Goal: Task Accomplishment & Management: Manage account settings

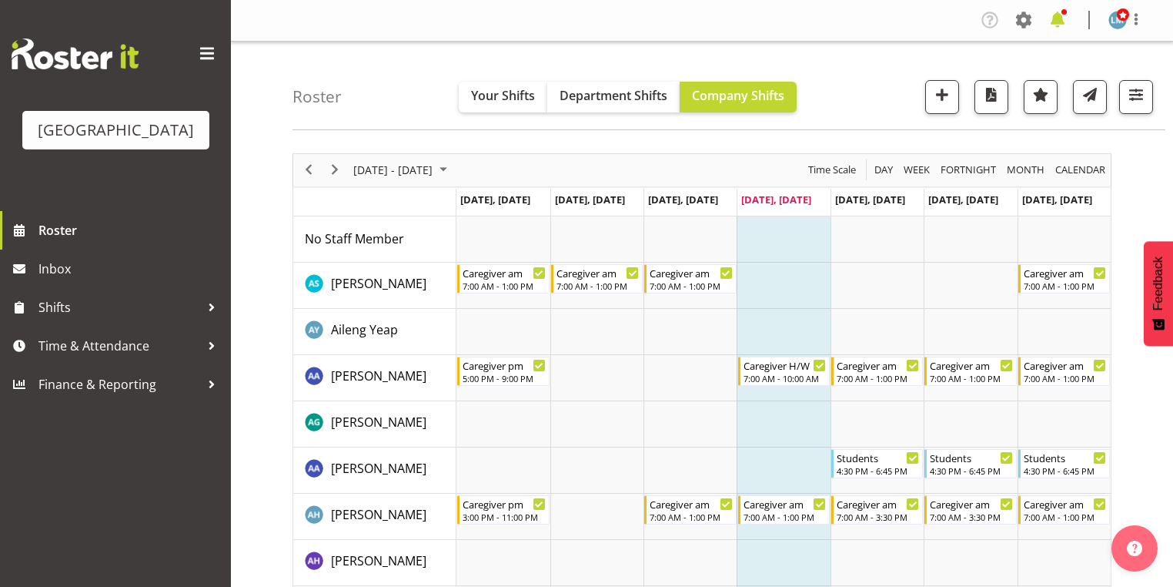
click at [1054, 16] on span at bounding box center [1058, 20] width 25 height 25
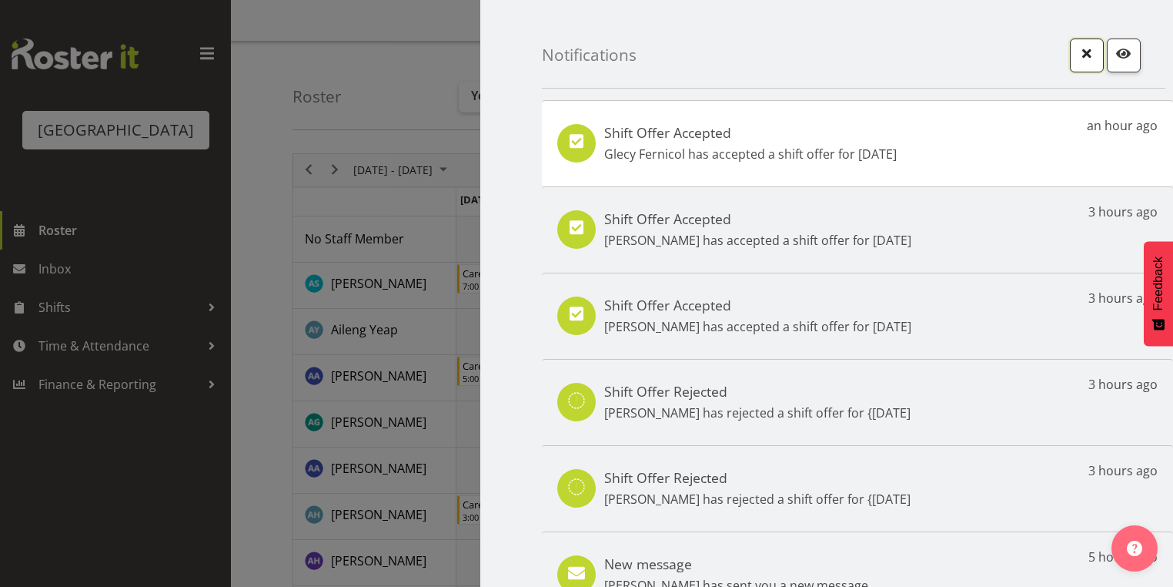
click at [1077, 56] on span "button" at bounding box center [1087, 53] width 20 height 20
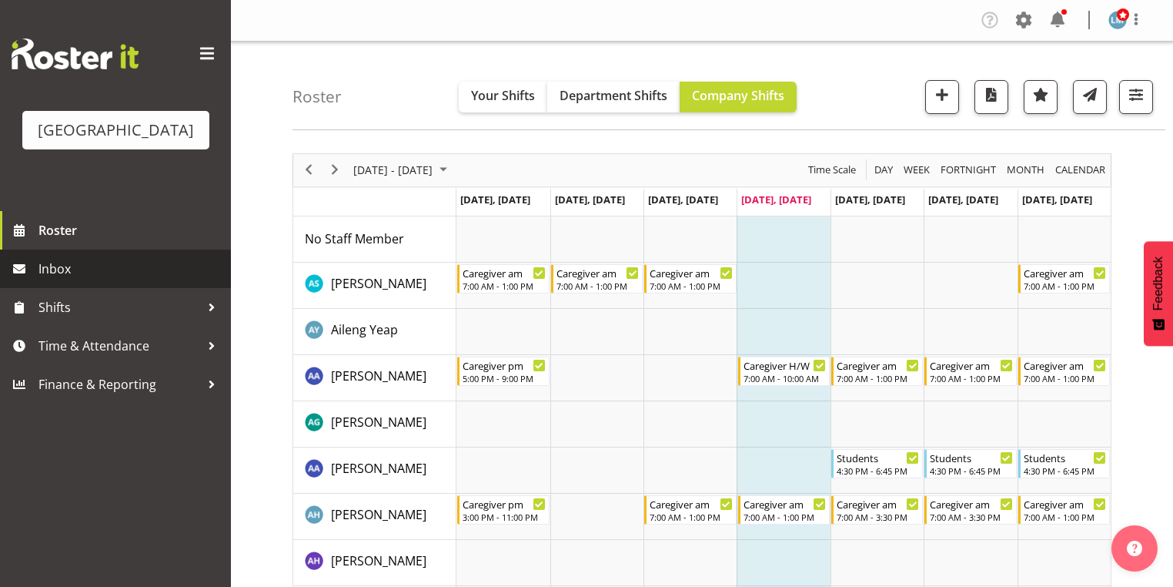
click at [74, 280] on span "Inbox" at bounding box center [130, 268] width 185 height 23
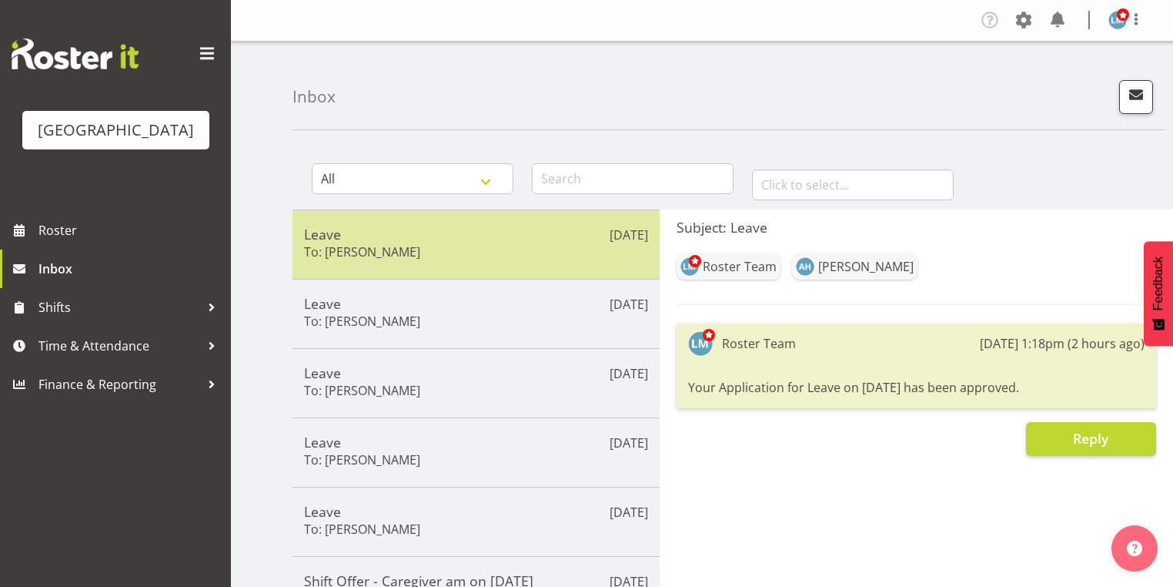
click at [463, 238] on h5 "Leave" at bounding box center [476, 234] width 344 height 17
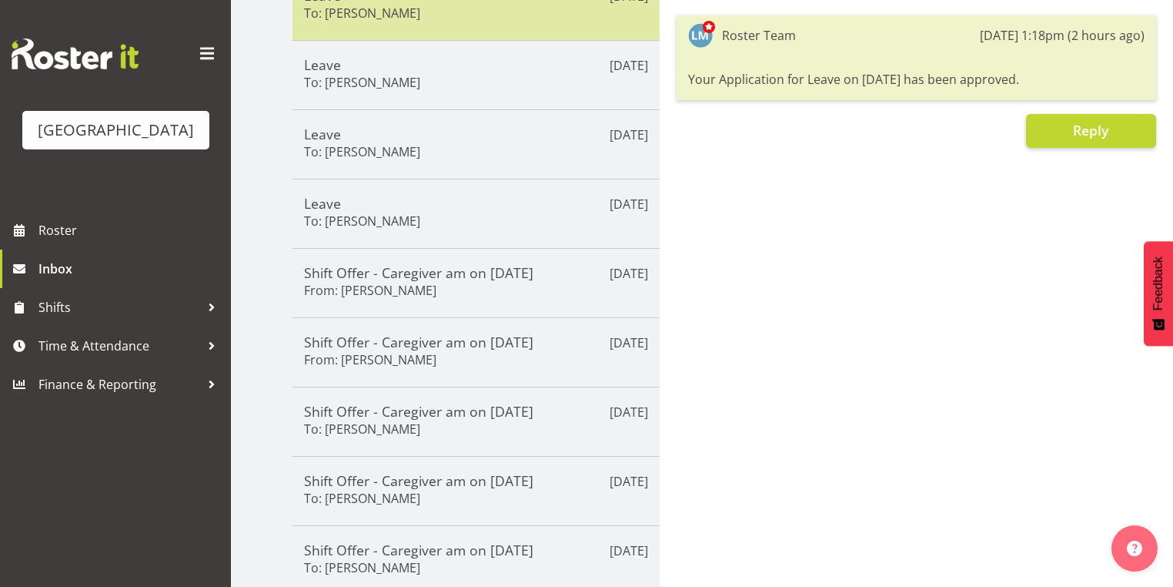
scroll to position [370, 0]
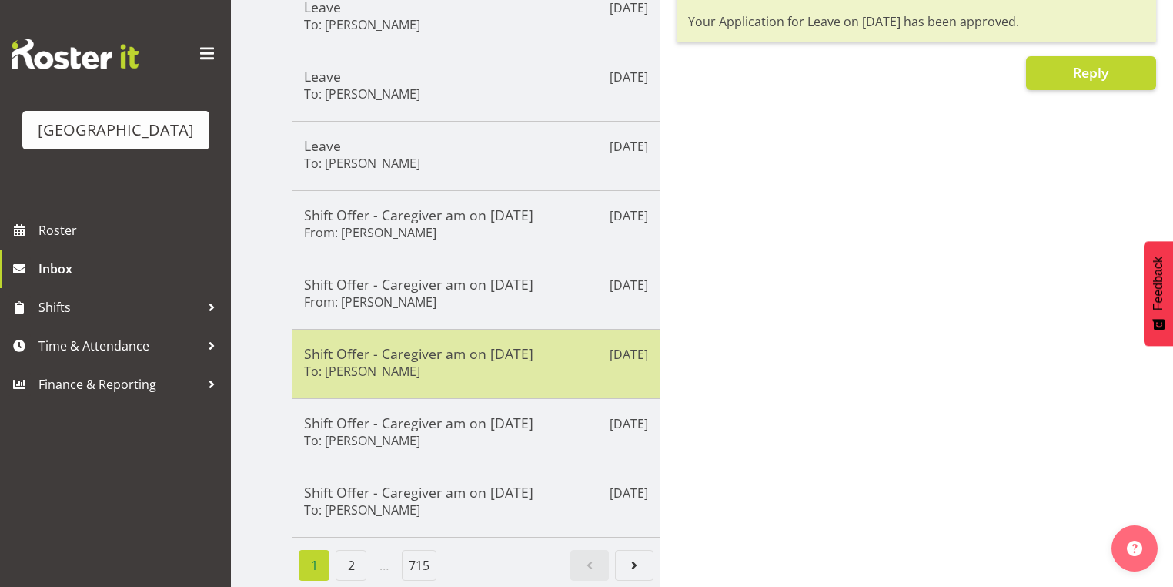
click at [510, 356] on div "Shift Offer - Caregiver am on 04/10/25 To: Briar Hughes" at bounding box center [476, 364] width 344 height 38
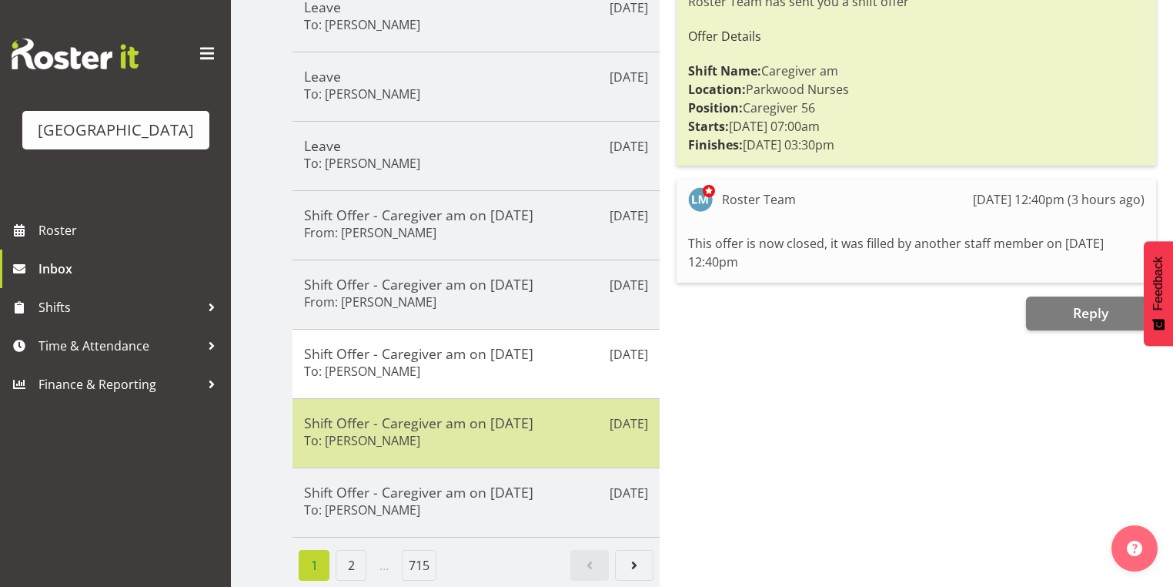
click at [515, 443] on div "Oct 2nd Shift Offer - Caregiver am on 04/10/25 To: Jessa Catapang" at bounding box center [476, 432] width 367 height 69
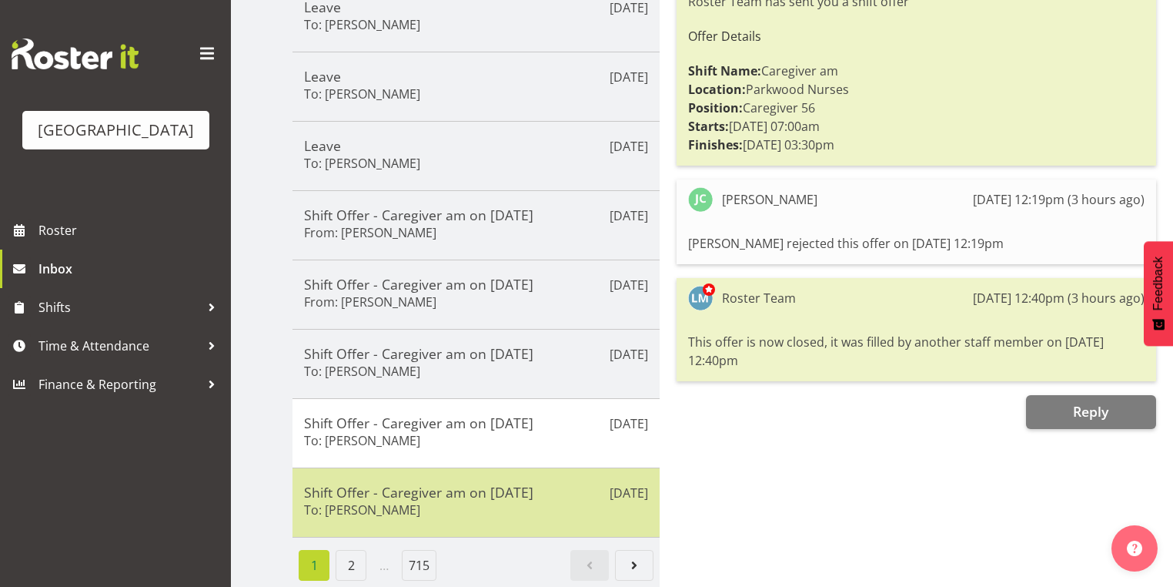
click at [517, 484] on h5 "Shift Offer - Caregiver am on 04/10/25" at bounding box center [476, 492] width 344 height 17
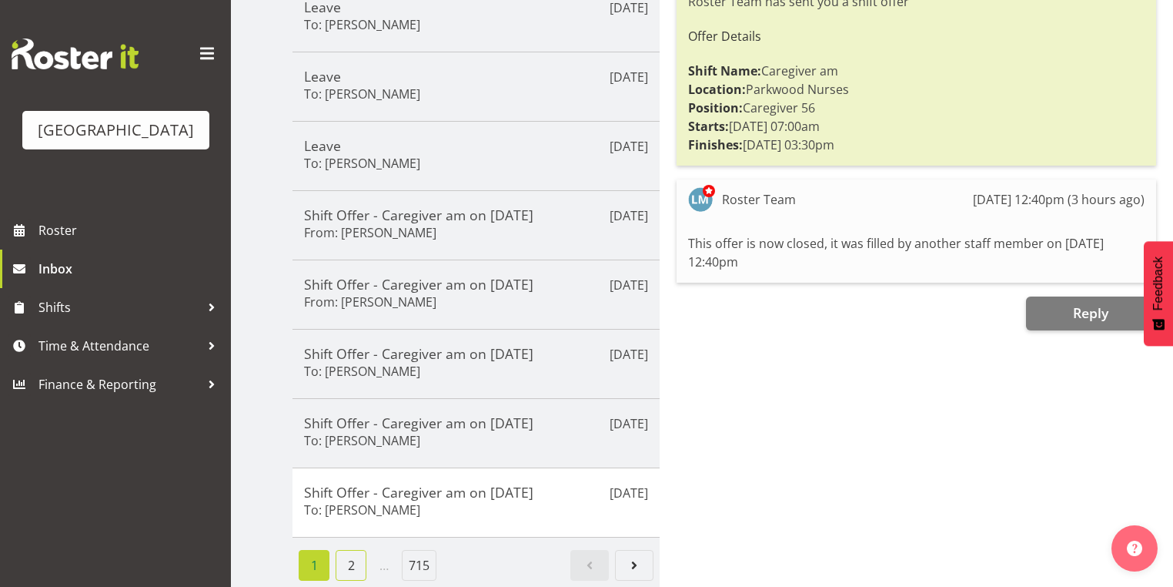
click at [346, 551] on link "2" at bounding box center [351, 565] width 31 height 31
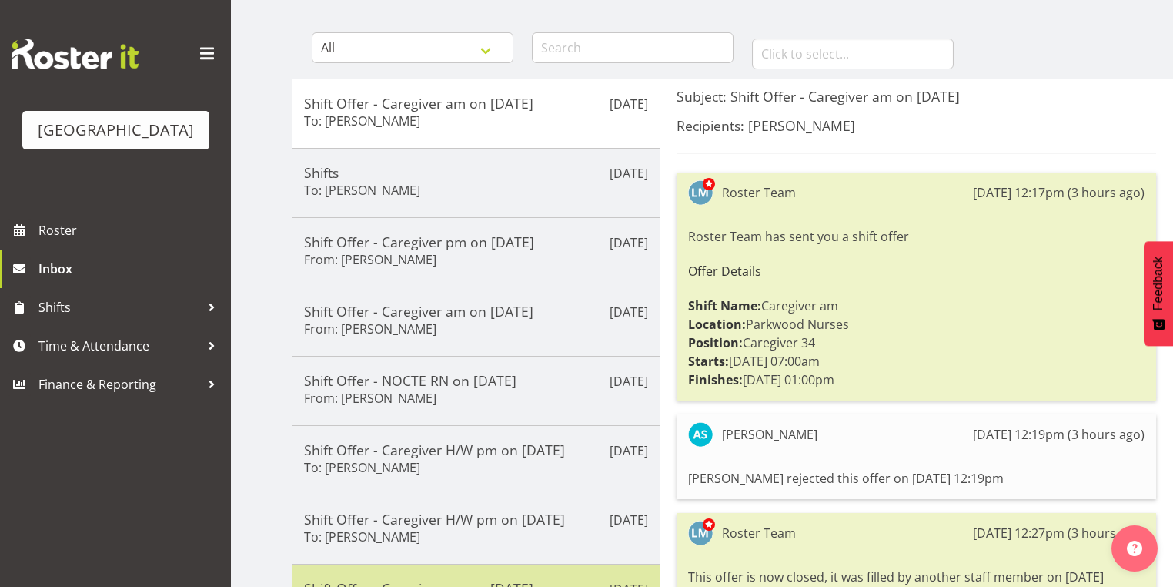
scroll to position [123, 0]
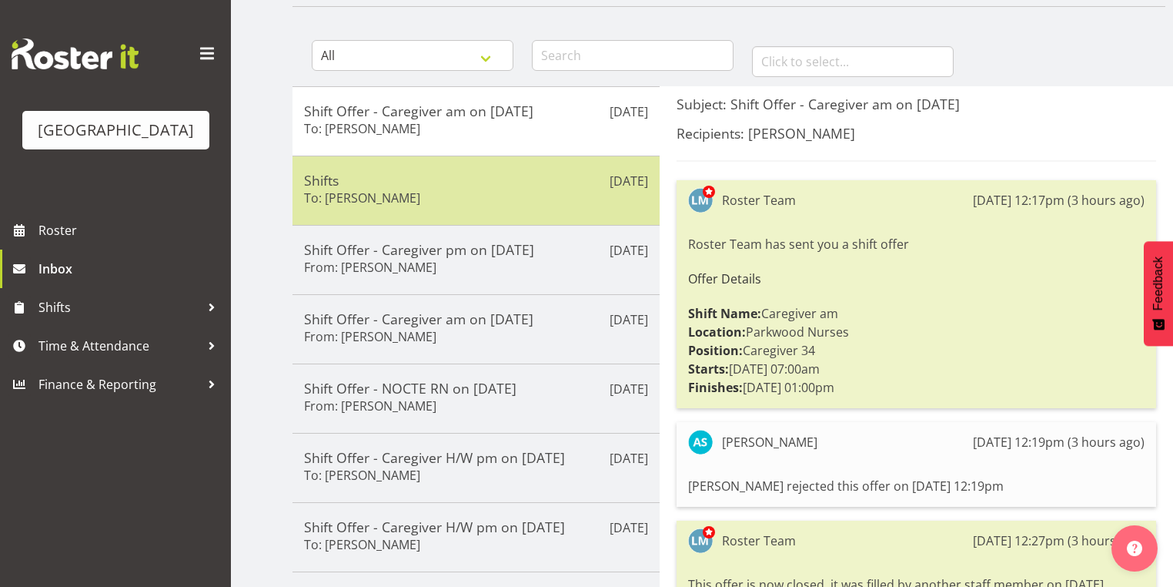
click at [527, 178] on h5 "Shifts" at bounding box center [476, 180] width 344 height 17
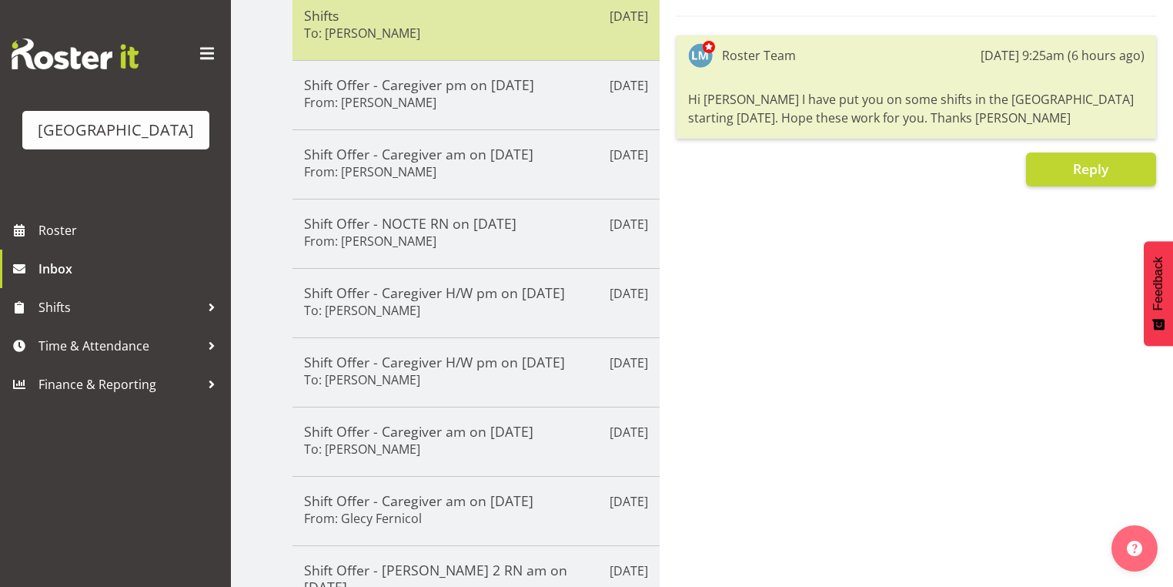
scroll to position [308, 0]
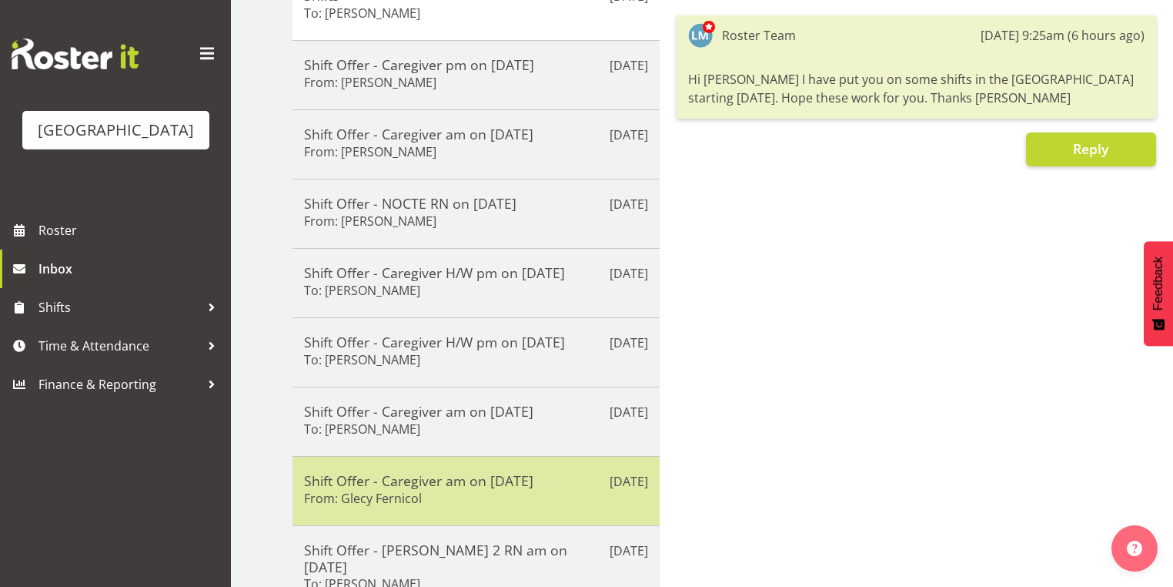
click at [497, 491] on div "Shift Offer - Caregiver am on 24/10/25 From: Glecy Fernicol" at bounding box center [476, 491] width 344 height 38
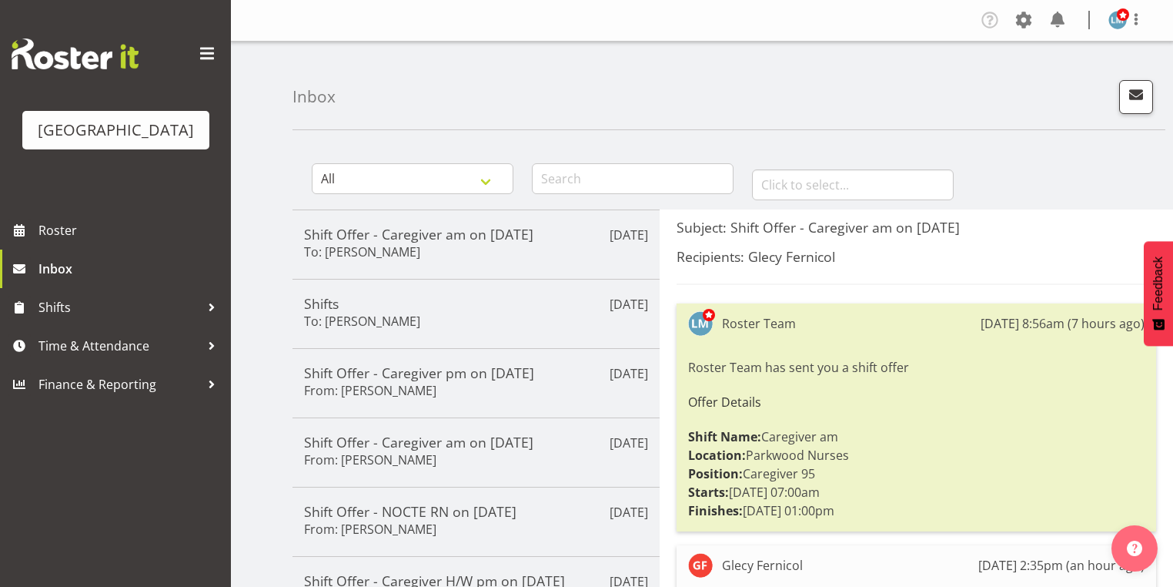
scroll to position [0, 0]
click at [1134, 90] on span "button" at bounding box center [1136, 95] width 20 height 20
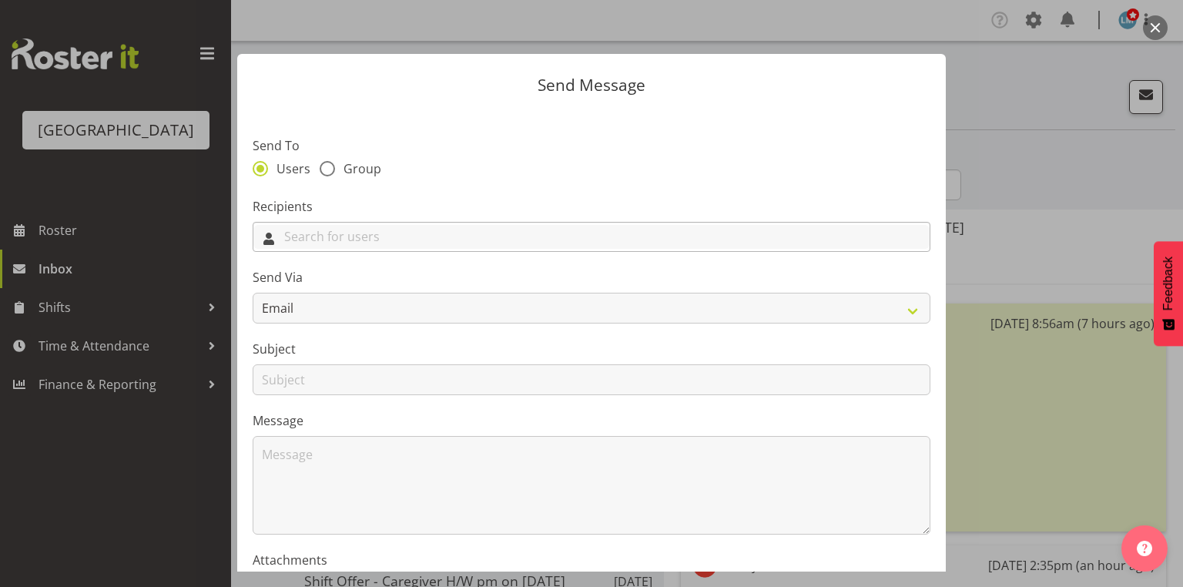
click at [350, 236] on input "text" at bounding box center [591, 237] width 676 height 24
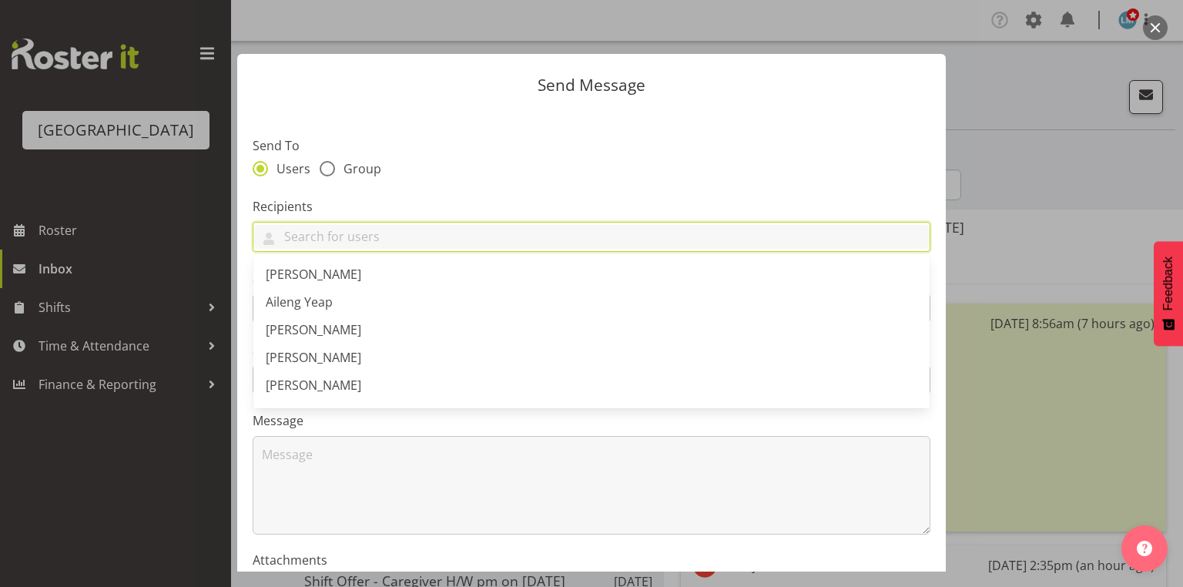
click at [1150, 27] on button "button" at bounding box center [1155, 27] width 25 height 25
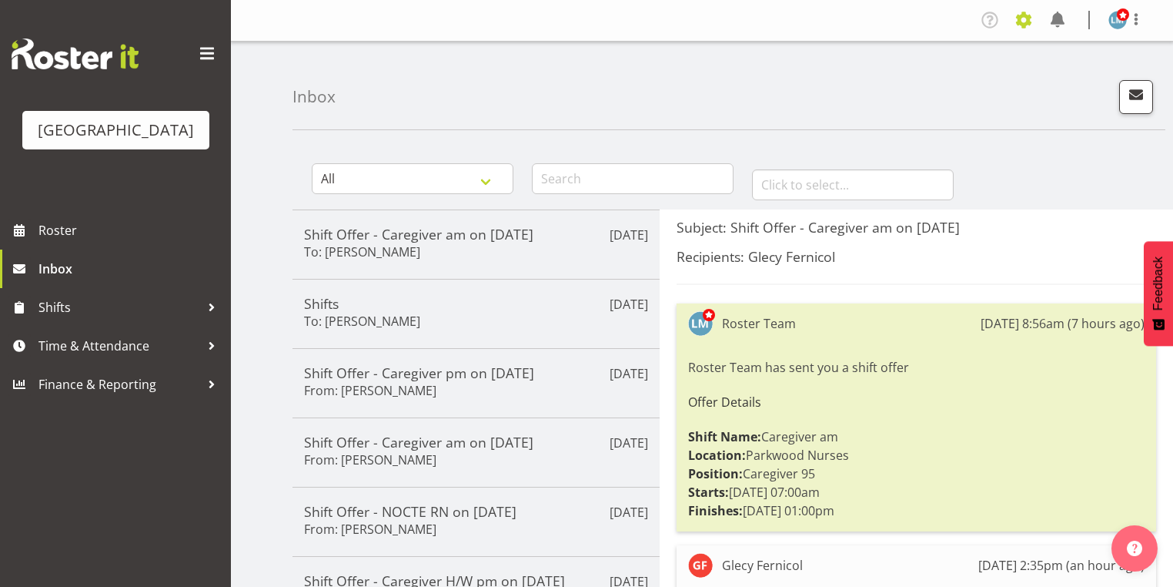
click at [1027, 18] on span at bounding box center [1024, 20] width 25 height 25
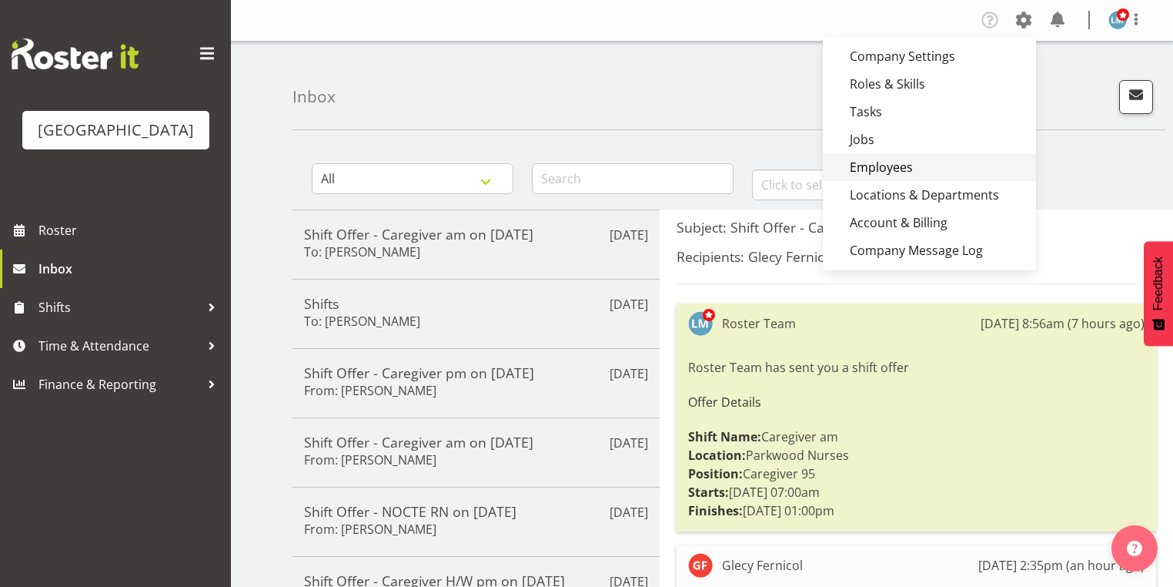
click at [888, 166] on link "Employees" at bounding box center [929, 167] width 213 height 28
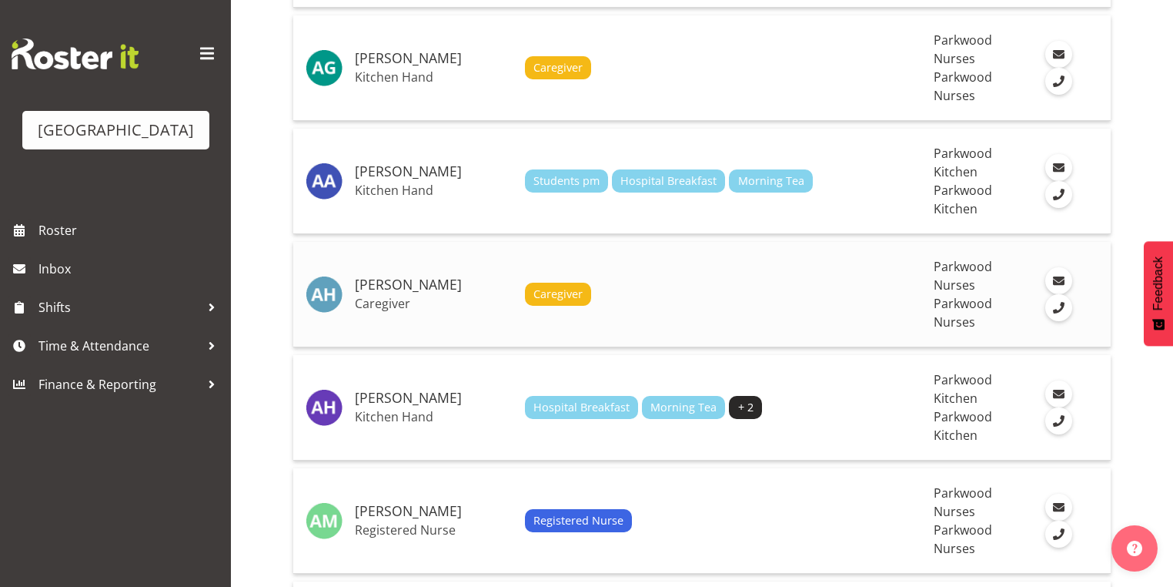
scroll to position [801, 0]
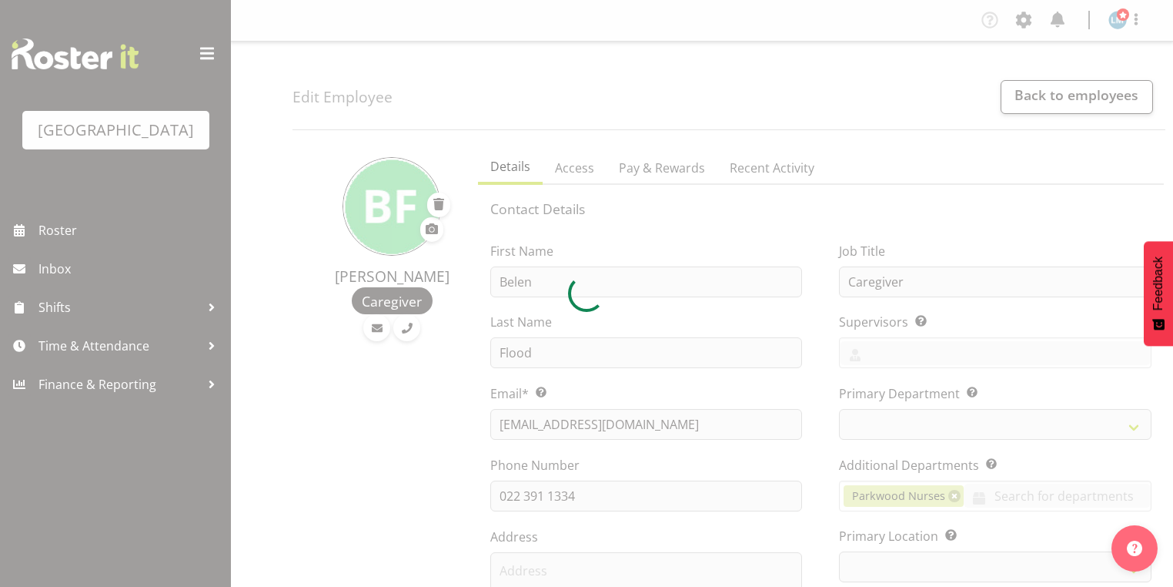
select select "TimelineWeek"
select select
select select "102"
select select "104"
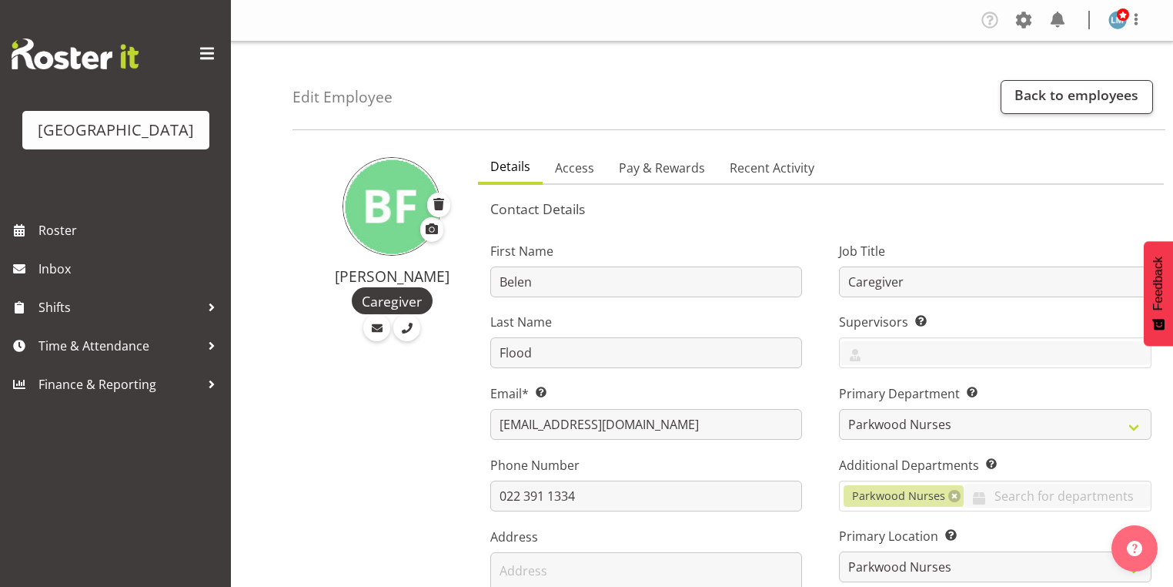
scroll to position [62, 0]
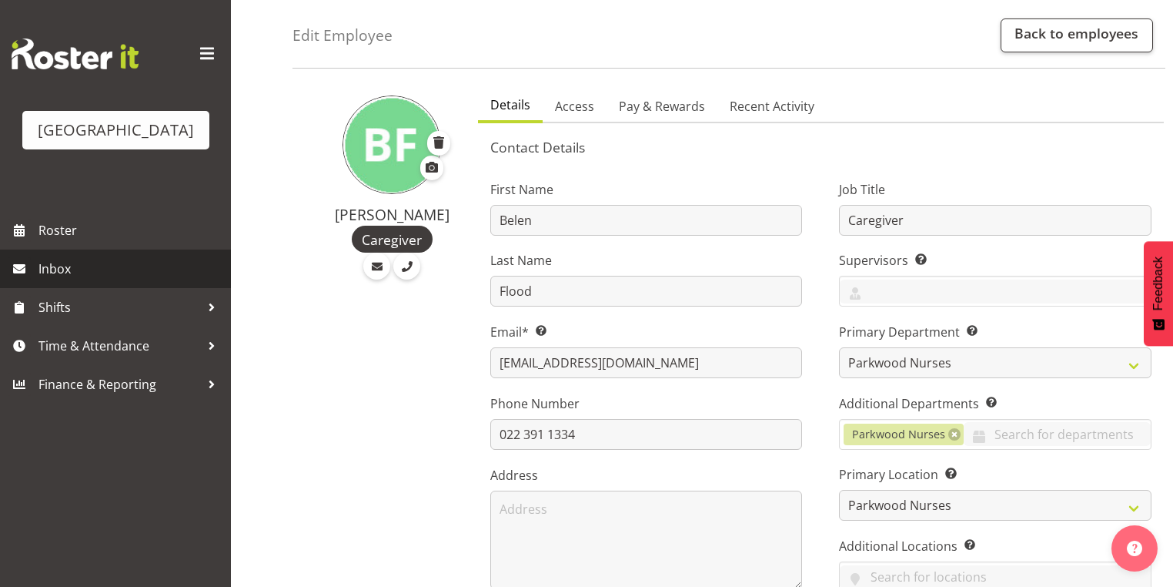
click at [59, 280] on span "Inbox" at bounding box center [130, 268] width 185 height 23
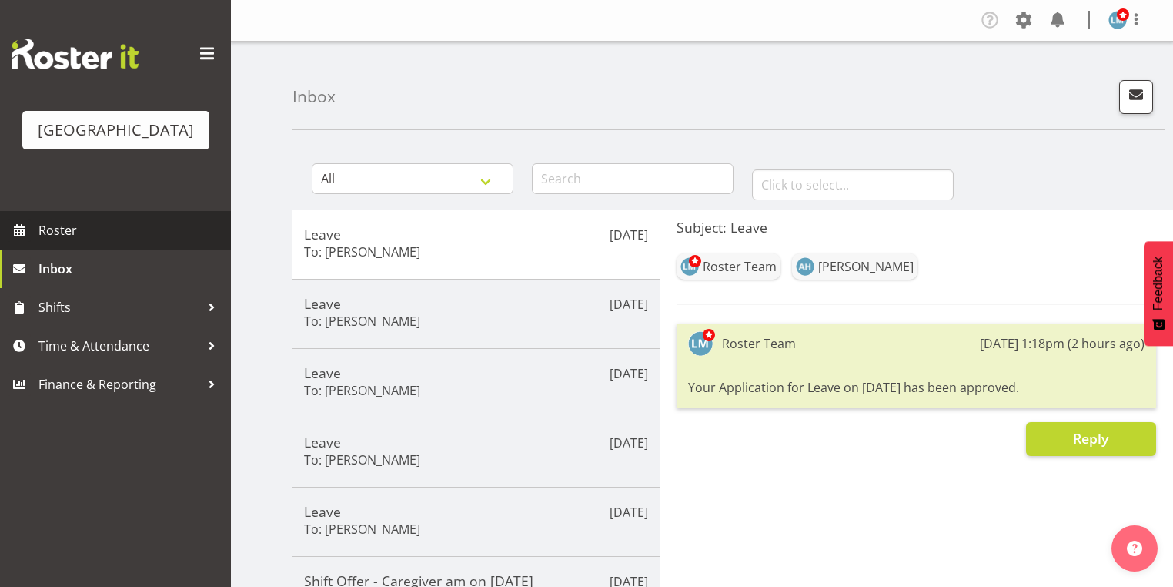
click at [63, 242] on span "Roster" at bounding box center [130, 230] width 185 height 23
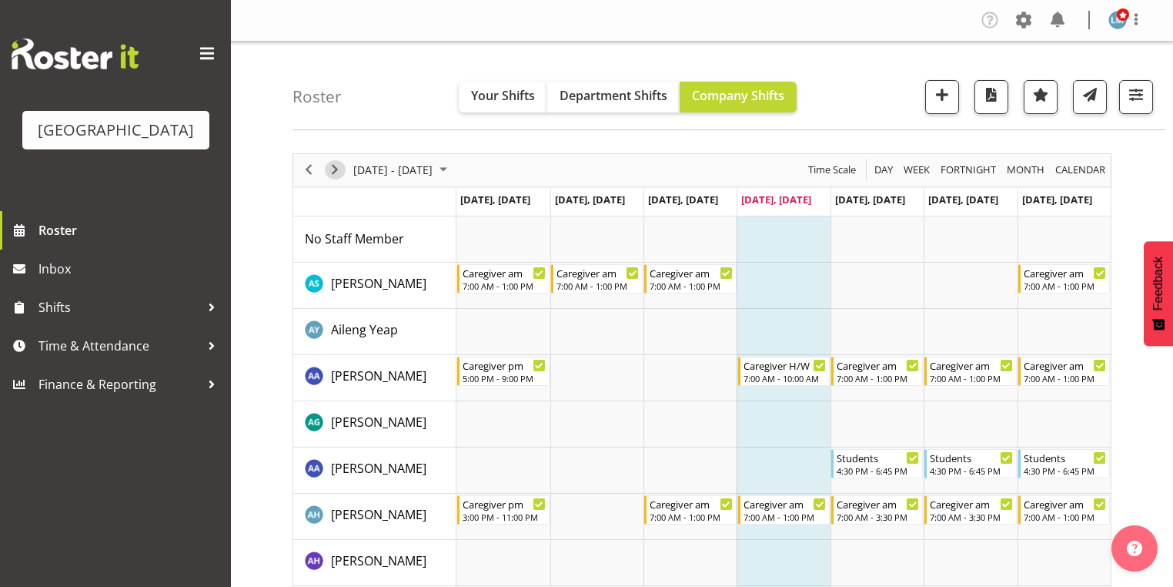
click at [331, 169] on span "Next" at bounding box center [335, 169] width 18 height 19
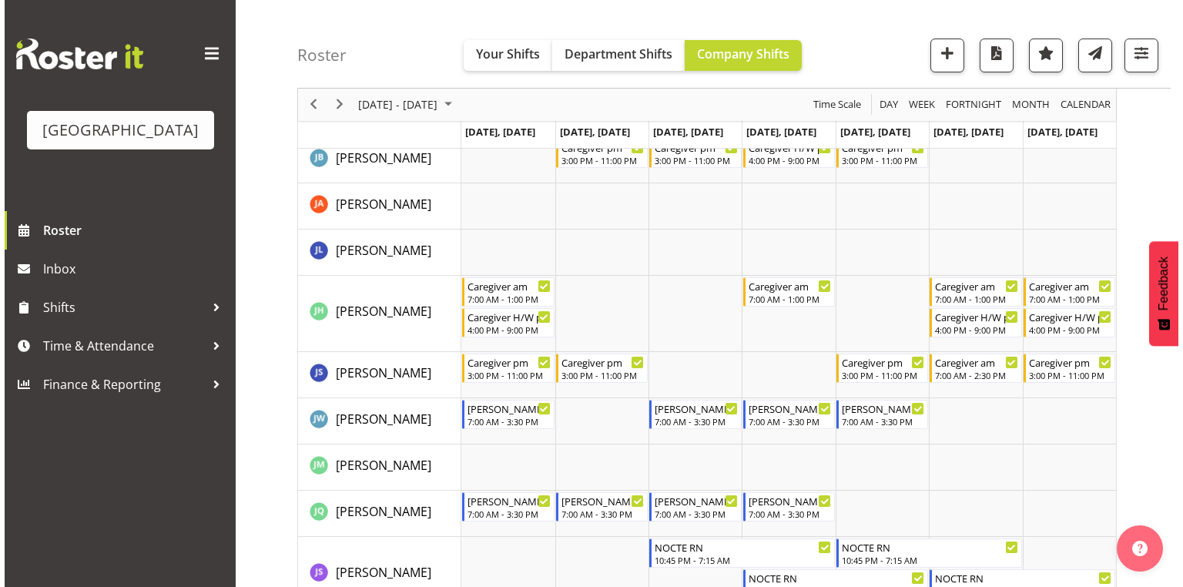
scroll to position [2094, 0]
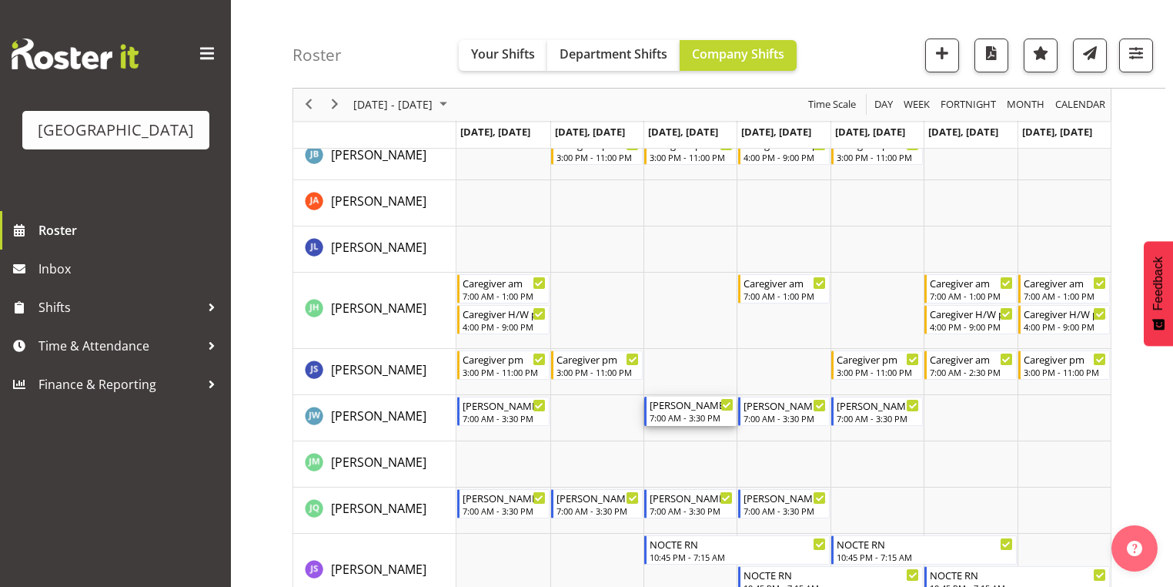
click at [687, 410] on div "[PERSON_NAME] 2 RN am" at bounding box center [691, 404] width 83 height 15
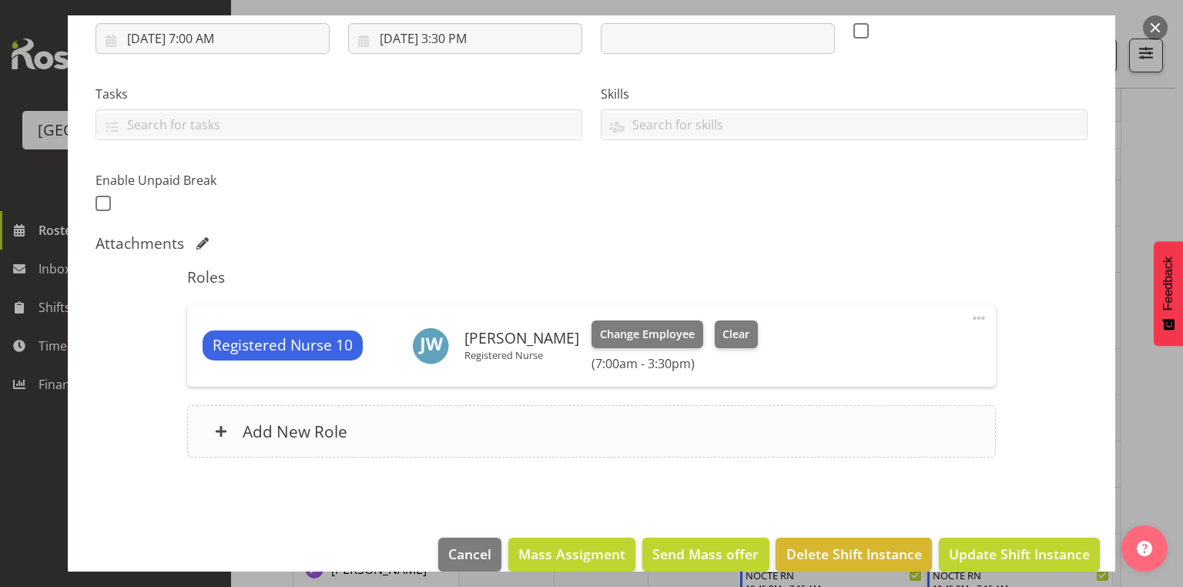
scroll to position [293, 0]
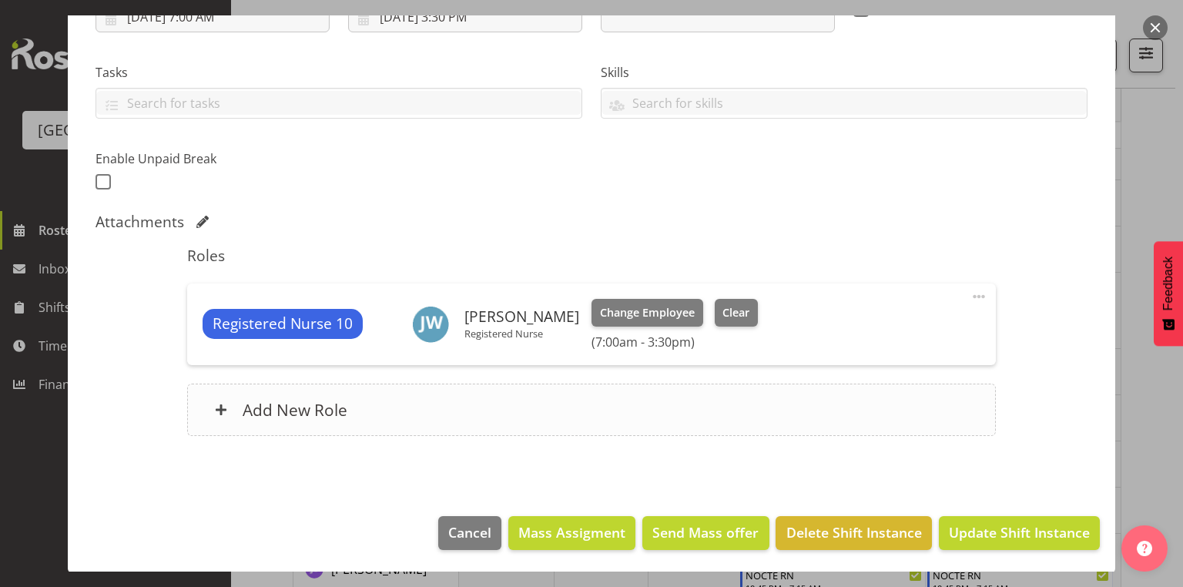
click at [209, 407] on div "Add New Role" at bounding box center [591, 409] width 808 height 52
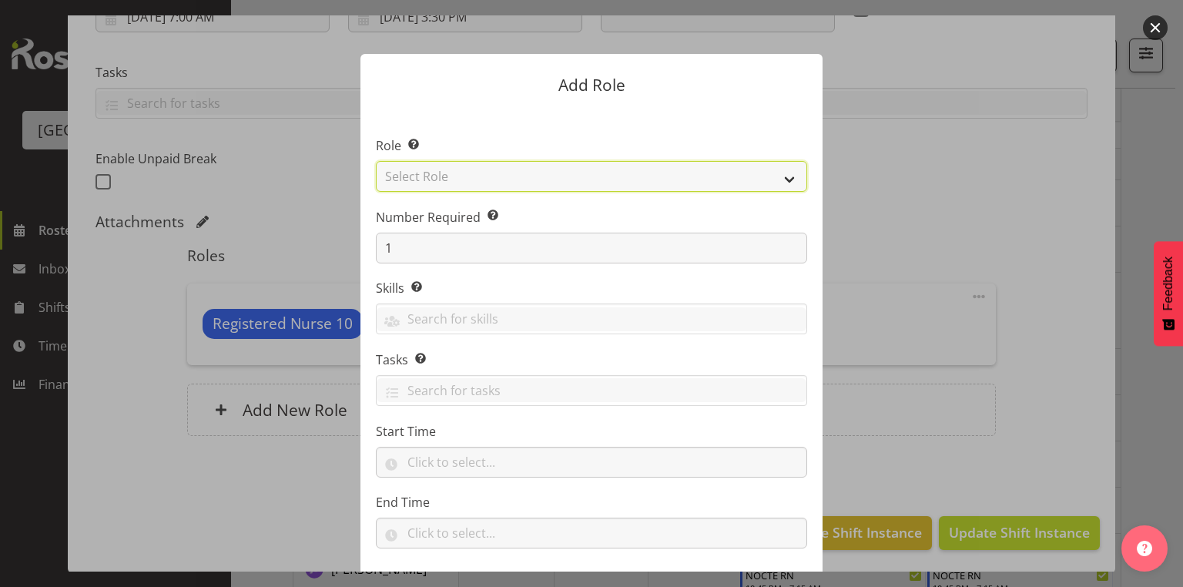
click at [788, 179] on select "Select Role Administration Baker Caregiver Cook am Cook pm Dishwasher Enrolled …" at bounding box center [591, 176] width 431 height 31
select select "160"
click at [376, 161] on select "Select Role Administration Baker Caregiver Cook am Cook pm Dishwasher Enrolled …" at bounding box center [591, 176] width 431 height 31
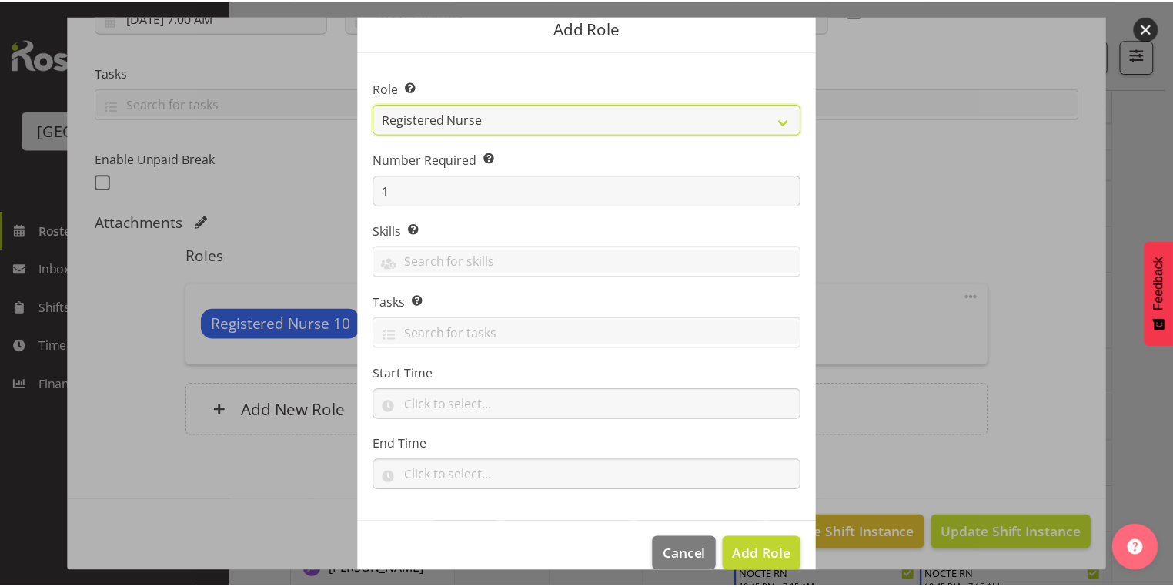
scroll to position [80, 0]
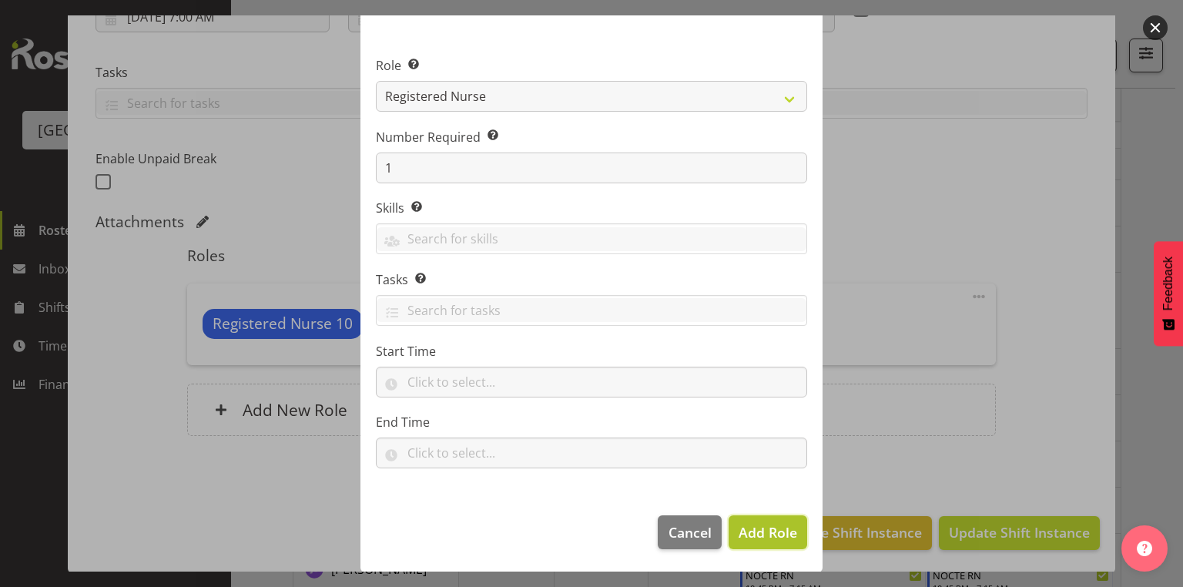
click at [762, 531] on span "Add Role" at bounding box center [767, 532] width 59 height 18
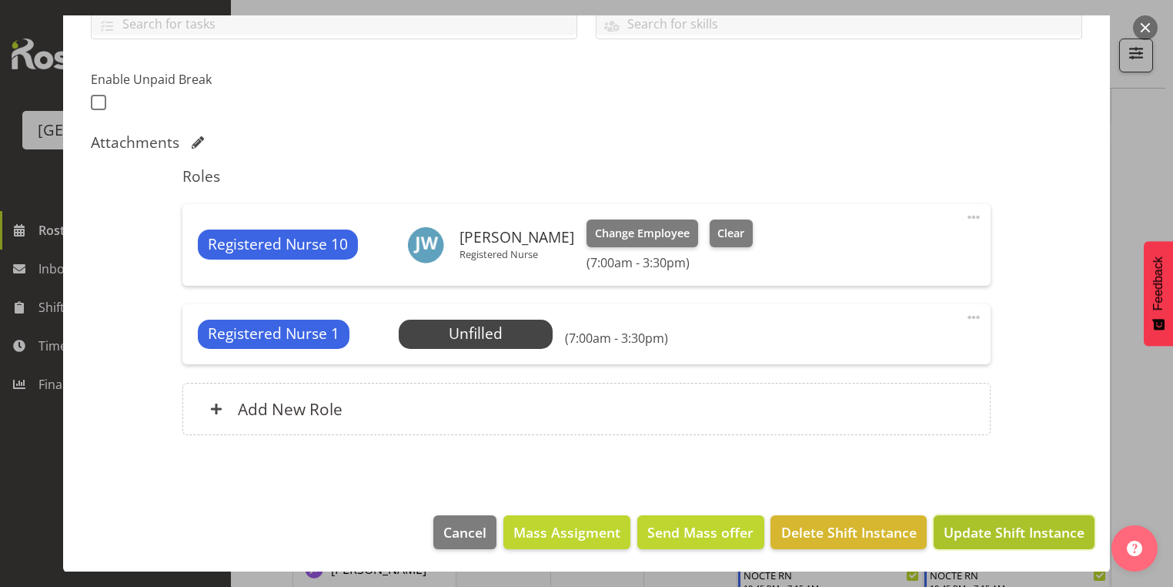
click at [981, 531] on span "Update Shift Instance" at bounding box center [1014, 532] width 141 height 20
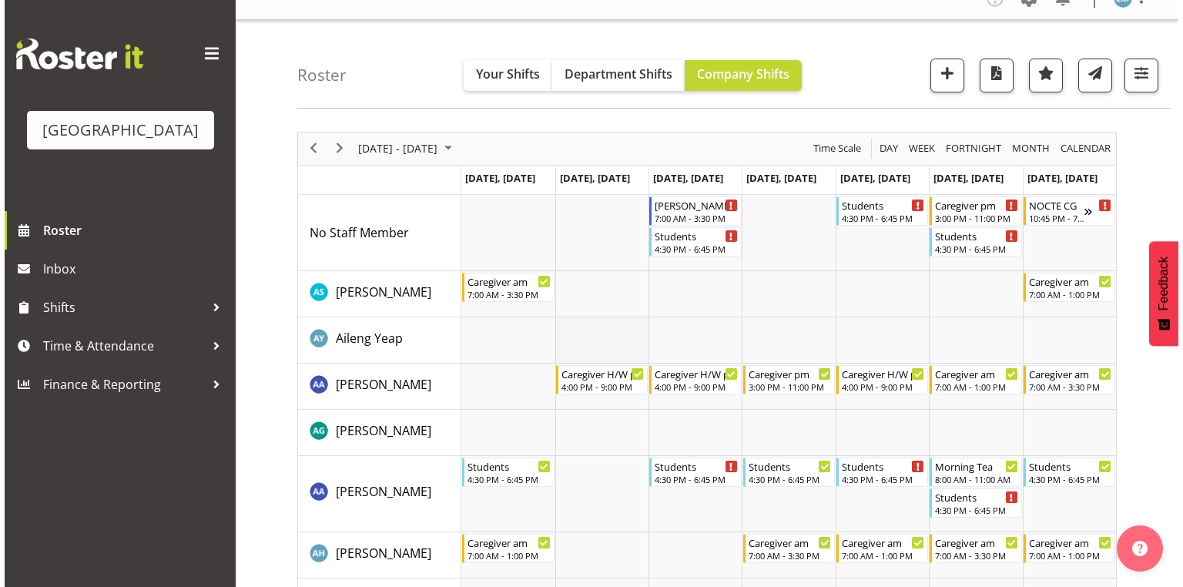
scroll to position [0, 0]
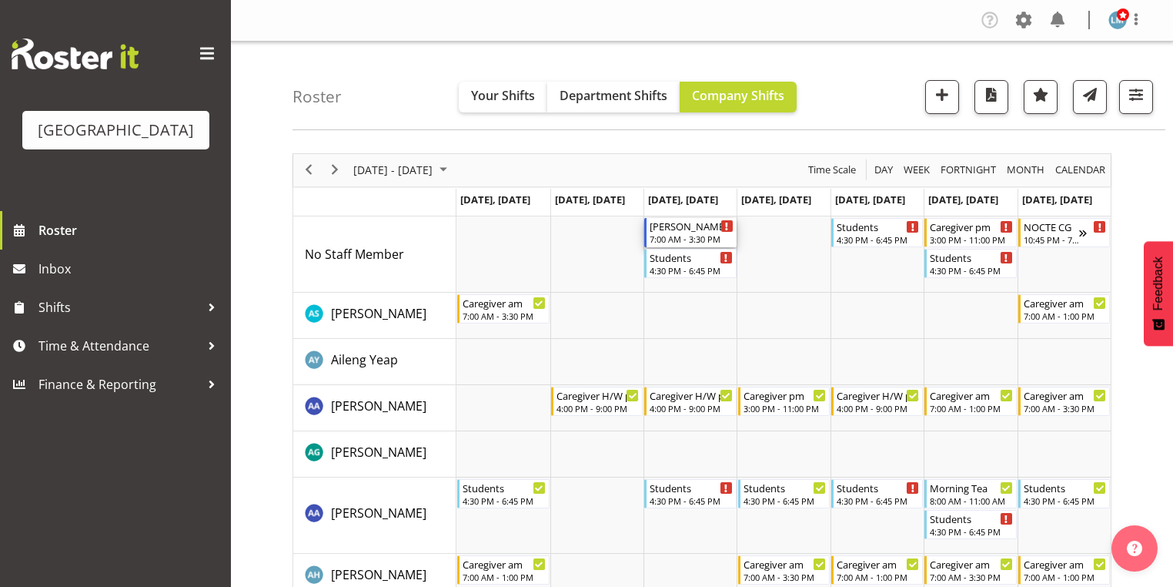
click at [666, 225] on div "[PERSON_NAME] 2 RN am" at bounding box center [691, 225] width 83 height 15
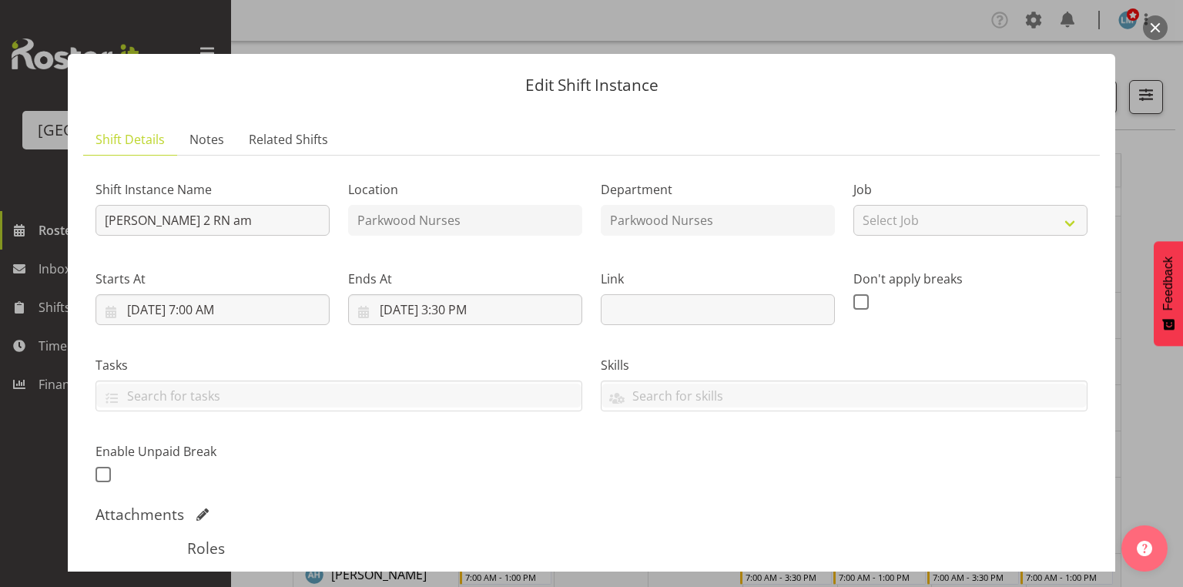
scroll to position [246, 0]
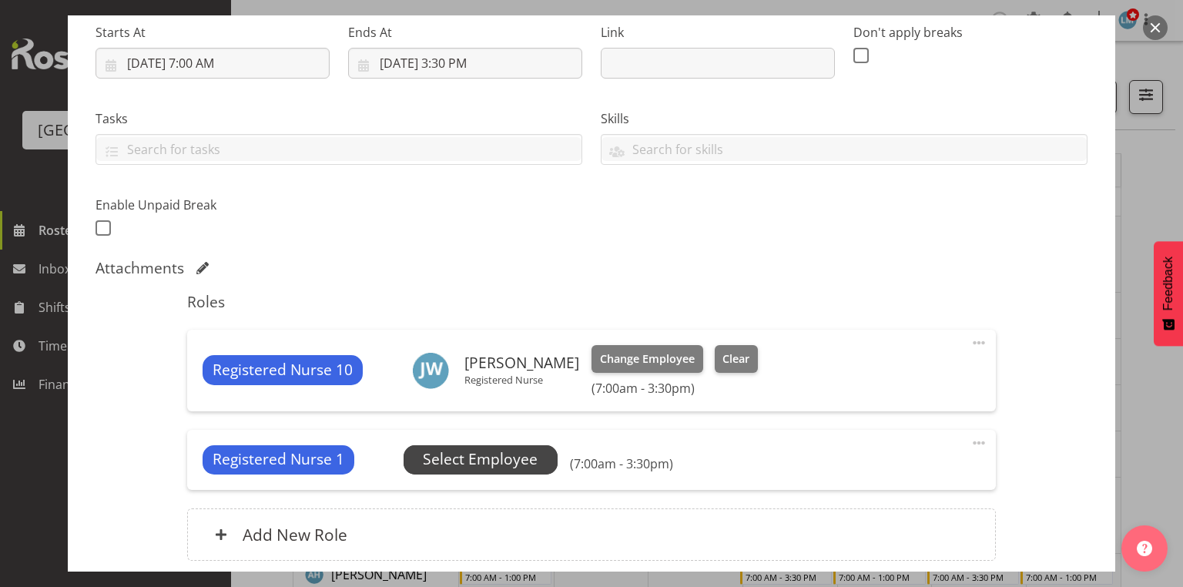
click at [490, 466] on span "Select Employee" at bounding box center [480, 459] width 115 height 22
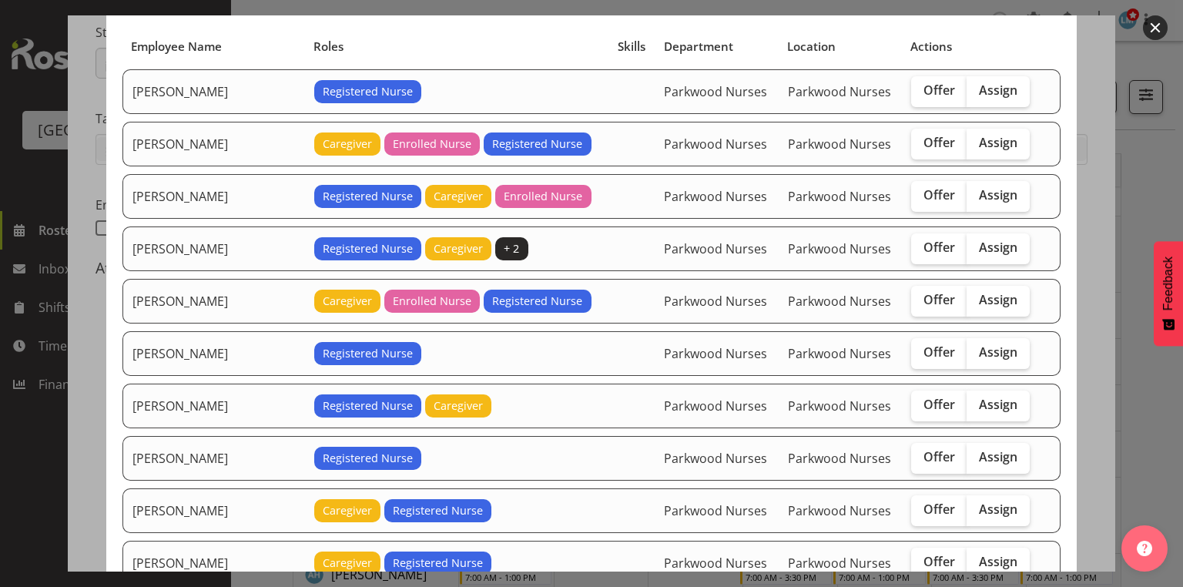
scroll to position [123, 0]
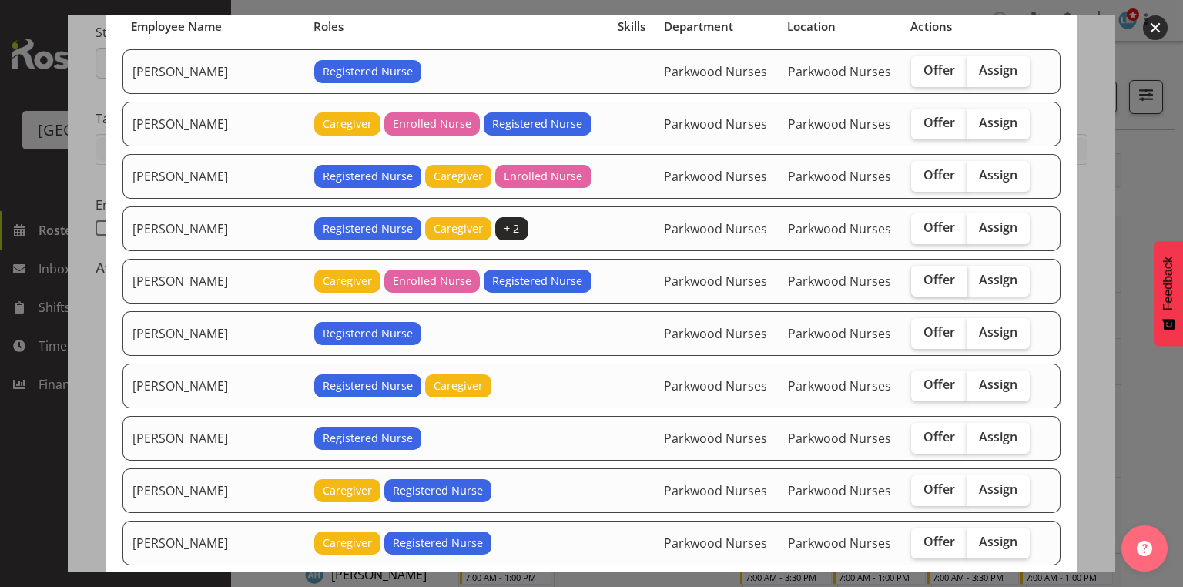
click at [923, 273] on span "Offer" at bounding box center [939, 279] width 32 height 15
click at [921, 275] on input "Offer" at bounding box center [916, 280] width 10 height 10
checkbox input "true"
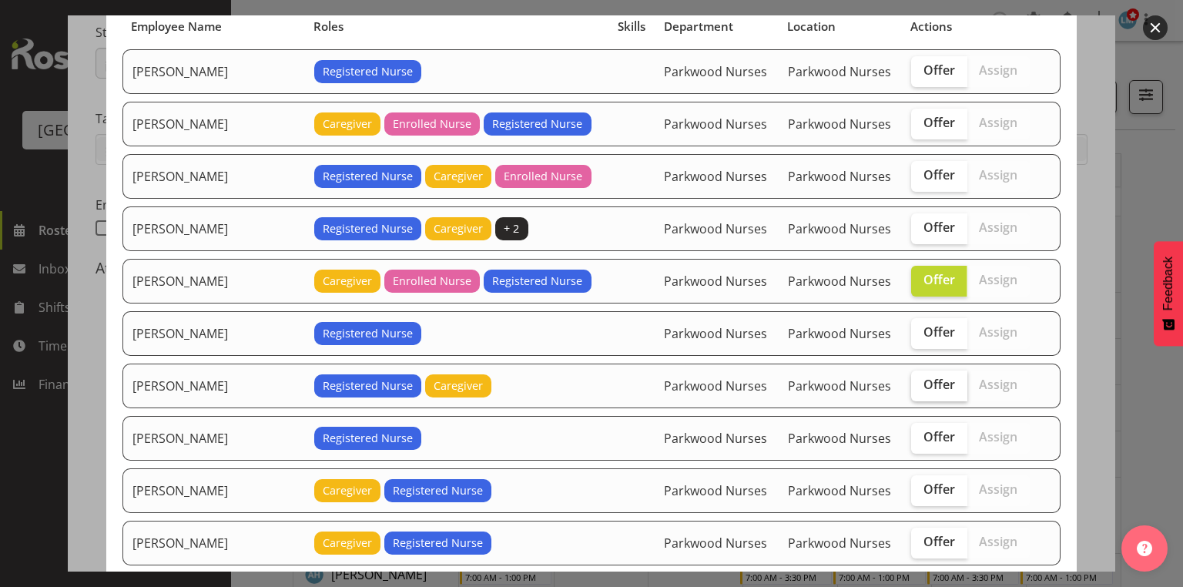
click at [924, 383] on span "Offer" at bounding box center [939, 384] width 32 height 15
click at [921, 383] on input "Offer" at bounding box center [916, 385] width 10 height 10
checkbox input "true"
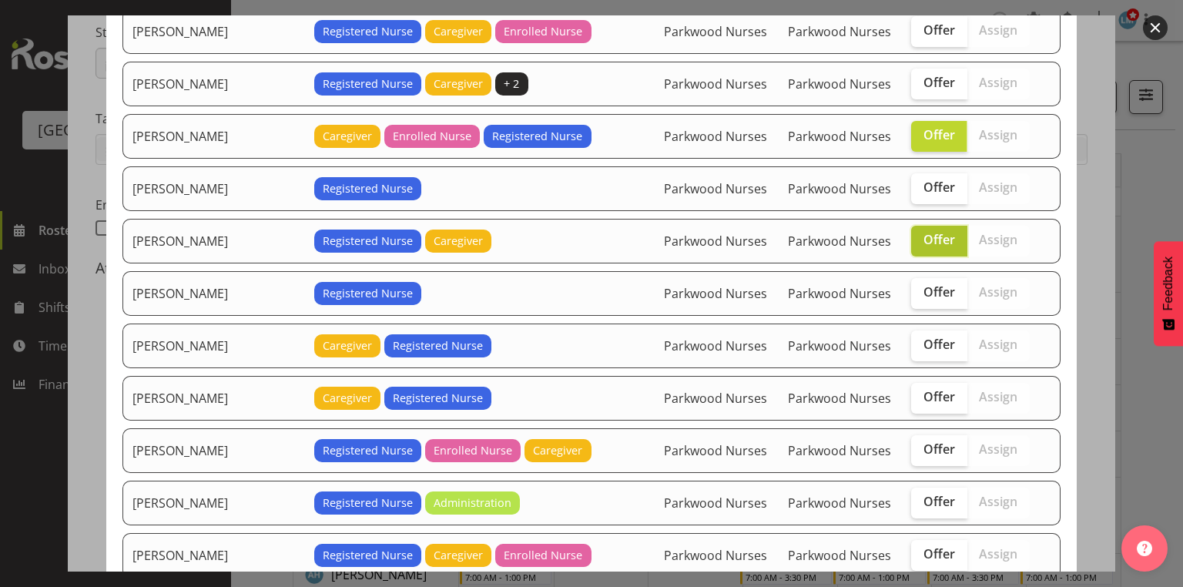
scroll to position [308, 0]
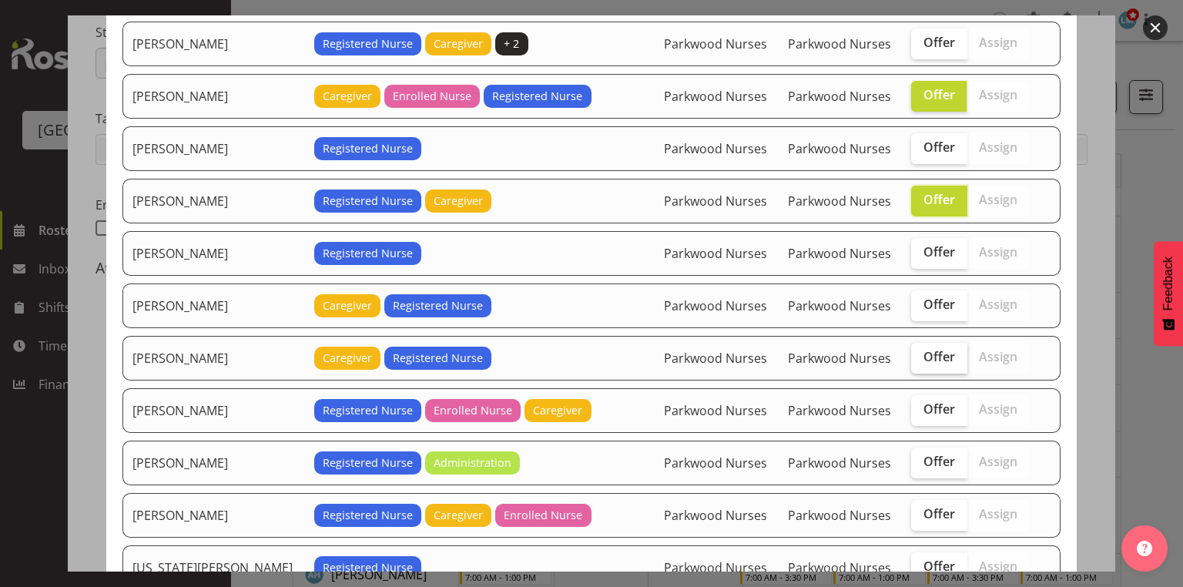
click at [923, 350] on span "Offer" at bounding box center [939, 356] width 32 height 15
click at [921, 352] on input "Offer" at bounding box center [916, 357] width 10 height 10
checkbox input "true"
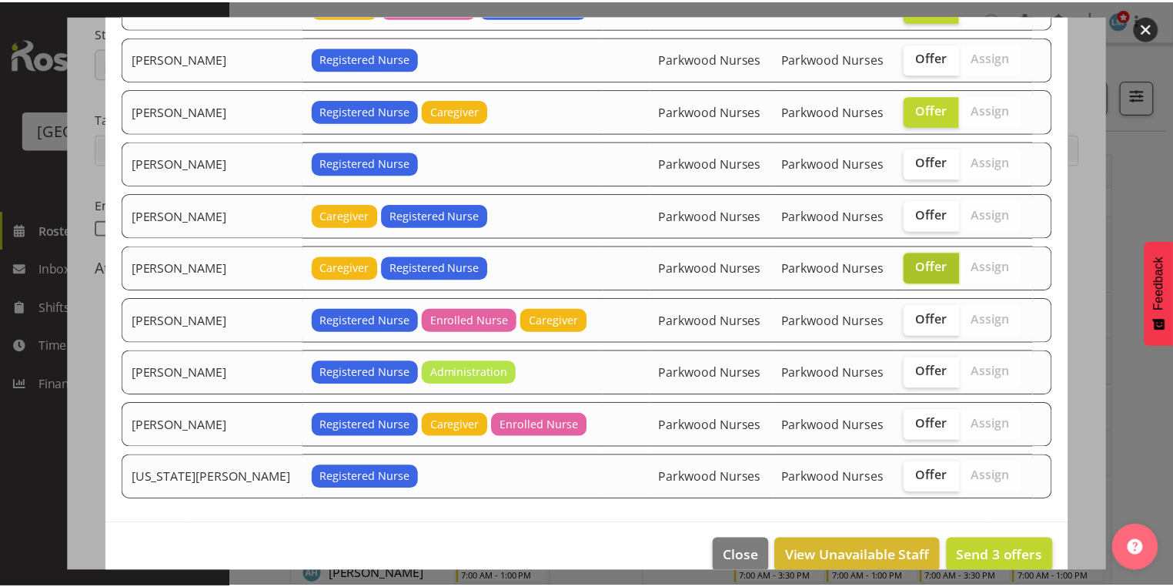
scroll to position [413, 0]
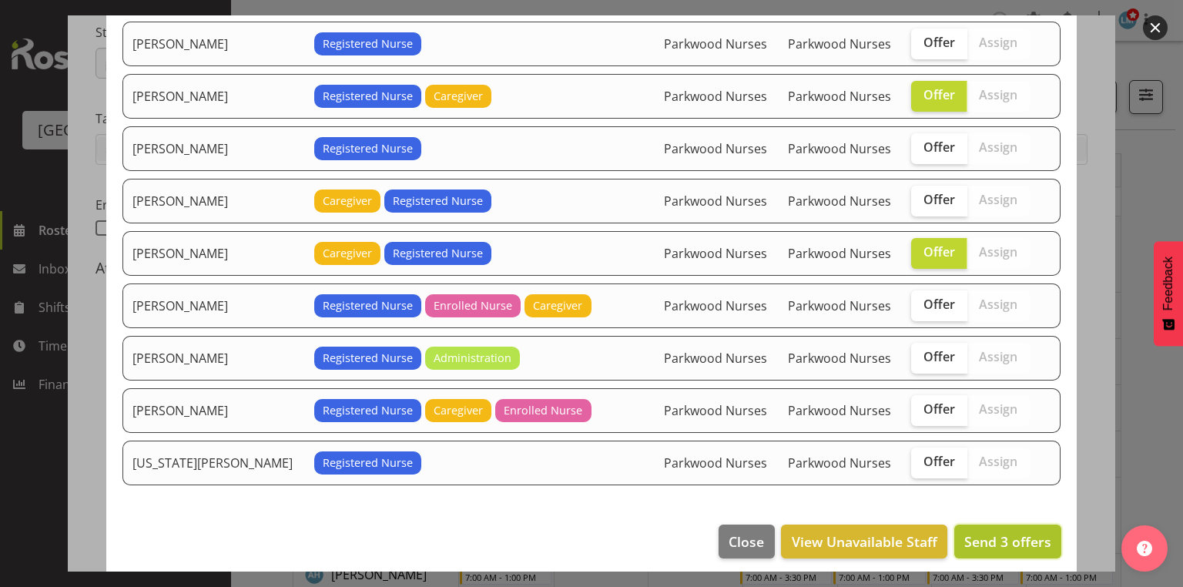
click at [995, 532] on span "Send 3 offers" at bounding box center [1007, 541] width 87 height 18
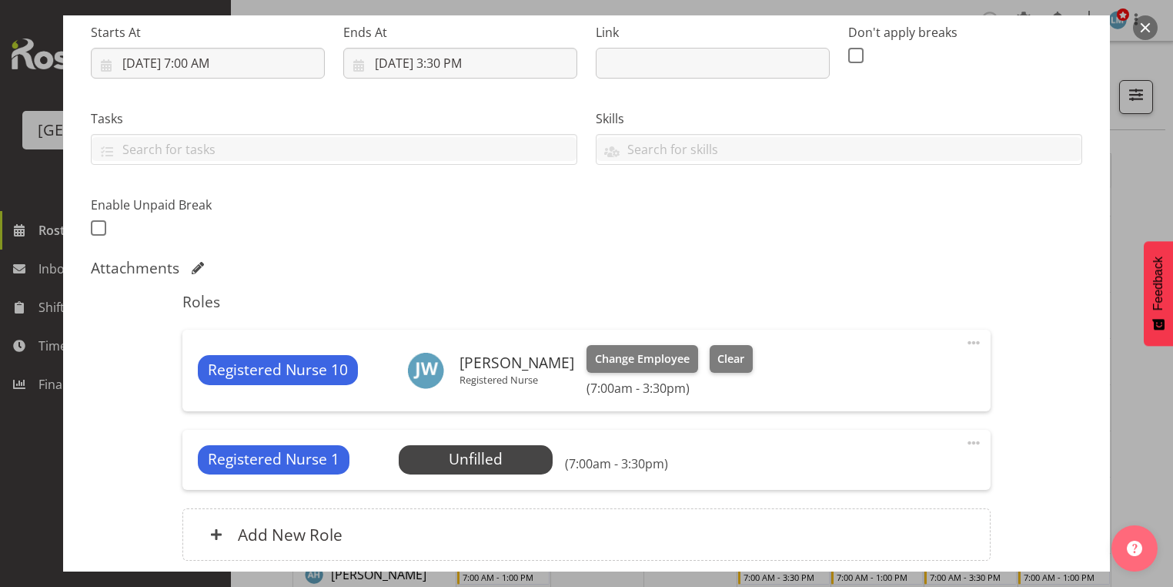
scroll to position [372, 0]
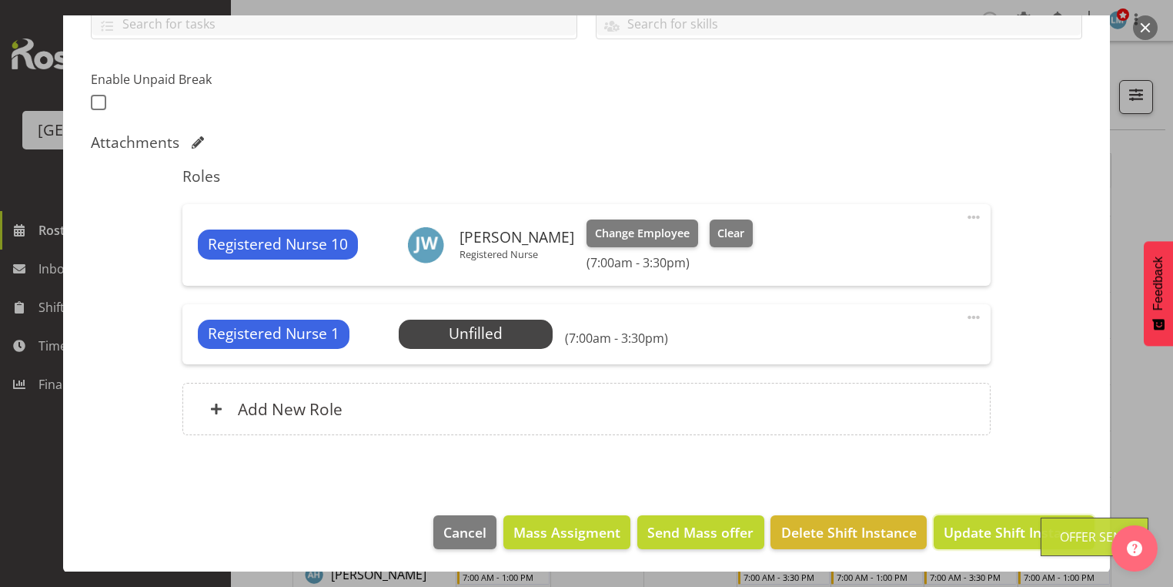
click at [995, 529] on span "Update Shift Instance" at bounding box center [1014, 532] width 141 height 20
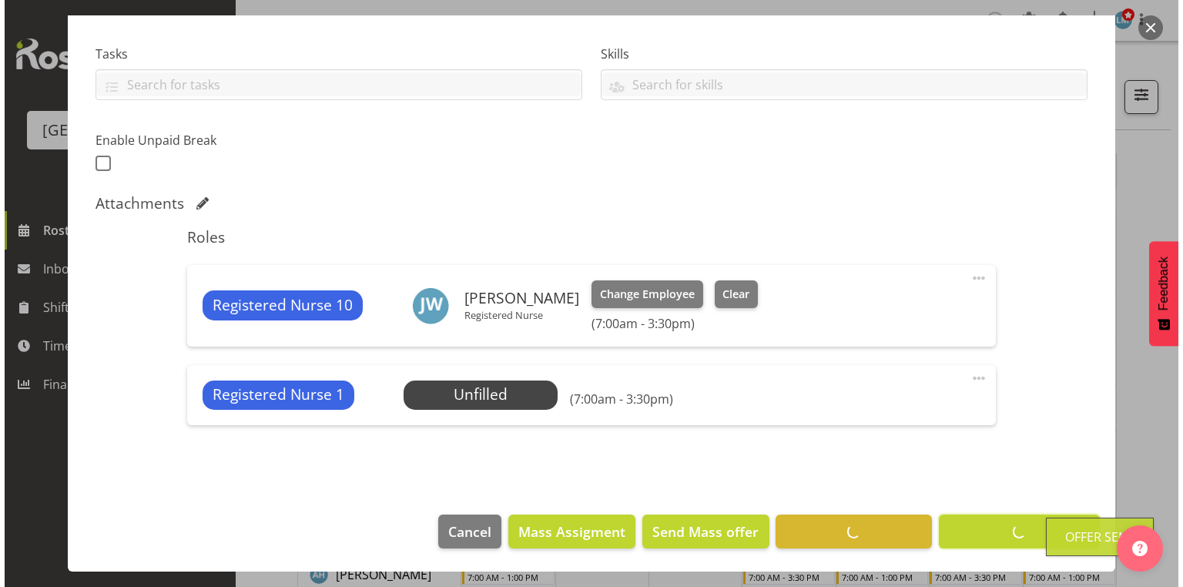
scroll to position [310, 0]
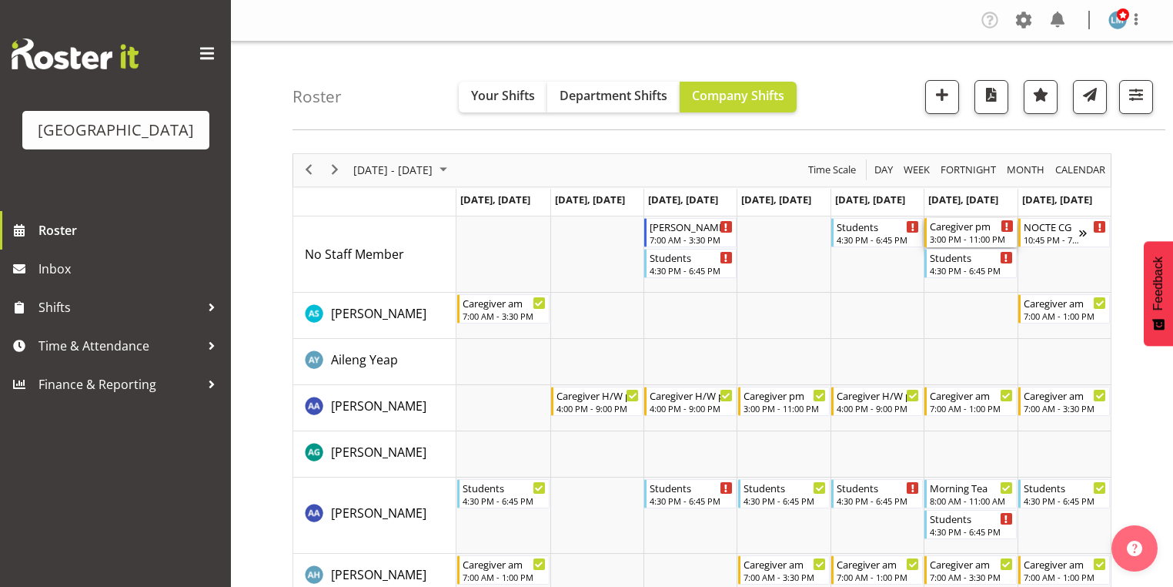
click at [955, 233] on div "3:00 PM - 11:00 PM" at bounding box center [971, 239] width 83 height 12
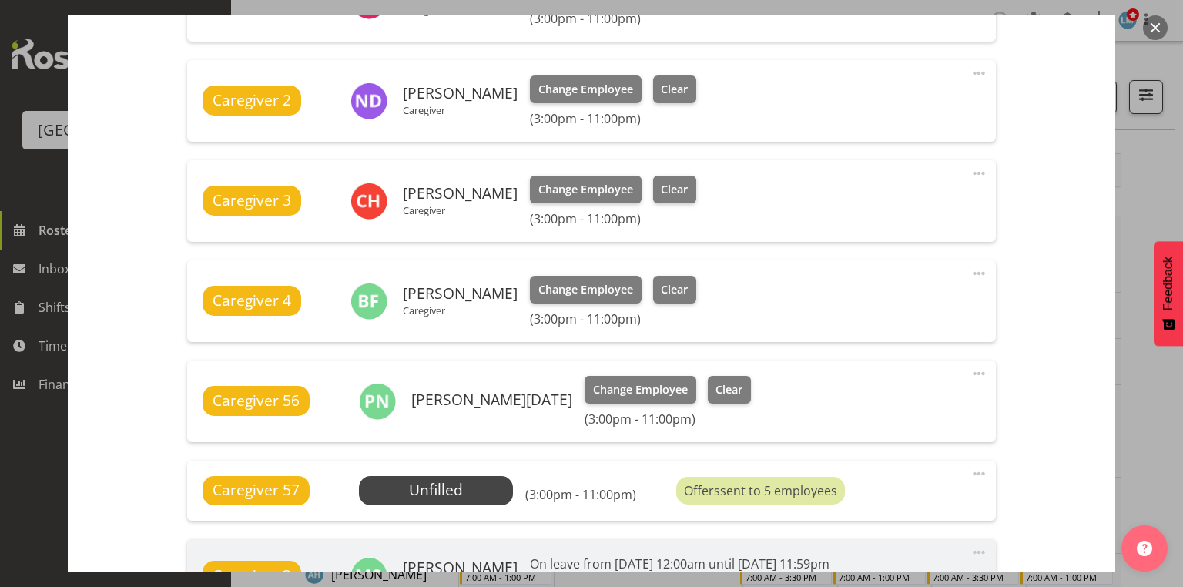
scroll to position [862, 0]
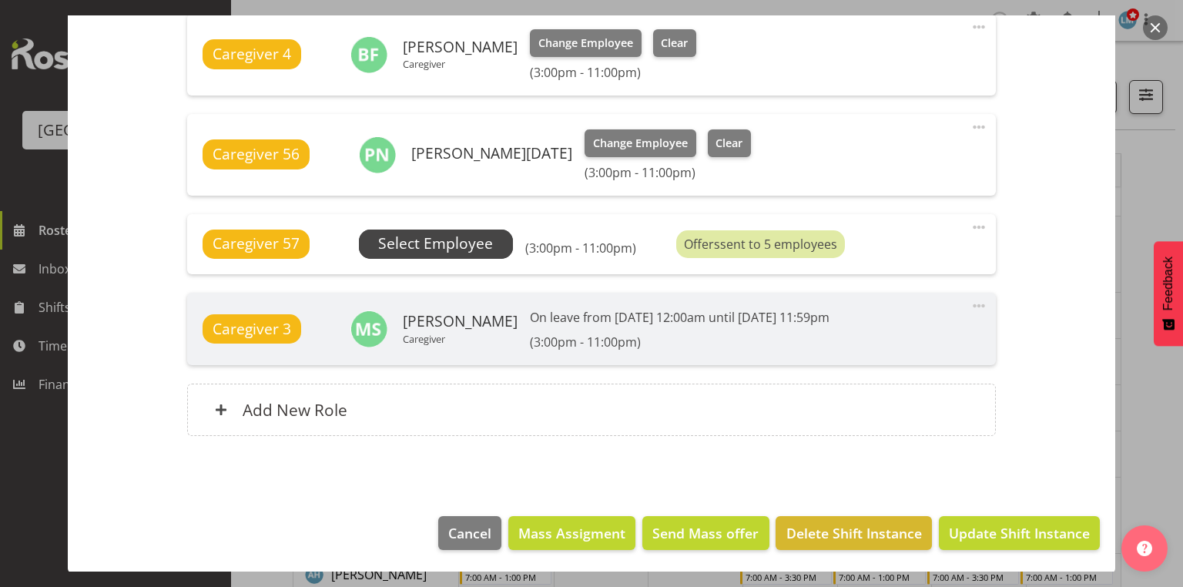
click at [422, 246] on span "Select Employee" at bounding box center [435, 244] width 115 height 22
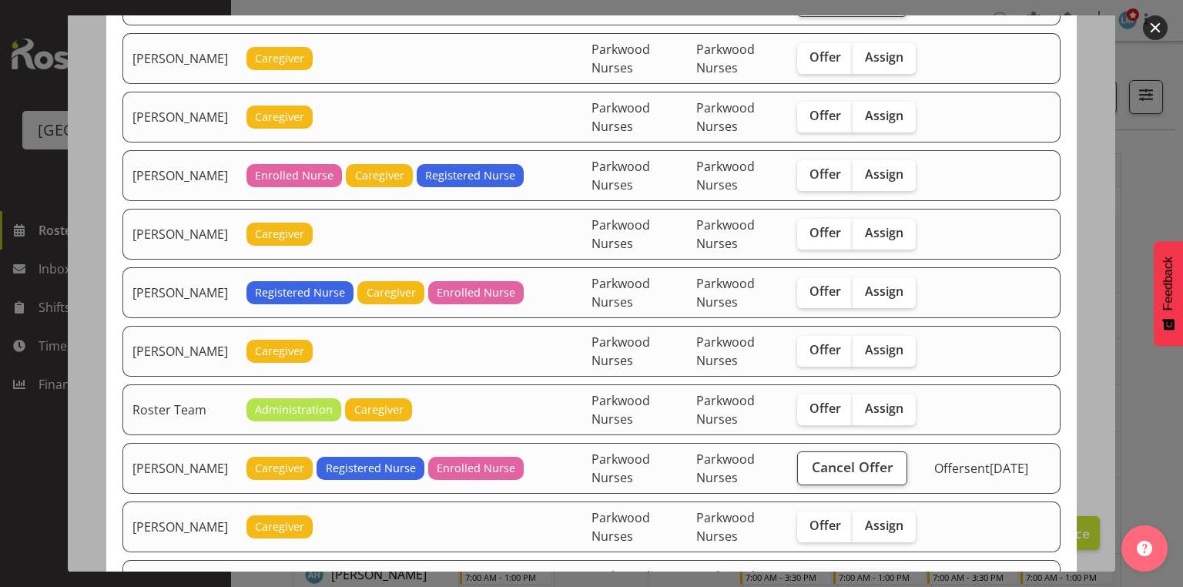
scroll to position [1848, 0]
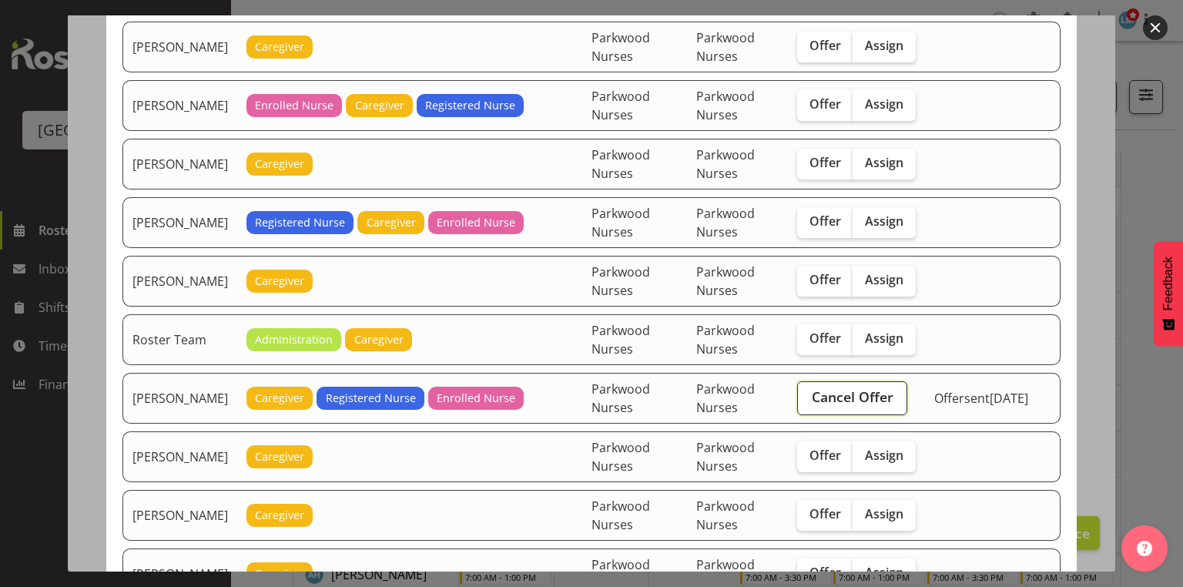
click at [844, 387] on span "Cancel Offer" at bounding box center [853, 397] width 82 height 20
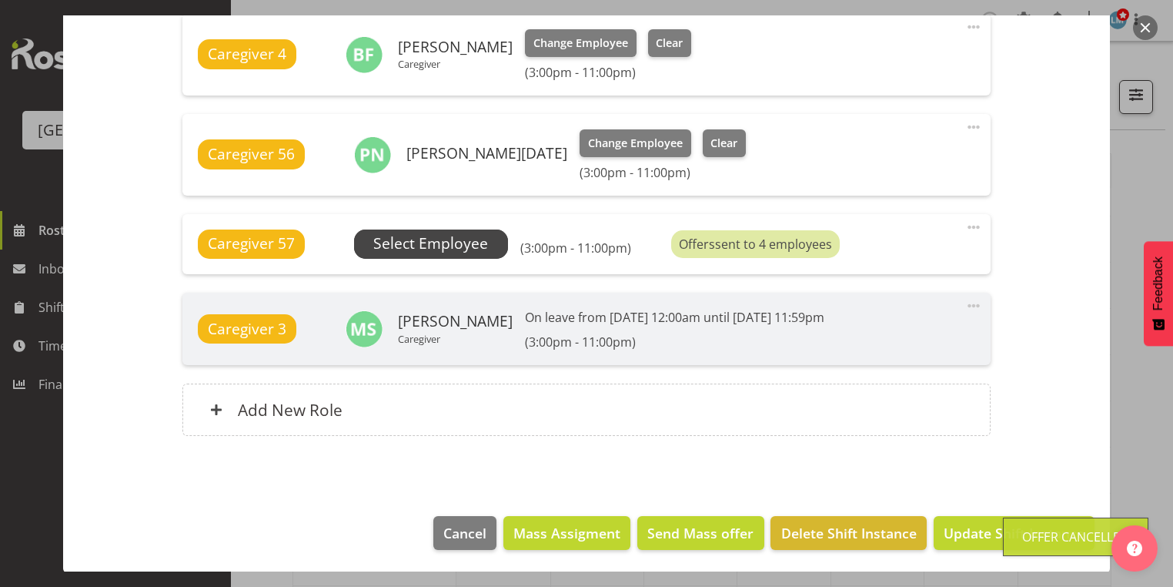
click at [417, 247] on span "Select Employee" at bounding box center [430, 244] width 115 height 22
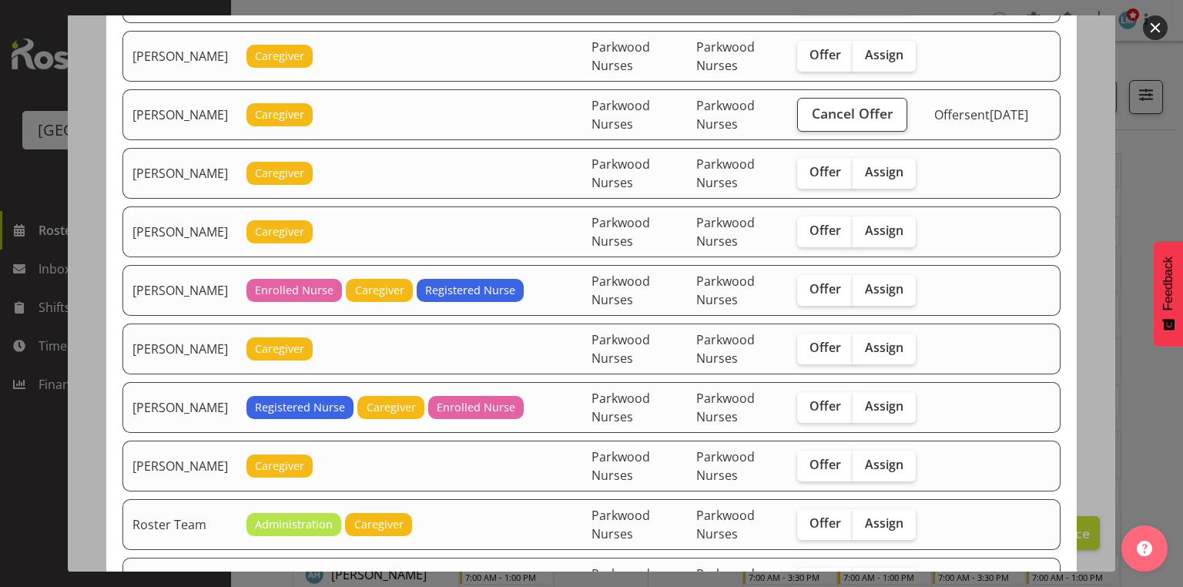
scroll to position [1725, 0]
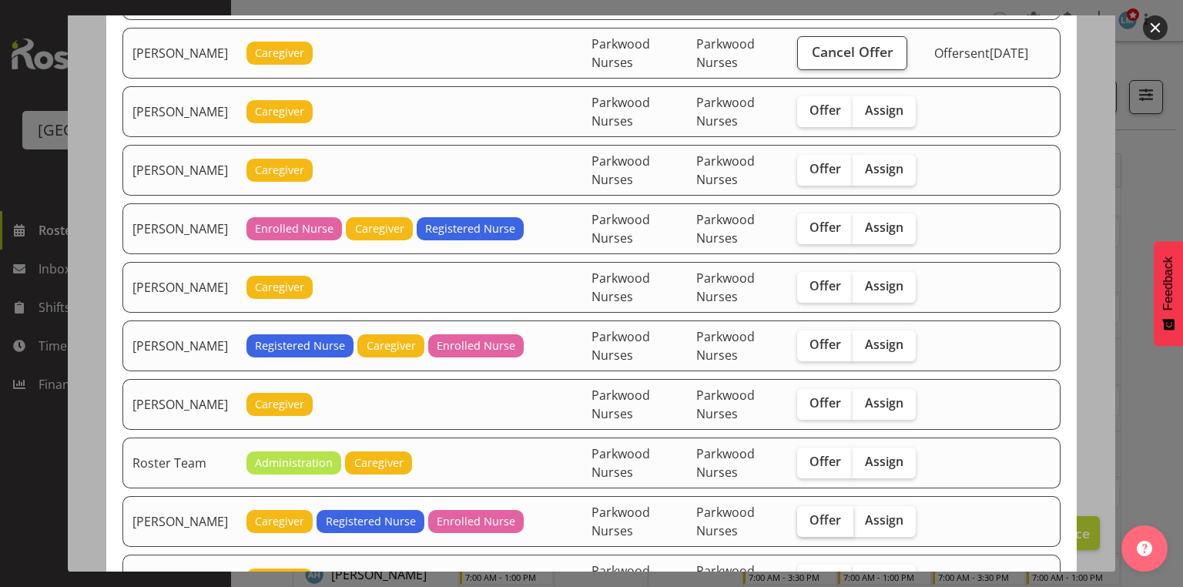
click at [827, 512] on span "Offer" at bounding box center [825, 519] width 32 height 15
click at [807, 515] on input "Offer" at bounding box center [802, 520] width 10 height 10
checkbox input "true"
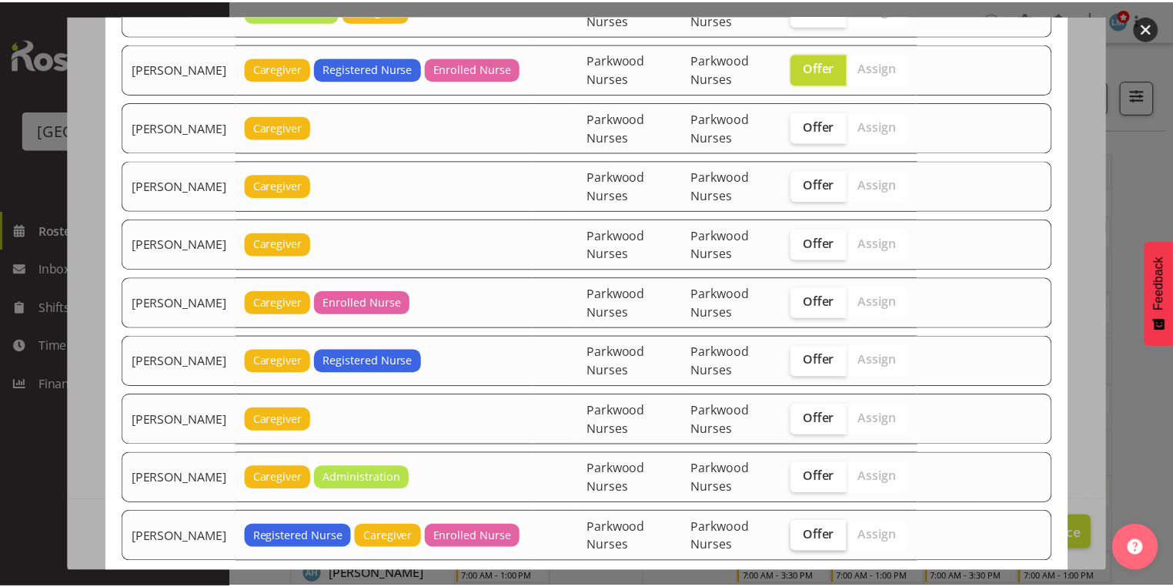
scroll to position [2236, 0]
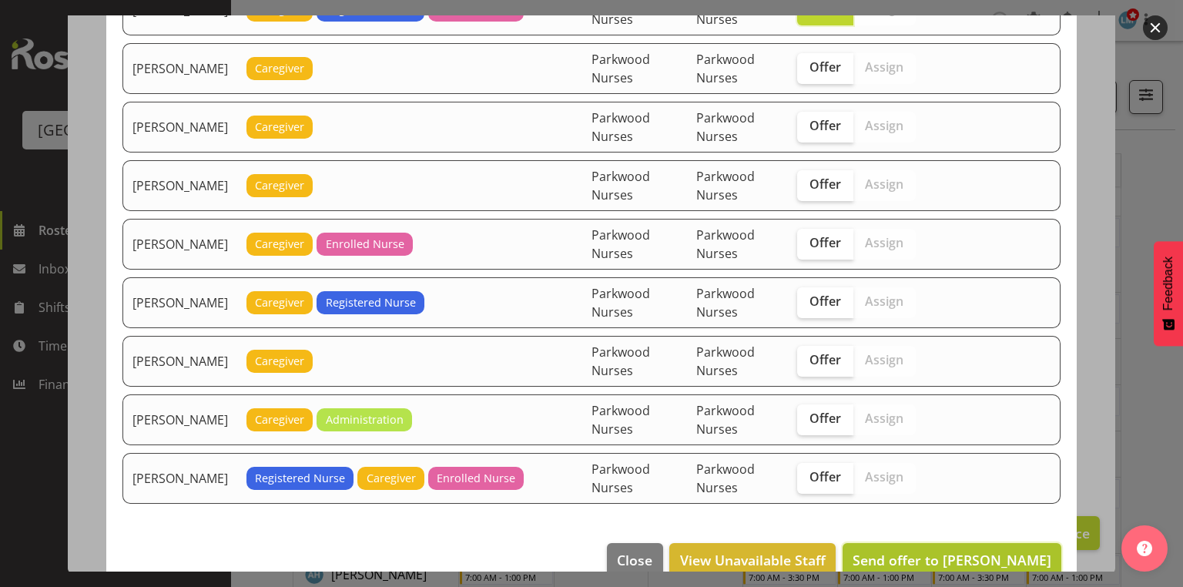
click at [1001, 551] on span "Send offer to Ruth Flavell" at bounding box center [951, 560] width 199 height 18
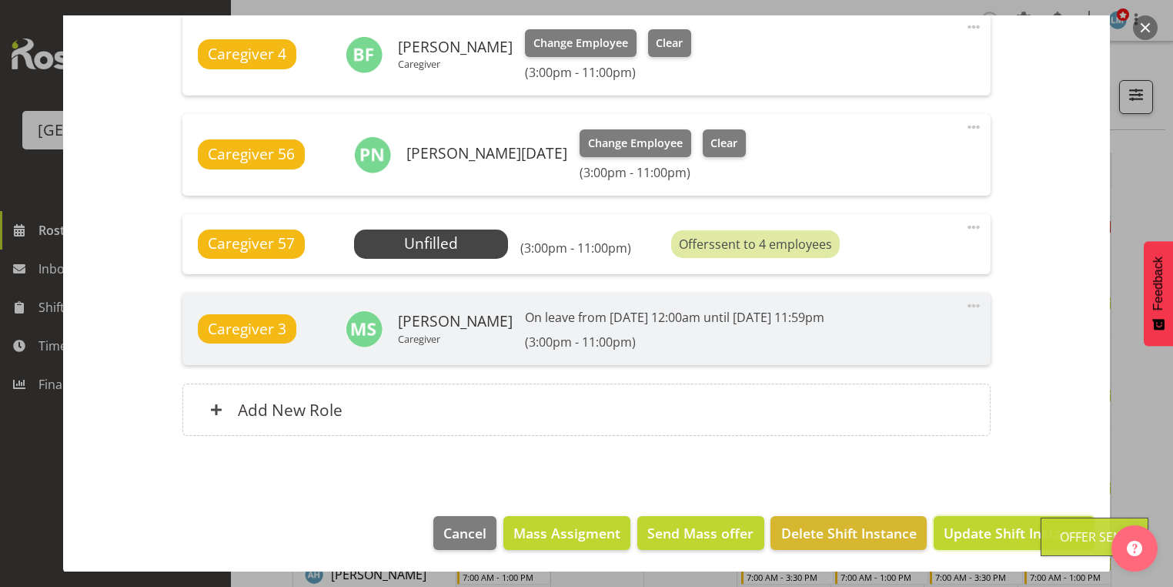
click at [1001, 534] on span "Update Shift Instance" at bounding box center [1014, 533] width 141 height 20
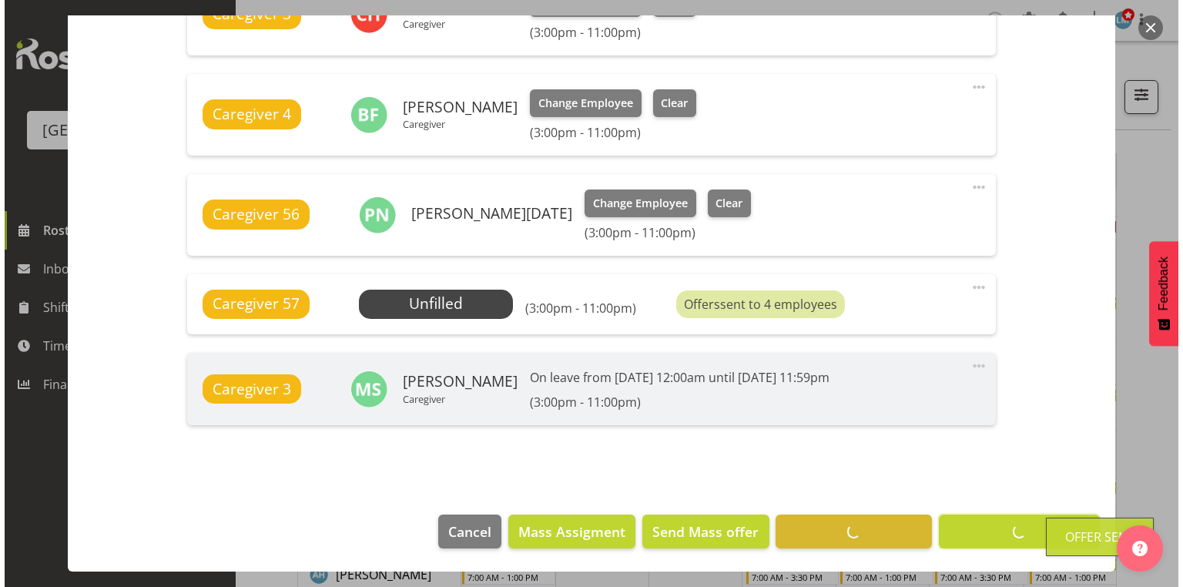
scroll to position [802, 0]
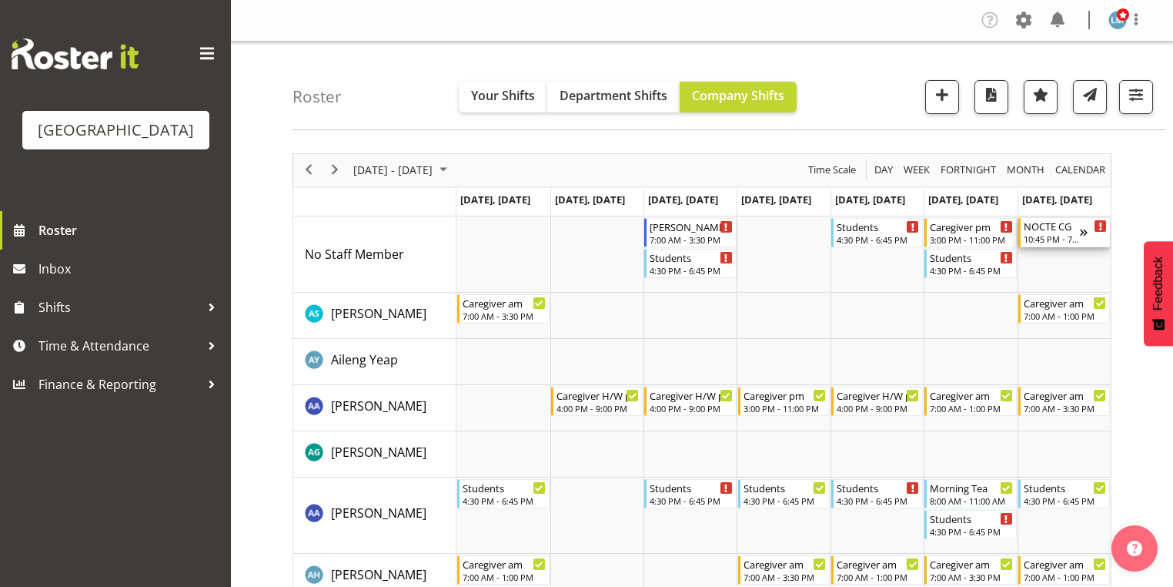
click at [1045, 233] on div "10:45 PM - 7:15 AM" at bounding box center [1052, 239] width 56 height 12
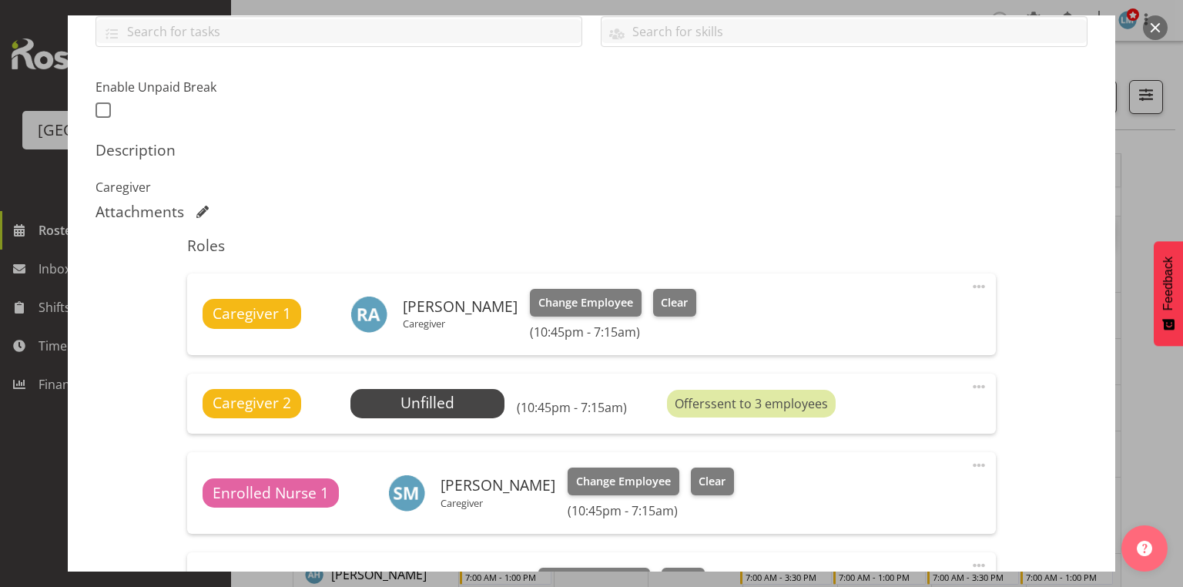
scroll to position [370, 0]
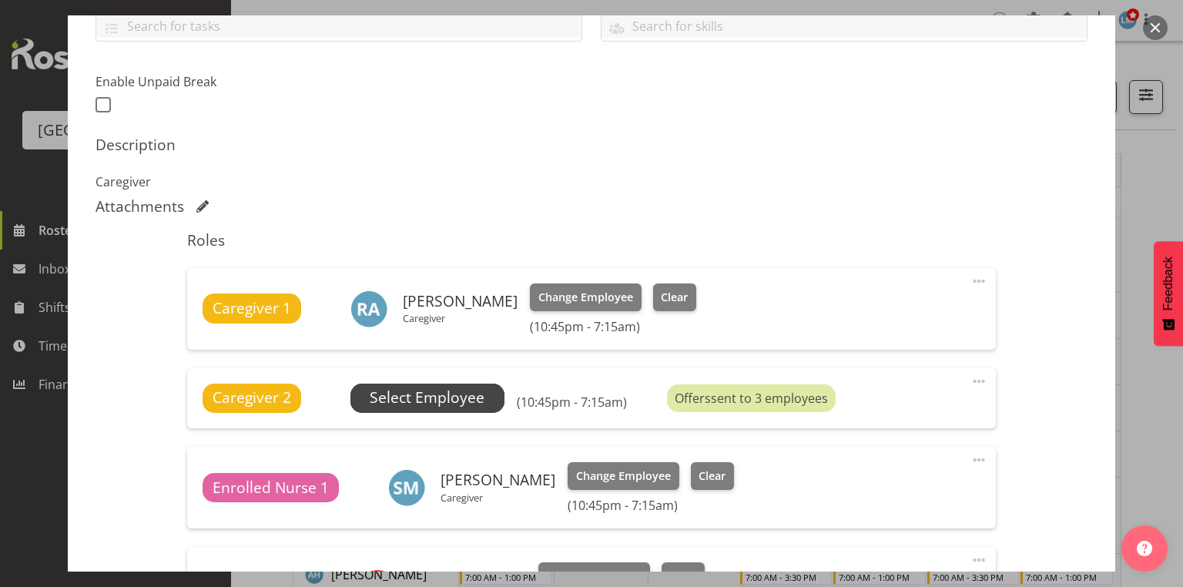
click at [423, 393] on span "Select Employee" at bounding box center [427, 398] width 115 height 22
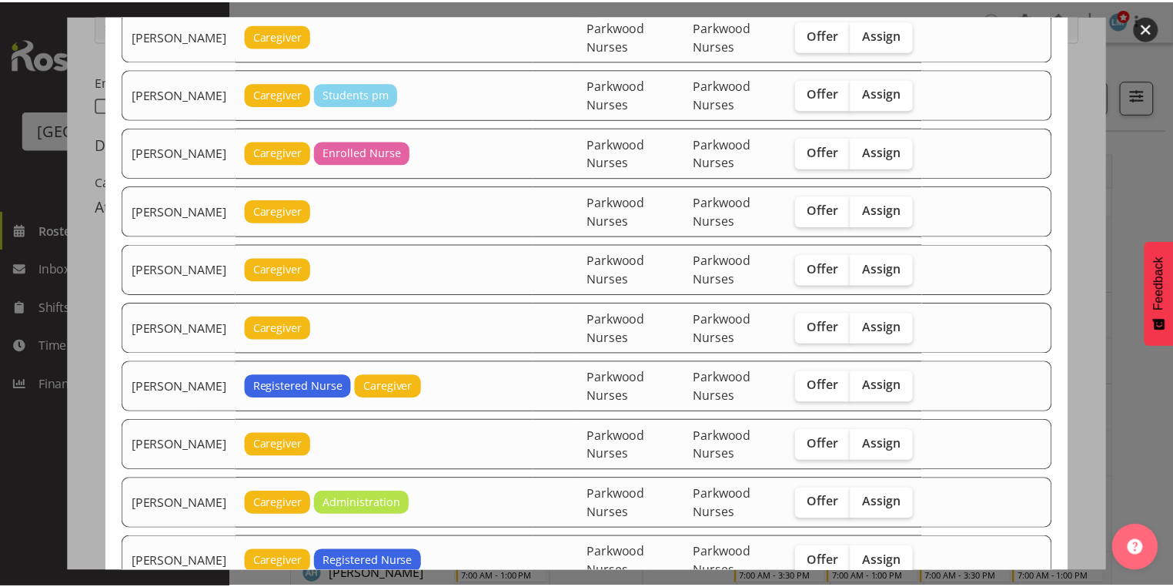
scroll to position [493, 0]
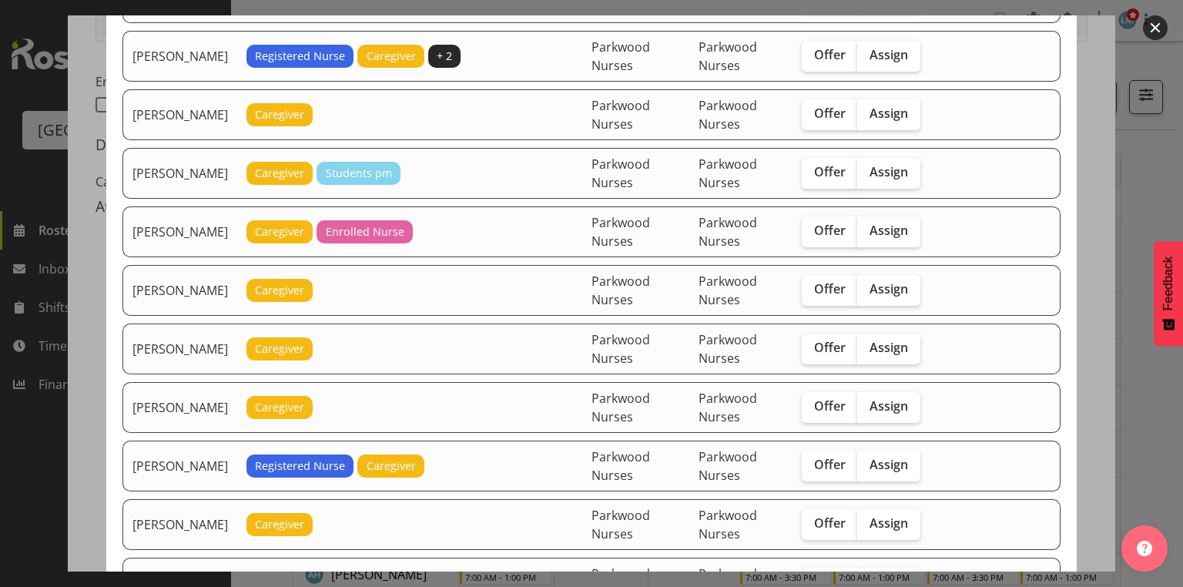
click at [1158, 26] on button "button" at bounding box center [1155, 27] width 25 height 25
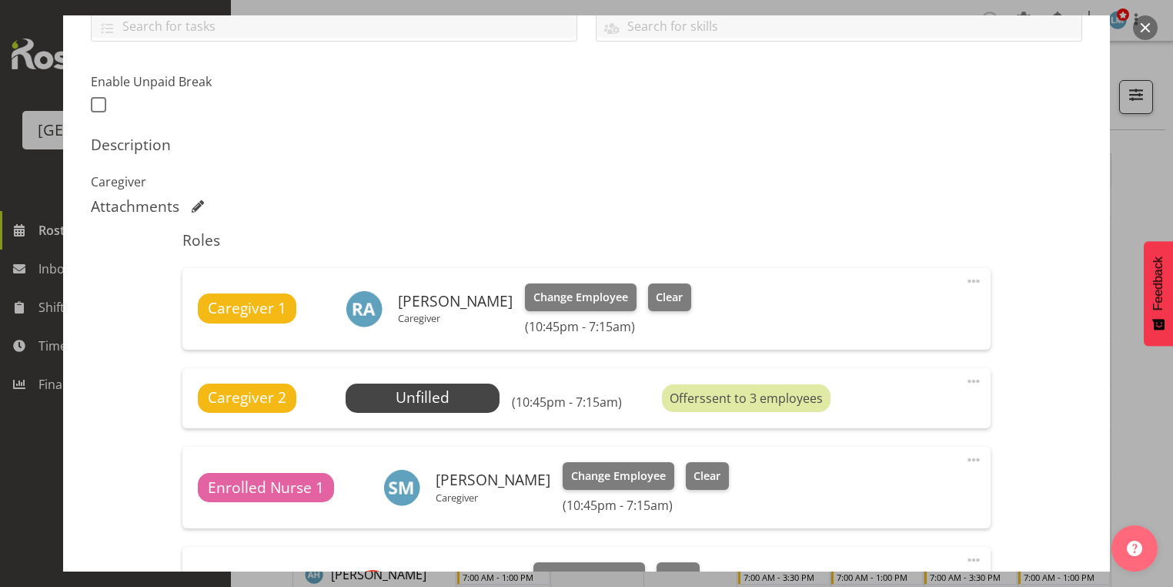
click at [1143, 28] on button "button" at bounding box center [1145, 27] width 25 height 25
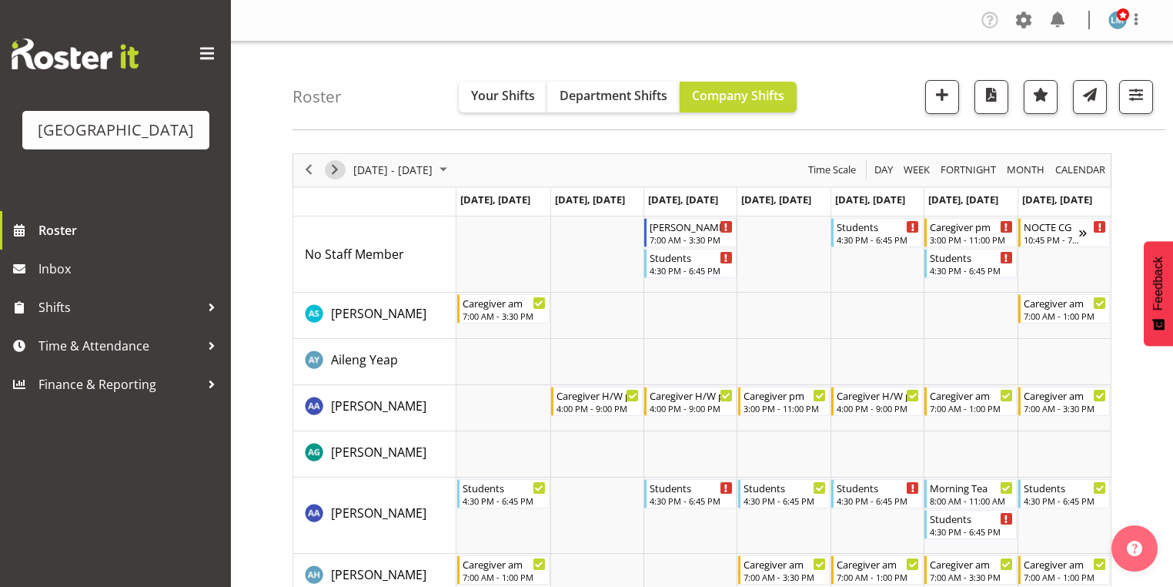
click at [337, 164] on span "Next" at bounding box center [335, 169] width 18 height 19
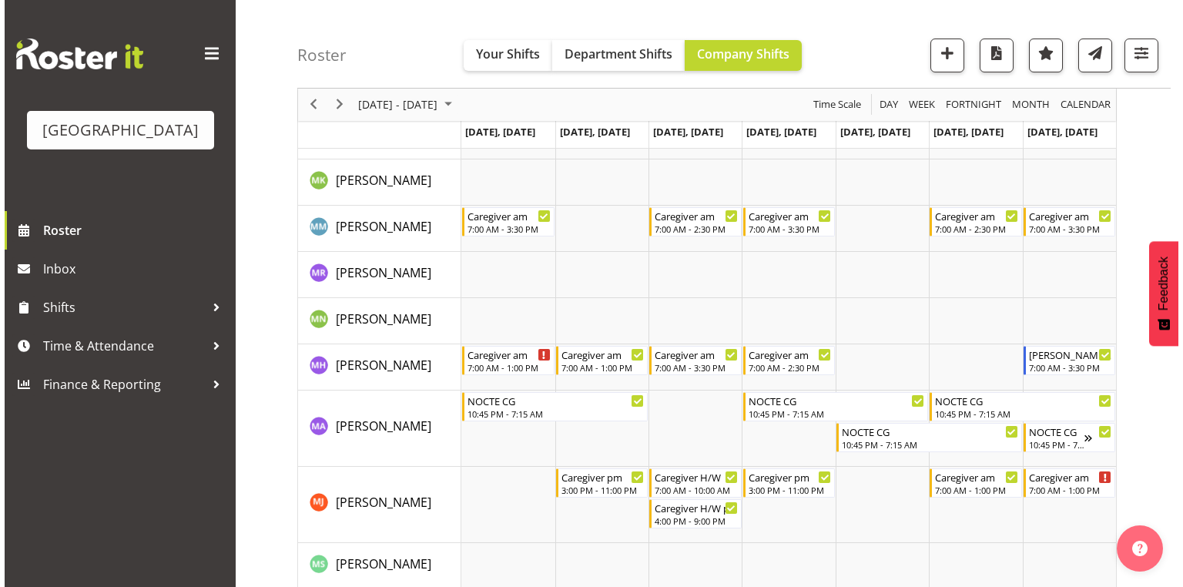
scroll to position [3511, 0]
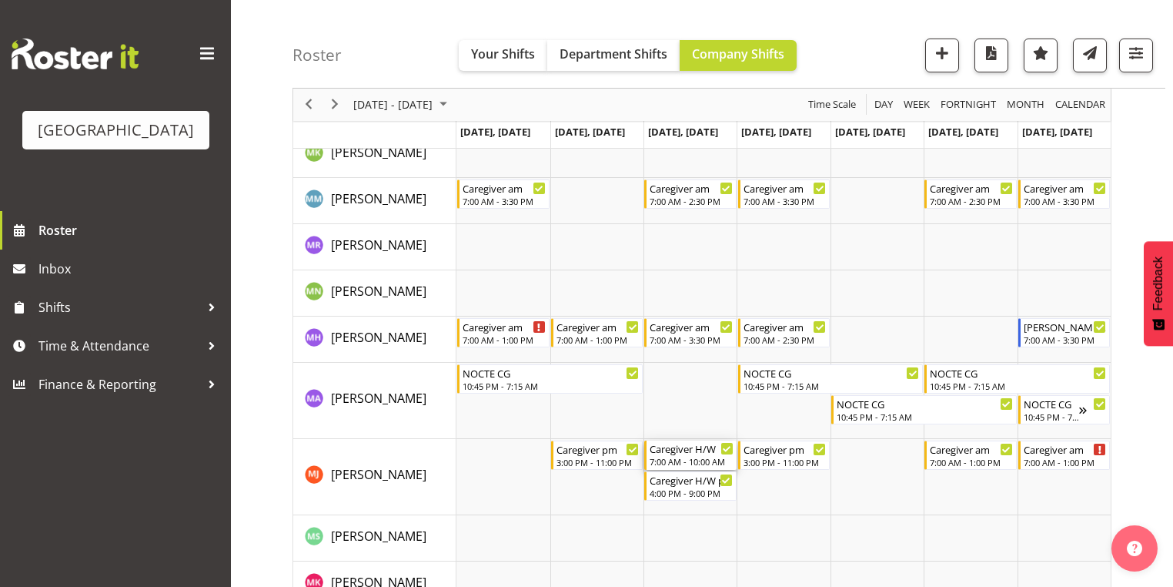
click at [673, 457] on div "7:00 AM - 10:00 AM" at bounding box center [691, 461] width 83 height 12
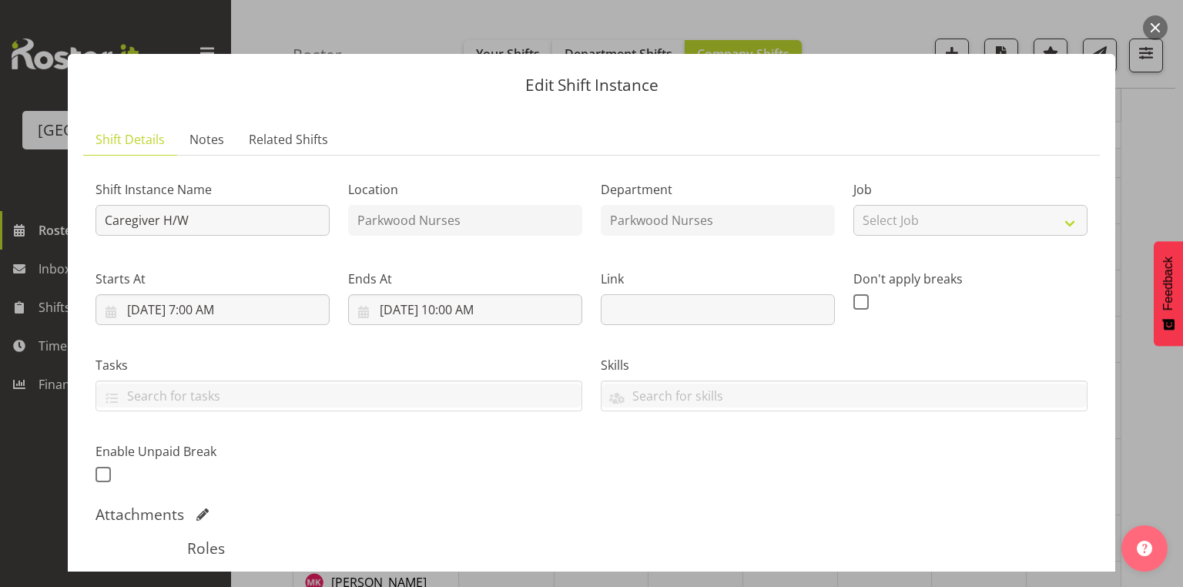
scroll to position [293, 0]
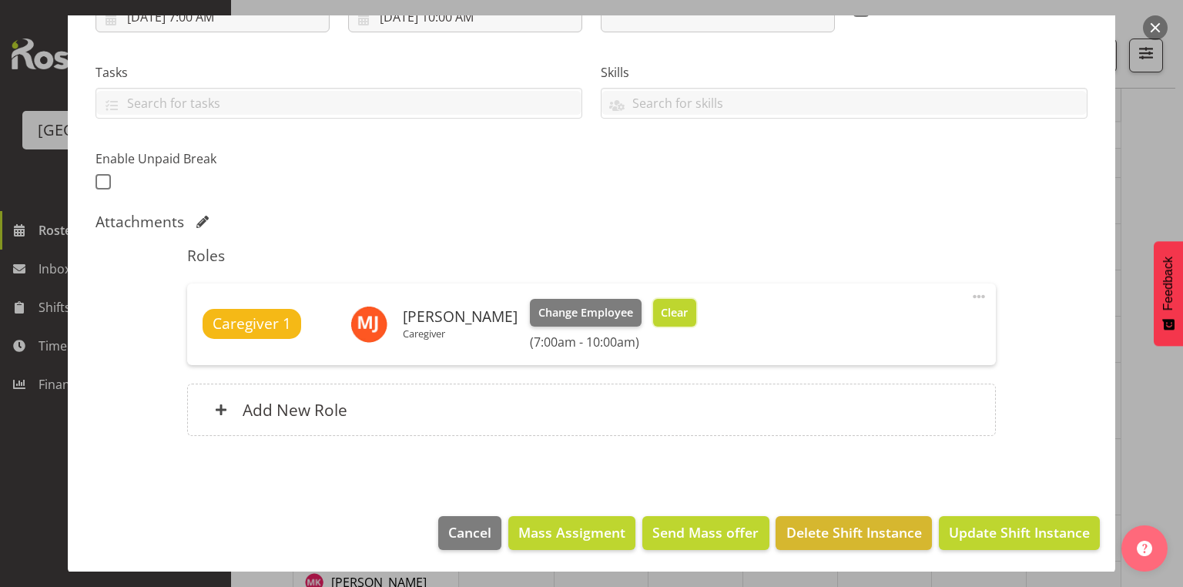
click at [681, 307] on span "Clear" at bounding box center [674, 312] width 27 height 17
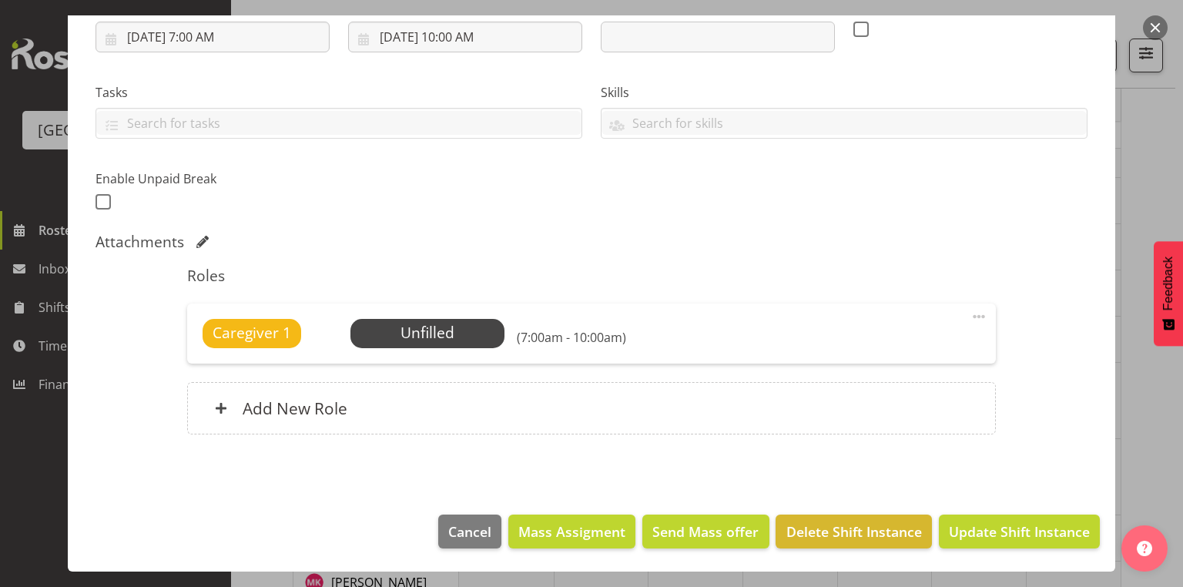
scroll to position [271, 0]
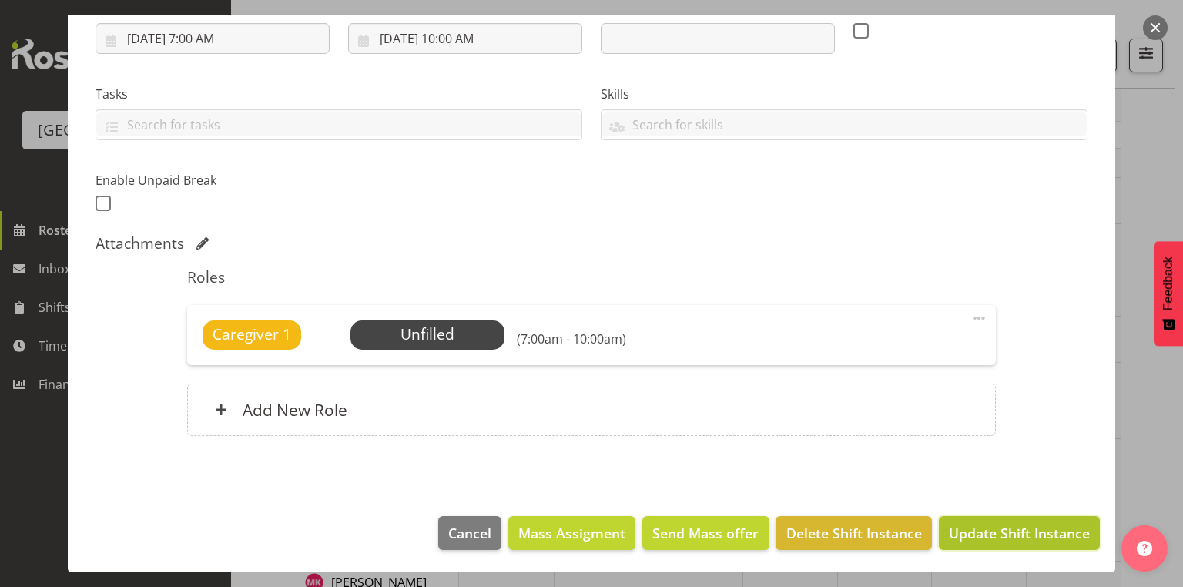
click at [1002, 531] on span "Update Shift Instance" at bounding box center [1019, 533] width 141 height 20
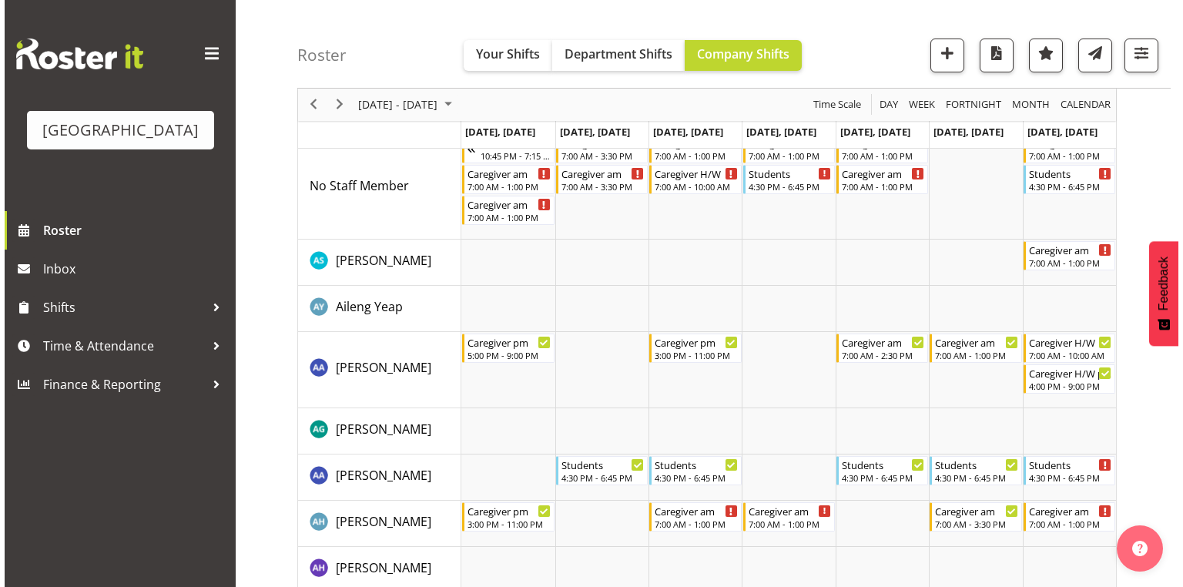
scroll to position [0, 0]
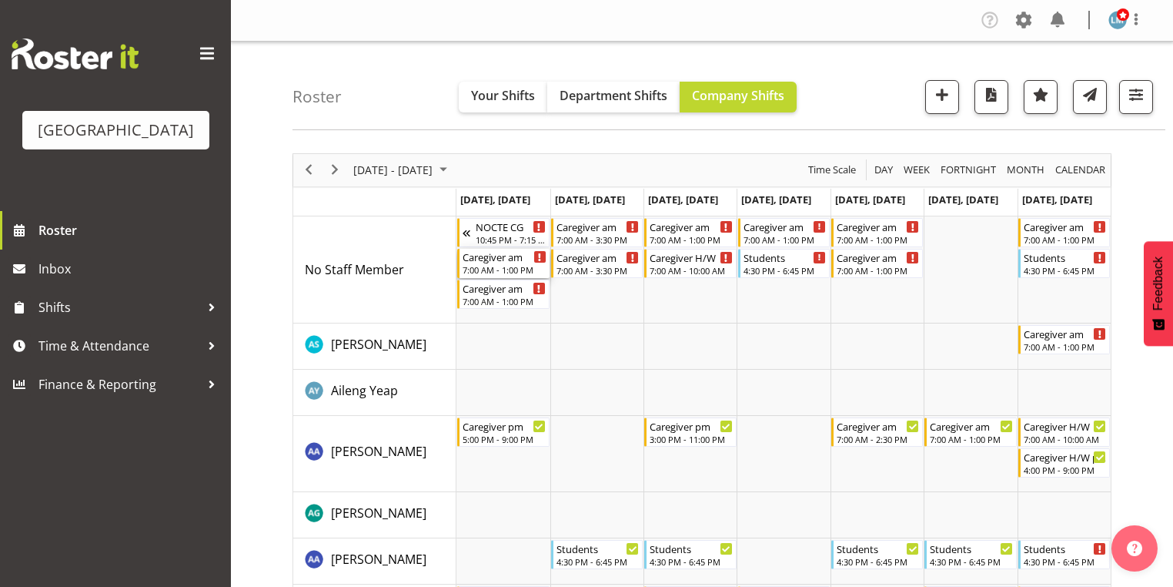
click at [499, 268] on div "7:00 AM - 1:00 PM" at bounding box center [504, 269] width 83 height 12
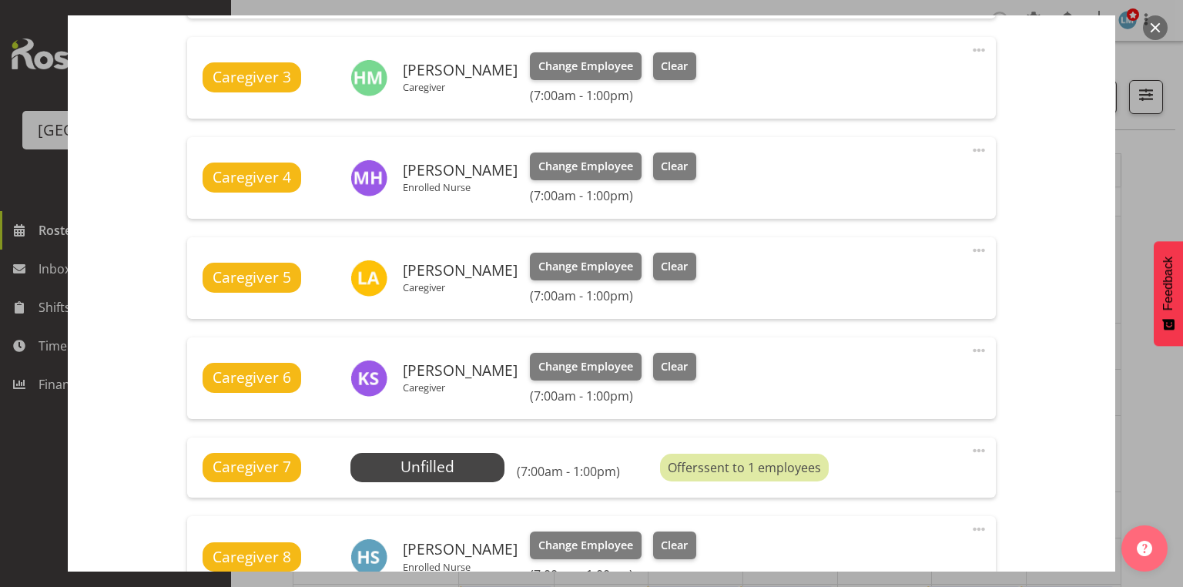
scroll to position [986, 0]
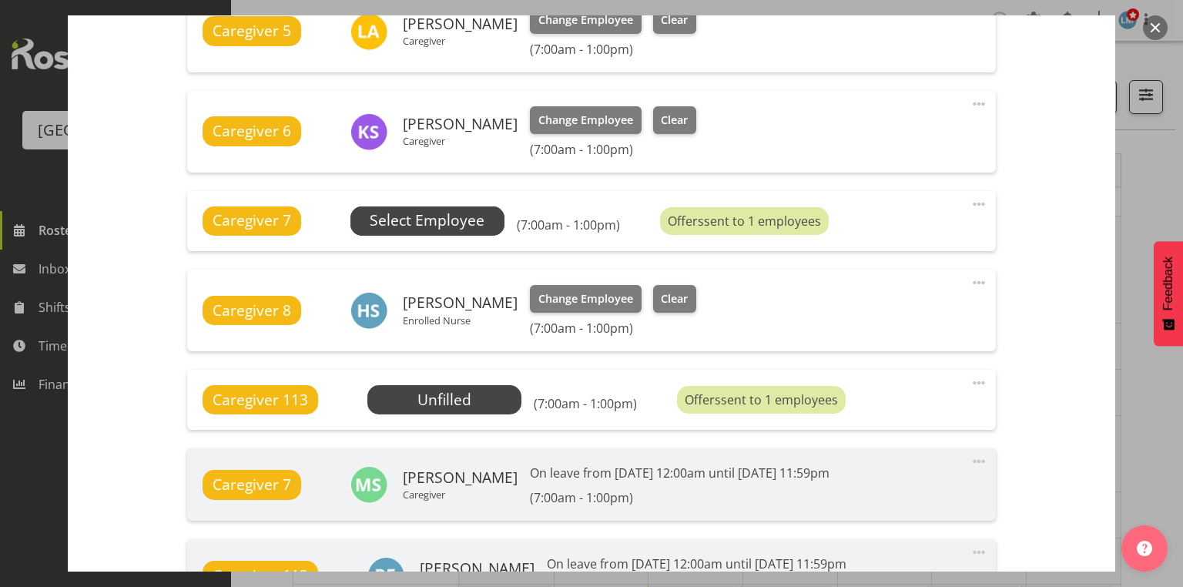
click at [441, 222] on span "Select Employee" at bounding box center [427, 220] width 115 height 22
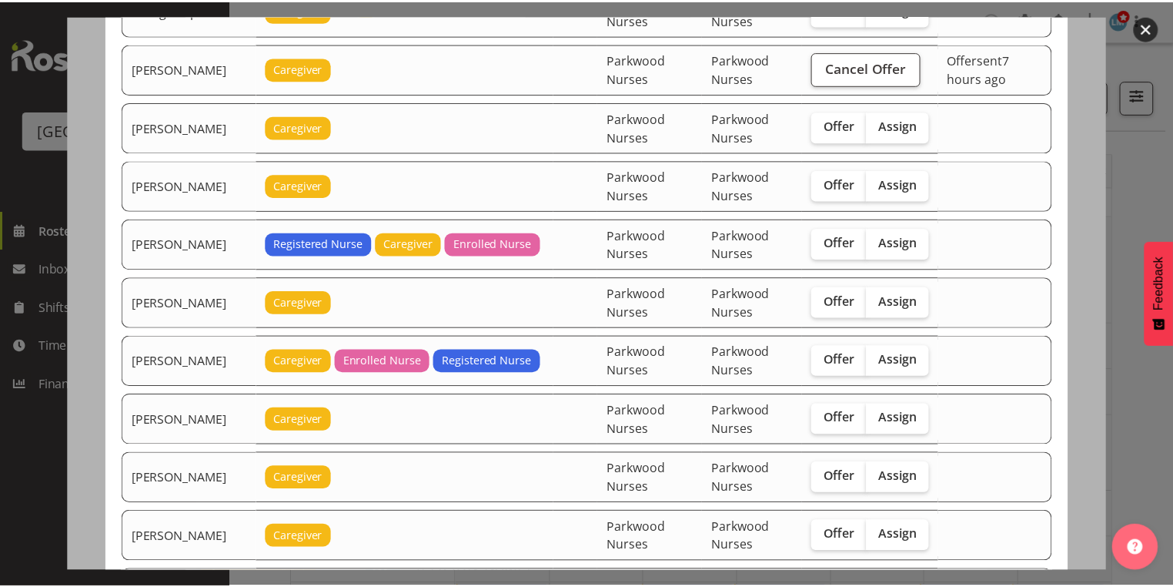
scroll to position [0, 0]
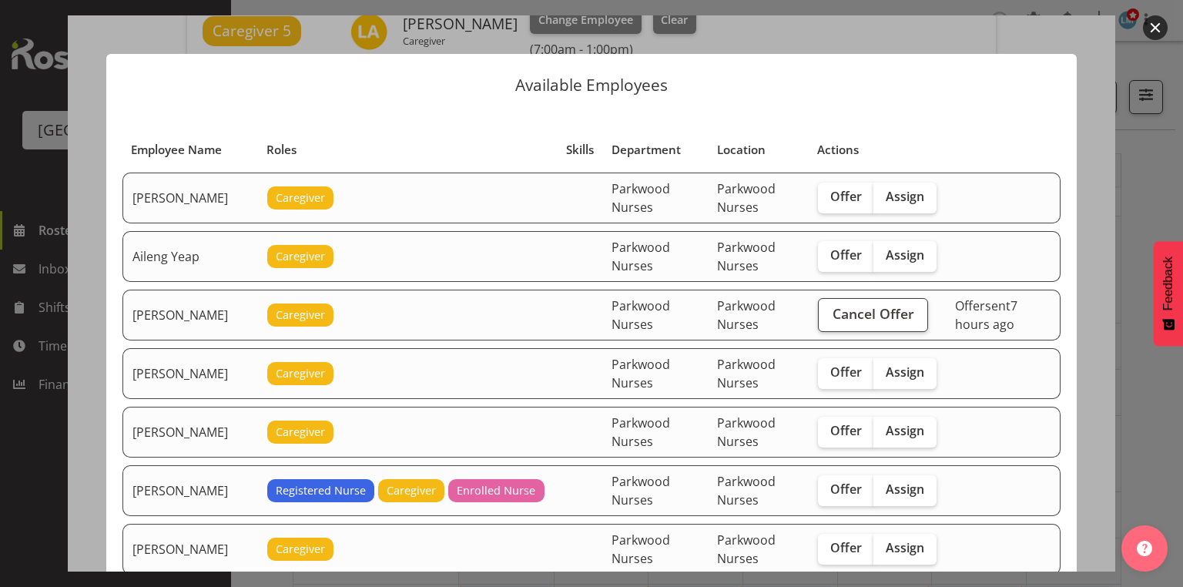
click at [1151, 27] on button "button" at bounding box center [1155, 27] width 25 height 25
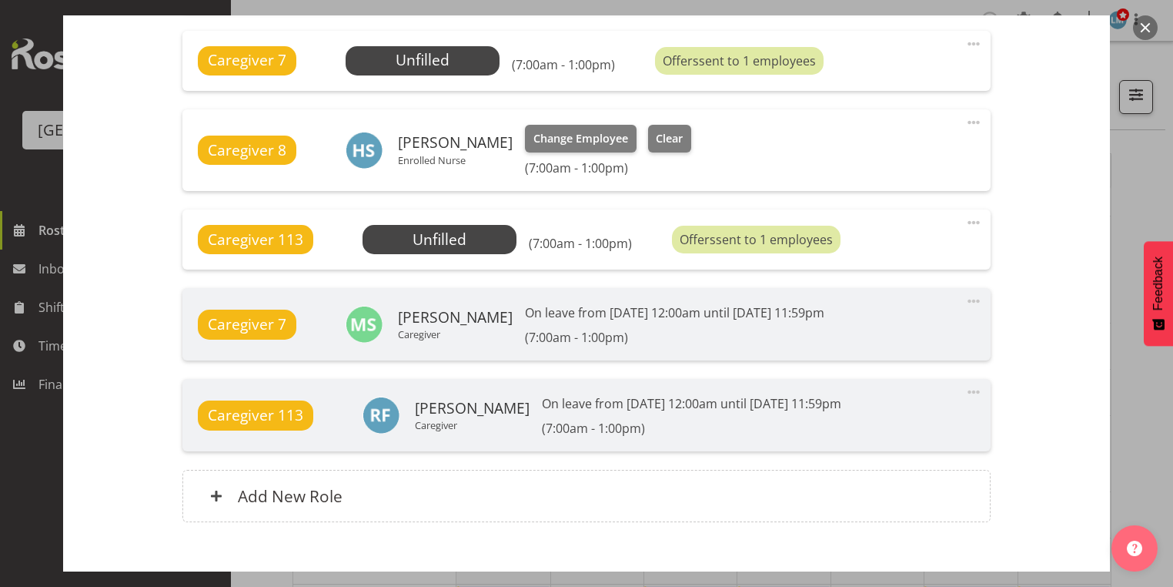
scroll to position [1233, 0]
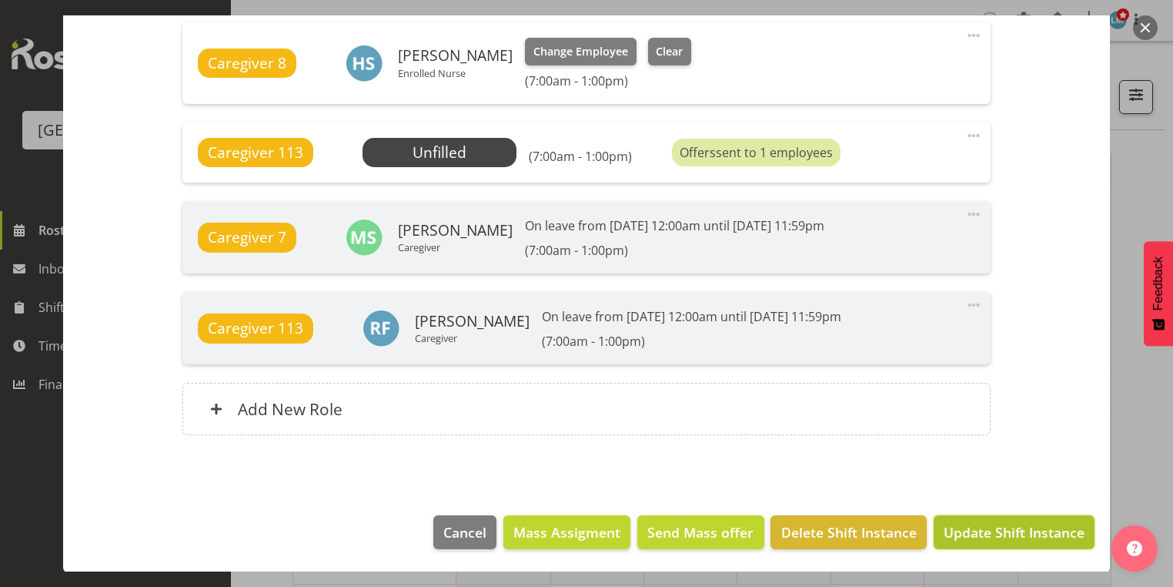
click at [980, 531] on span "Update Shift Instance" at bounding box center [1014, 532] width 141 height 20
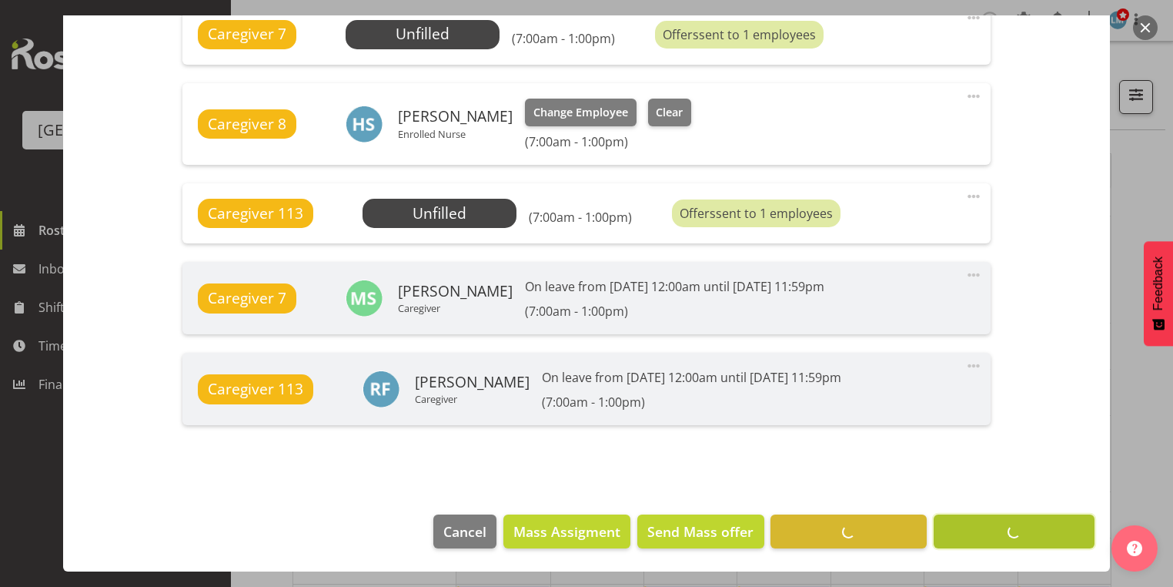
scroll to position [1171, 0]
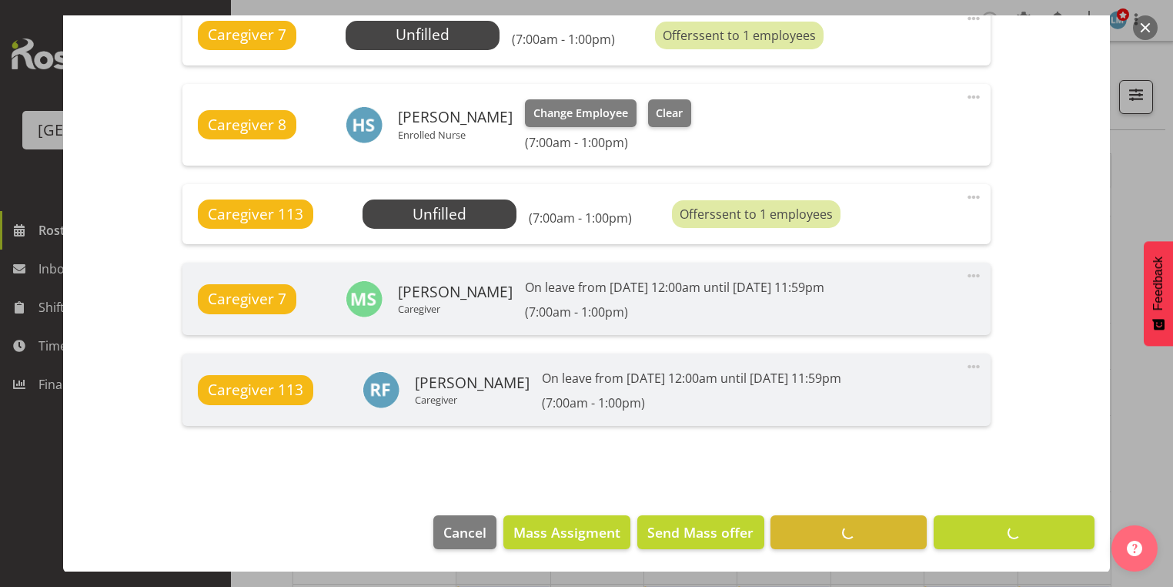
click at [1148, 21] on button "button" at bounding box center [1145, 27] width 25 height 25
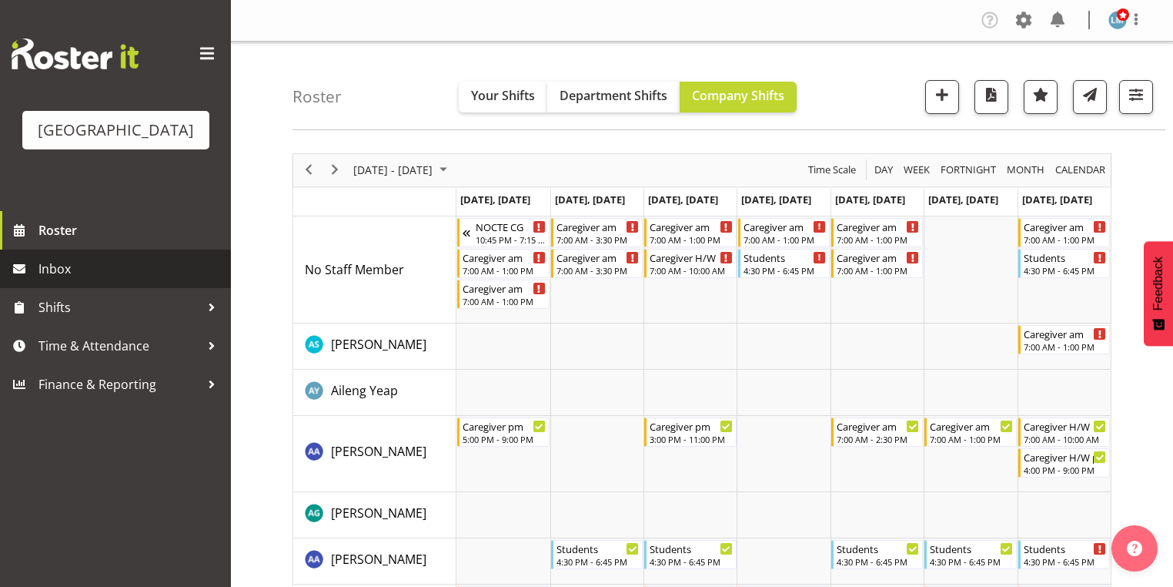
click at [51, 280] on span "Inbox" at bounding box center [130, 268] width 185 height 23
click at [105, 280] on span "Inbox" at bounding box center [130, 268] width 185 height 23
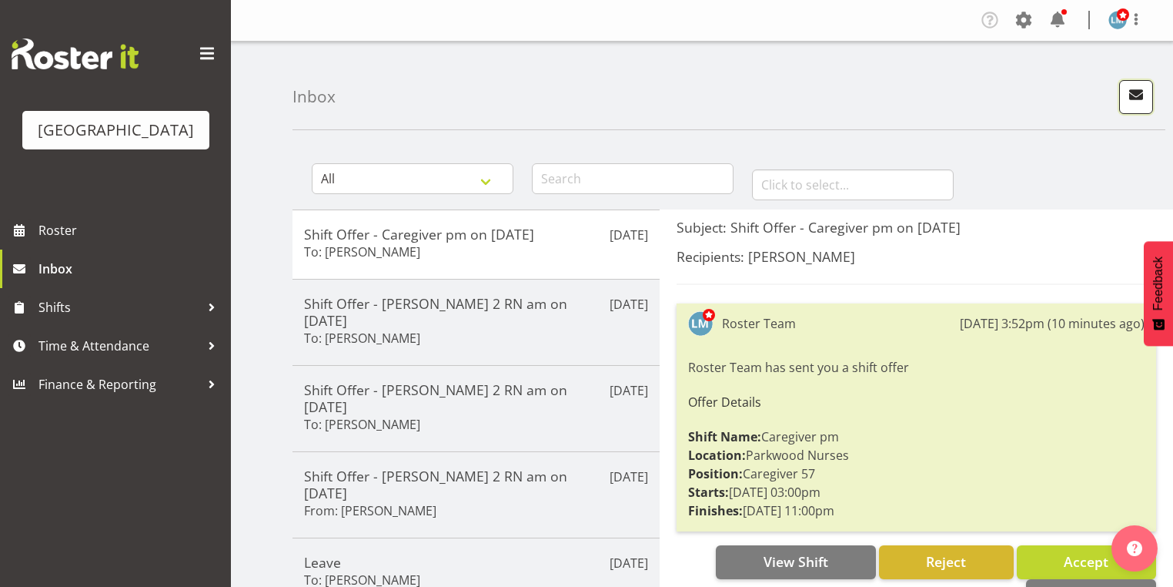
click at [1134, 89] on span "button" at bounding box center [1136, 95] width 20 height 20
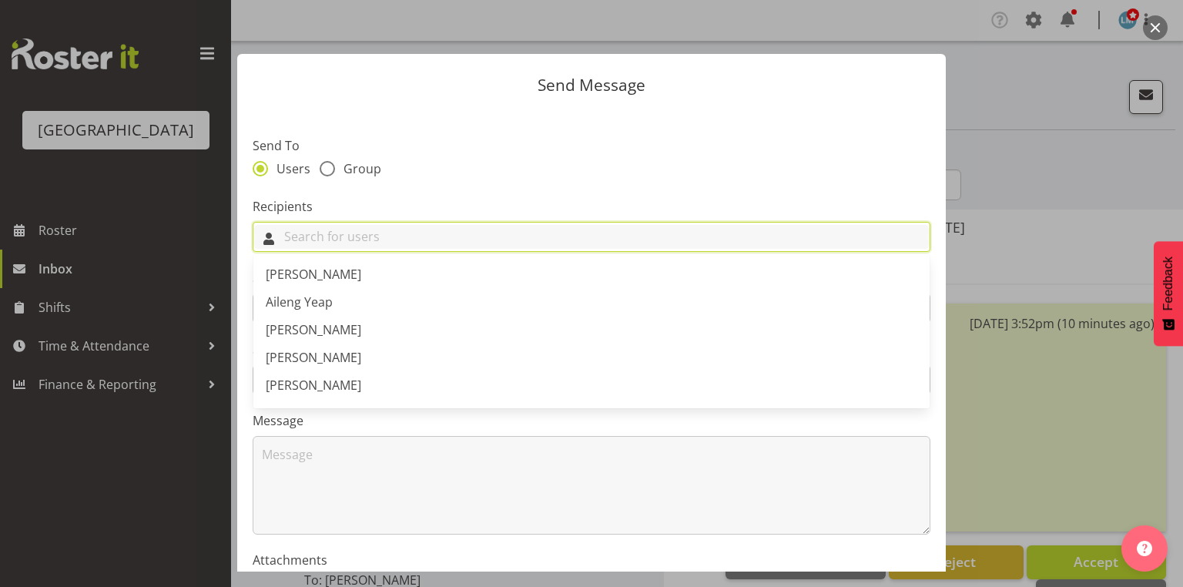
click at [601, 234] on input "text" at bounding box center [591, 237] width 676 height 24
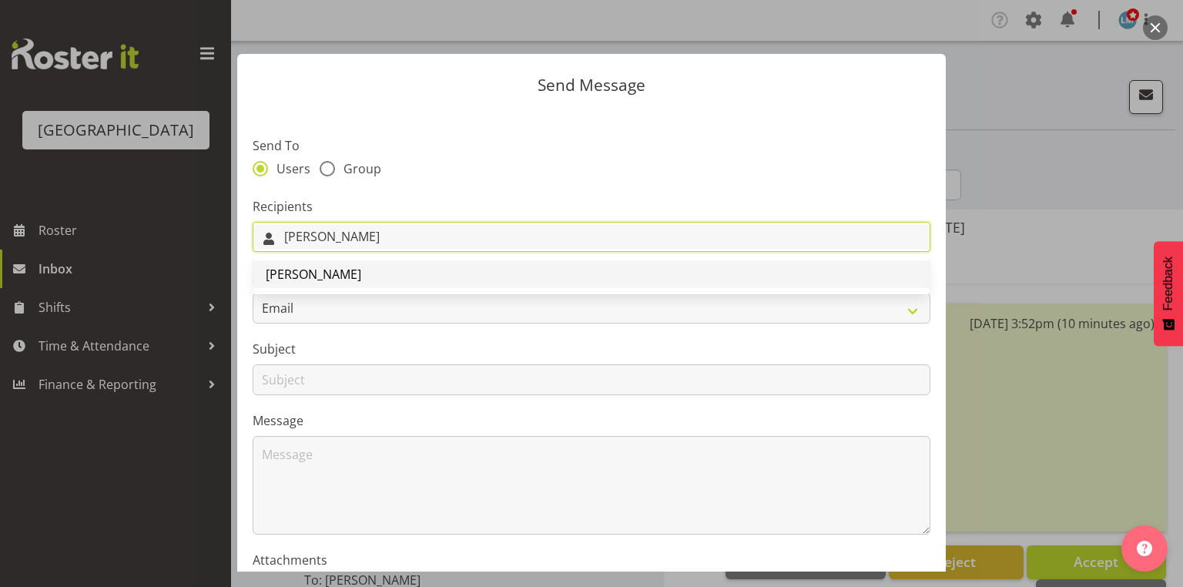
type input "Nancy"
click at [299, 276] on span "[PERSON_NAME]" at bounding box center [313, 274] width 95 height 17
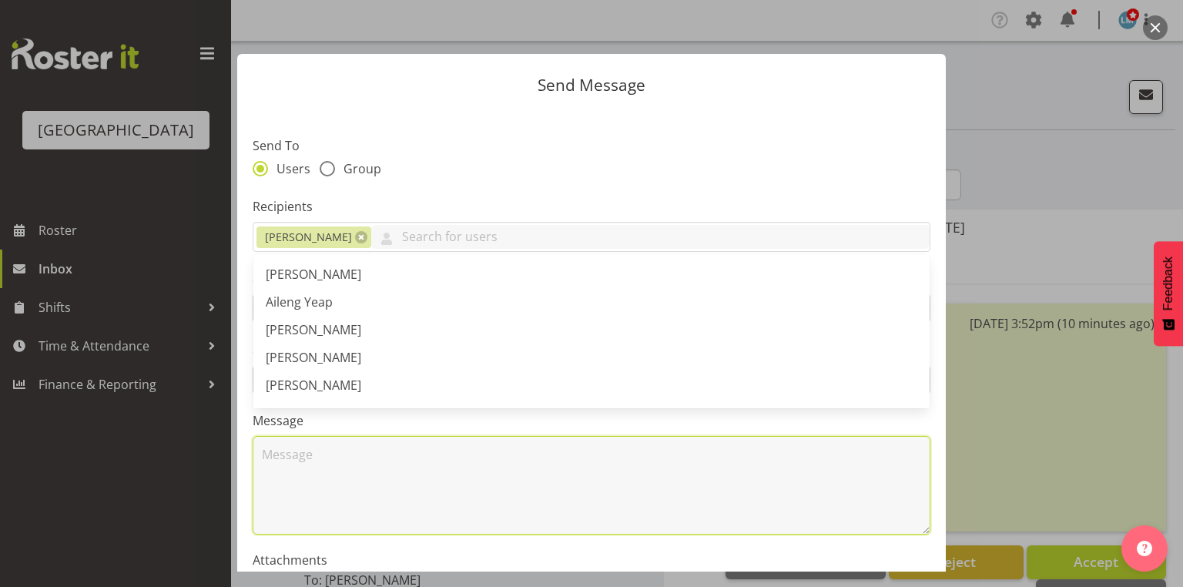
click at [430, 514] on textarea at bounding box center [592, 485] width 678 height 99
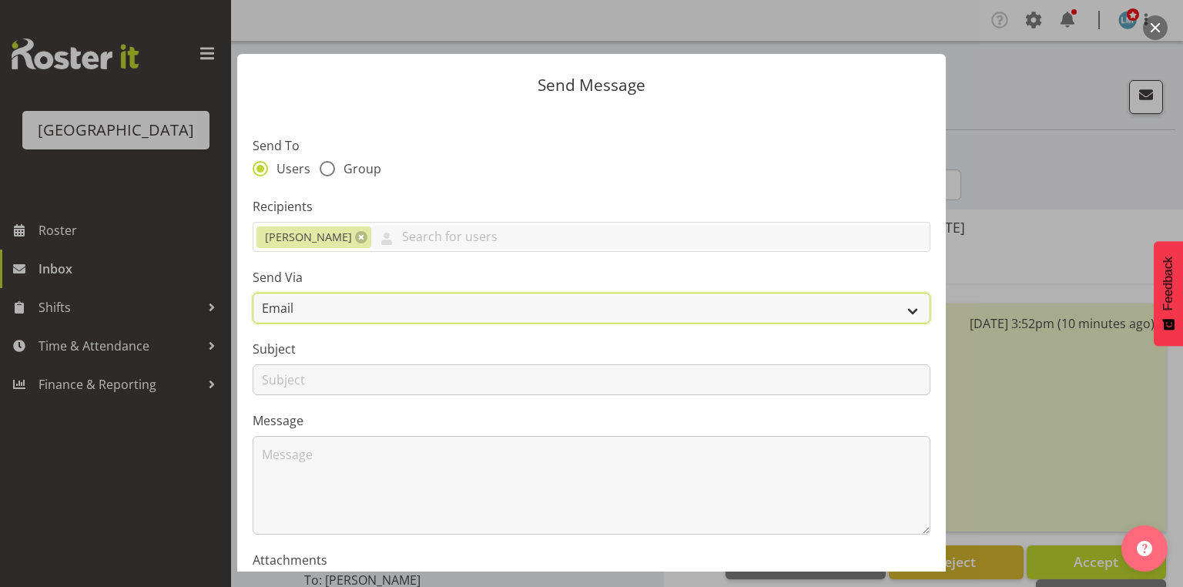
click at [909, 313] on select "Email SMS" at bounding box center [592, 308] width 678 height 31
select select "sms"
click at [253, 293] on select "Email SMS" at bounding box center [592, 308] width 678 height 31
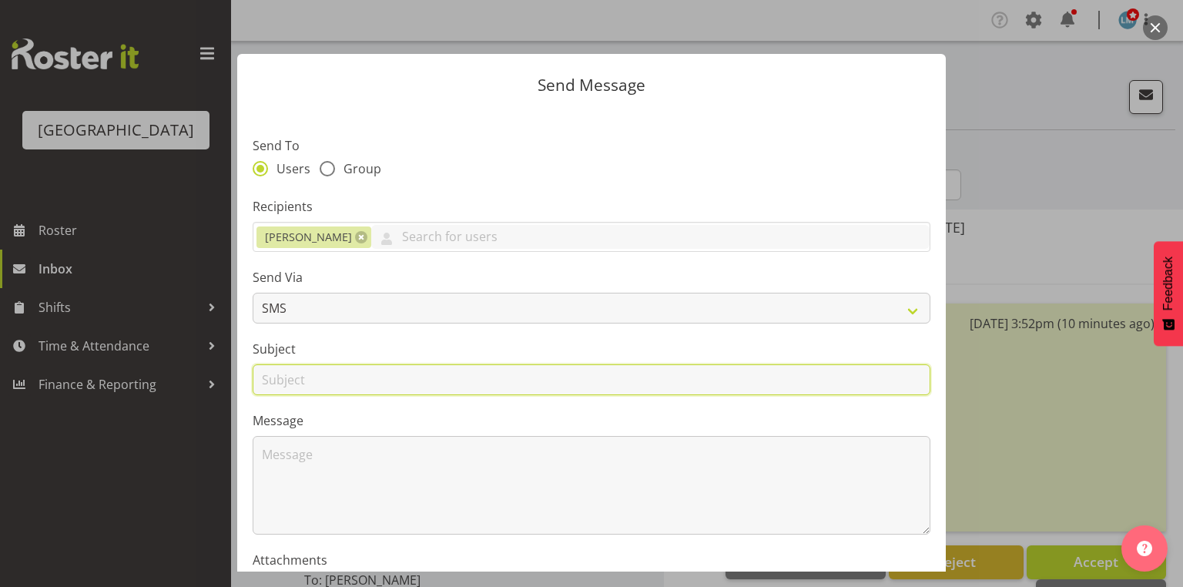
click at [281, 380] on input "text" at bounding box center [592, 379] width 678 height 31
type input "Shifts"
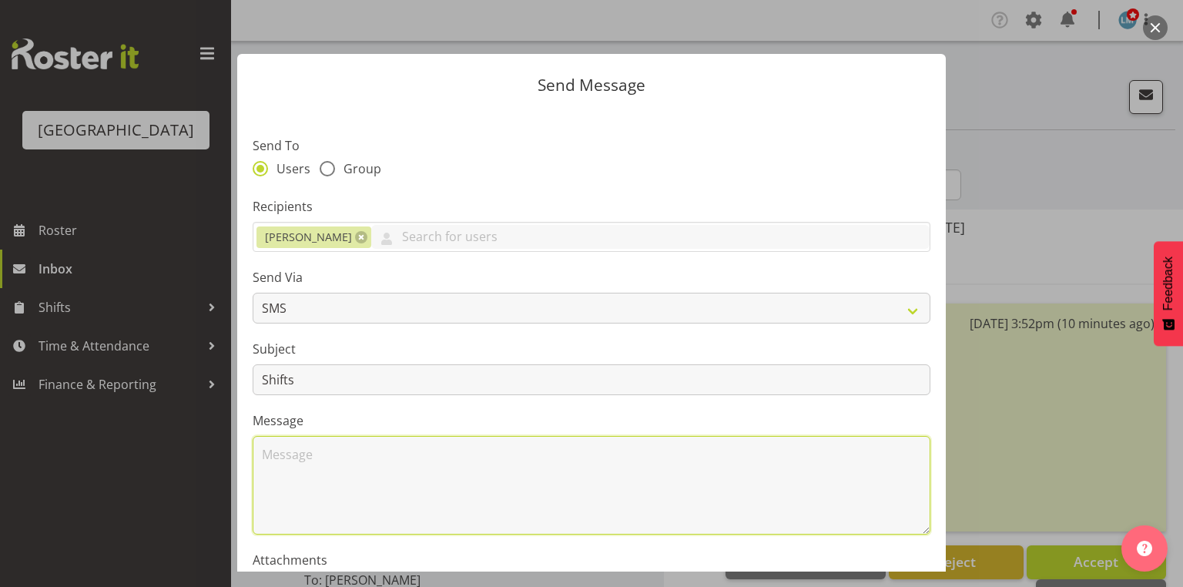
click at [346, 478] on textarea at bounding box center [592, 485] width 678 height 99
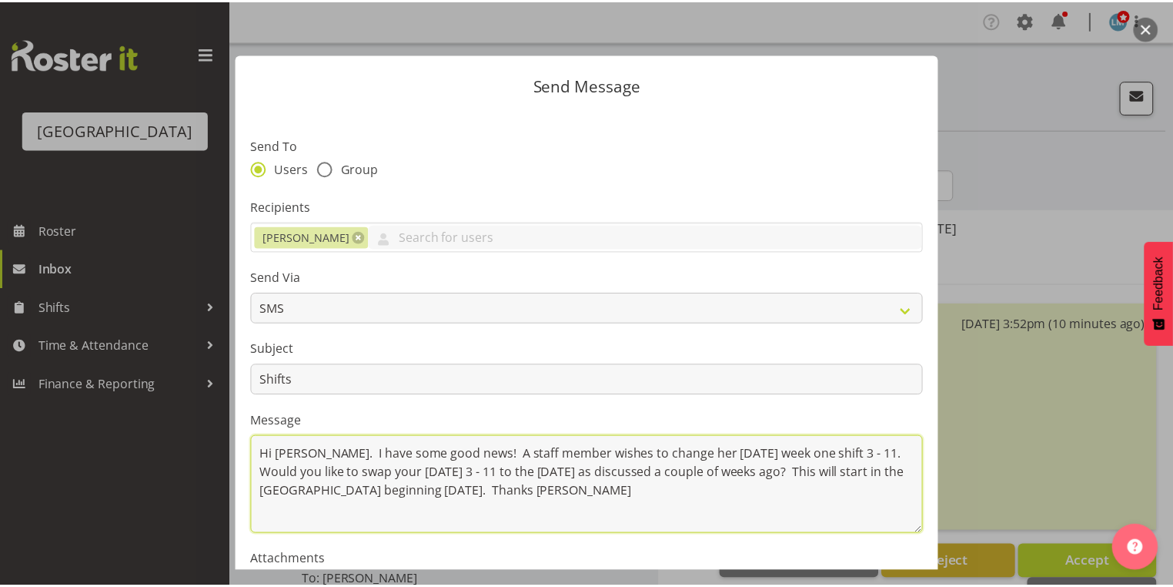
scroll to position [186, 0]
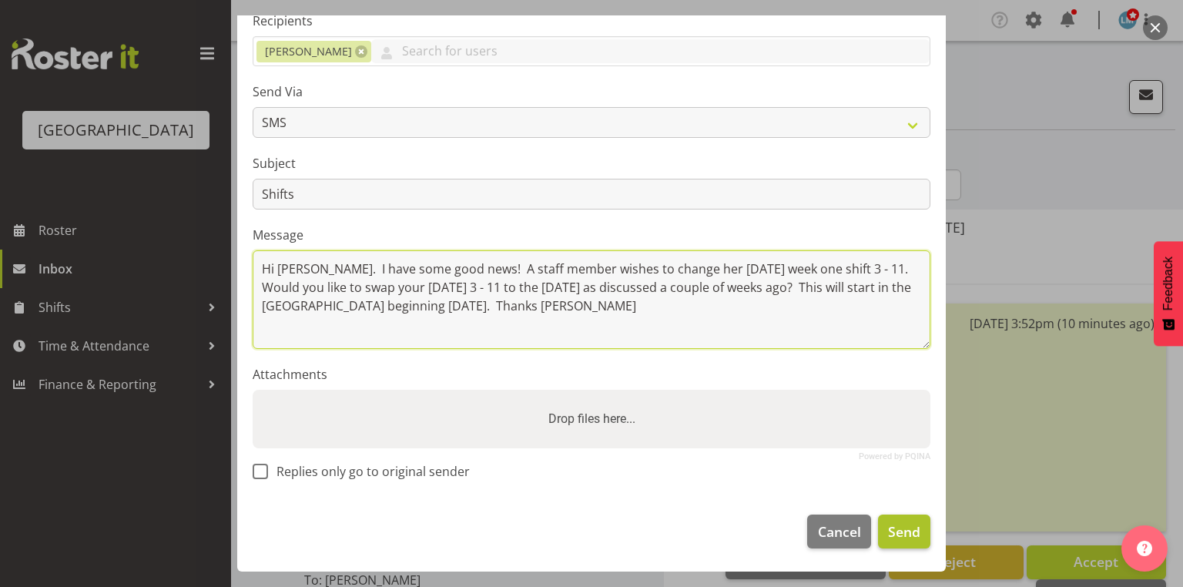
type textarea "Hi Nancy. I have some good news! A staff member wishes to change her Wednesday …"
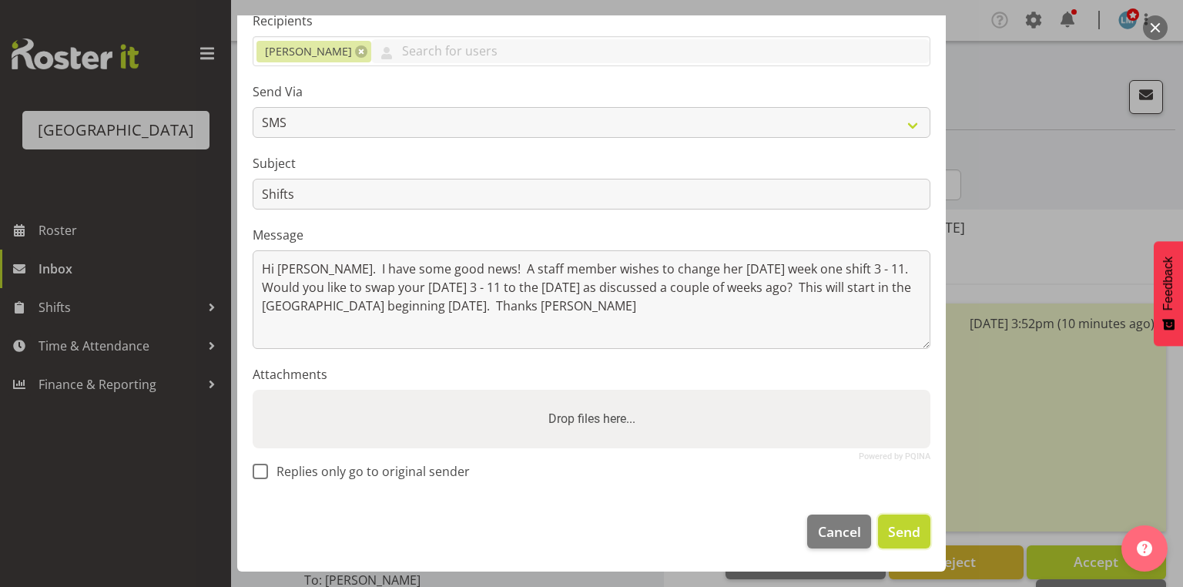
click at [893, 524] on span "Send" at bounding box center [904, 531] width 32 height 20
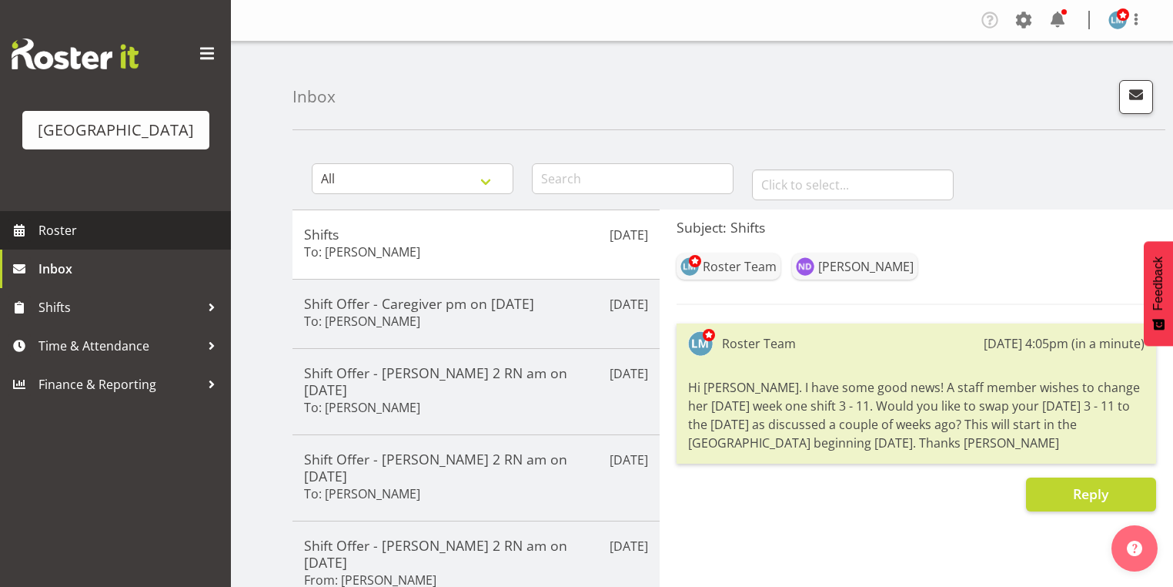
click at [98, 242] on span "Roster" at bounding box center [130, 230] width 185 height 23
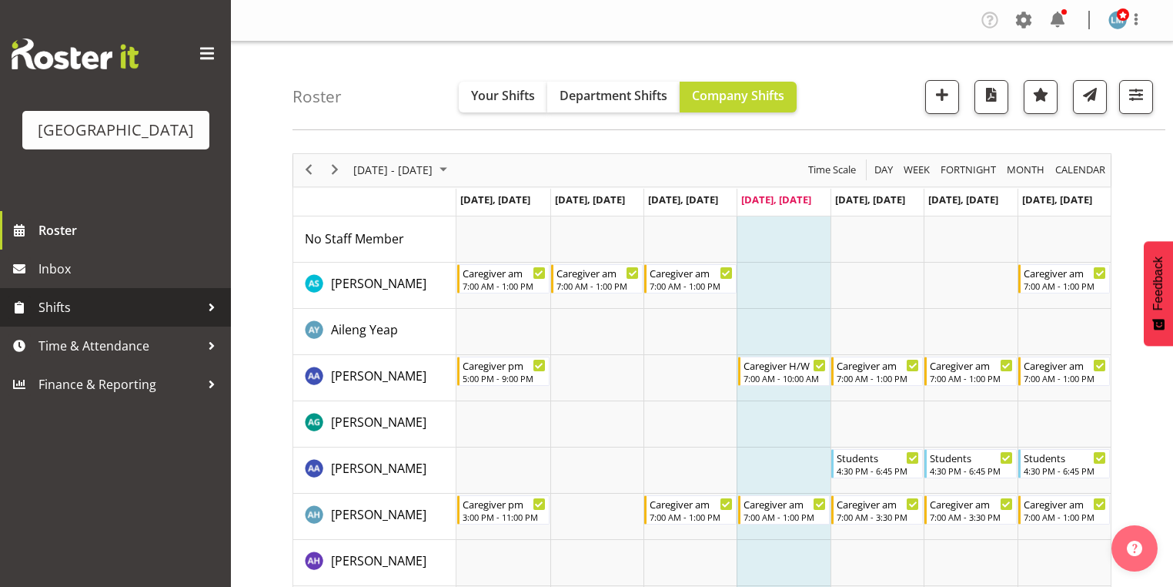
click at [208, 319] on div at bounding box center [211, 307] width 23 height 23
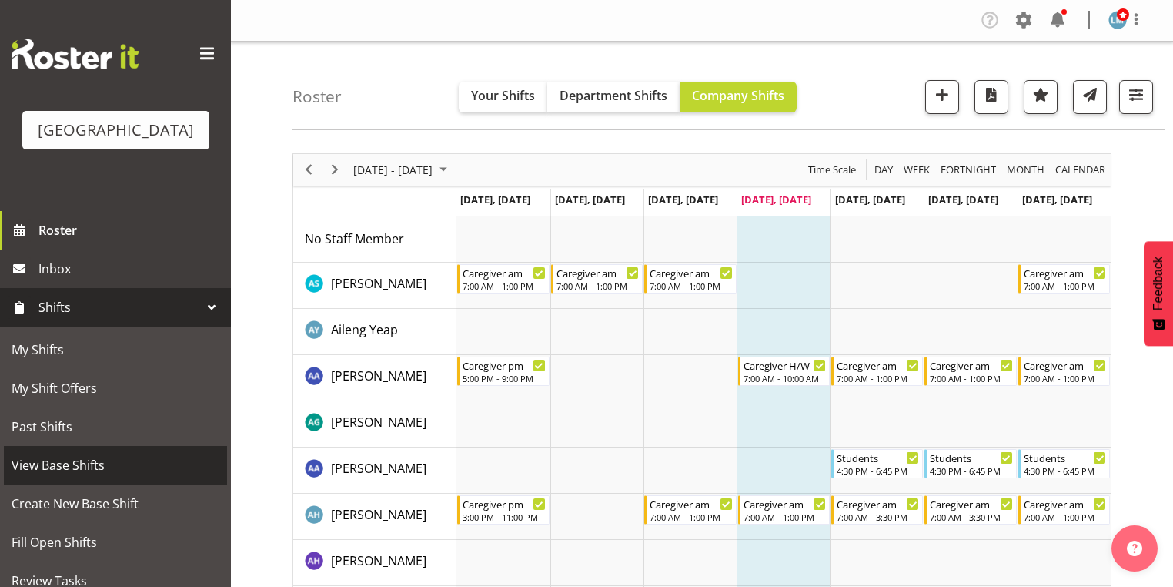
click at [151, 475] on link "View Base Shifts" at bounding box center [115, 465] width 223 height 38
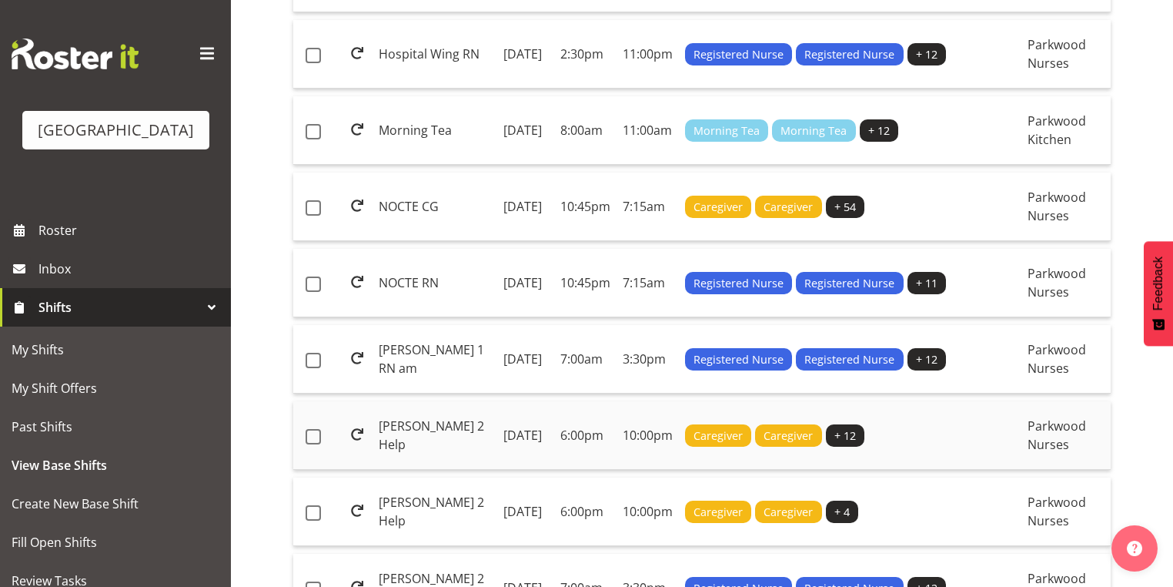
scroll to position [1311, 0]
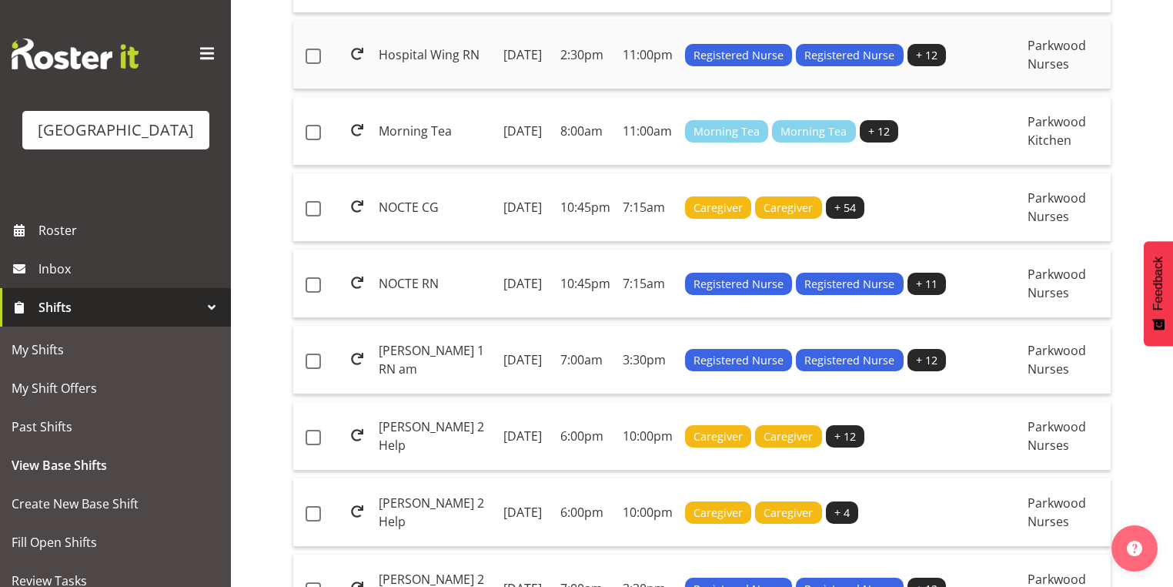
click at [561, 89] on td "2:30pm" at bounding box center [585, 55] width 62 height 69
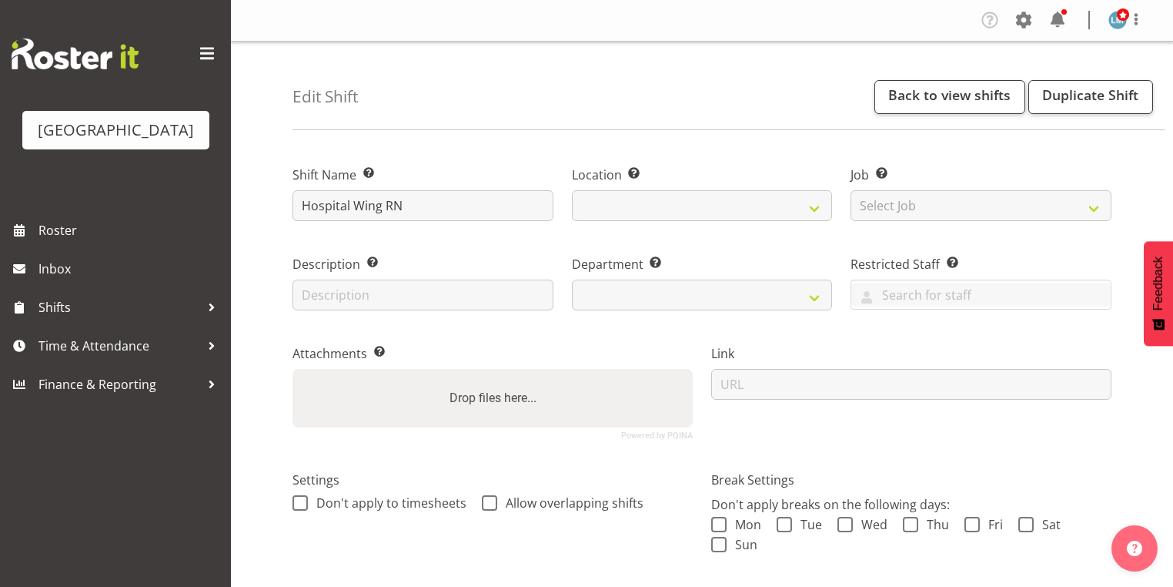
select select
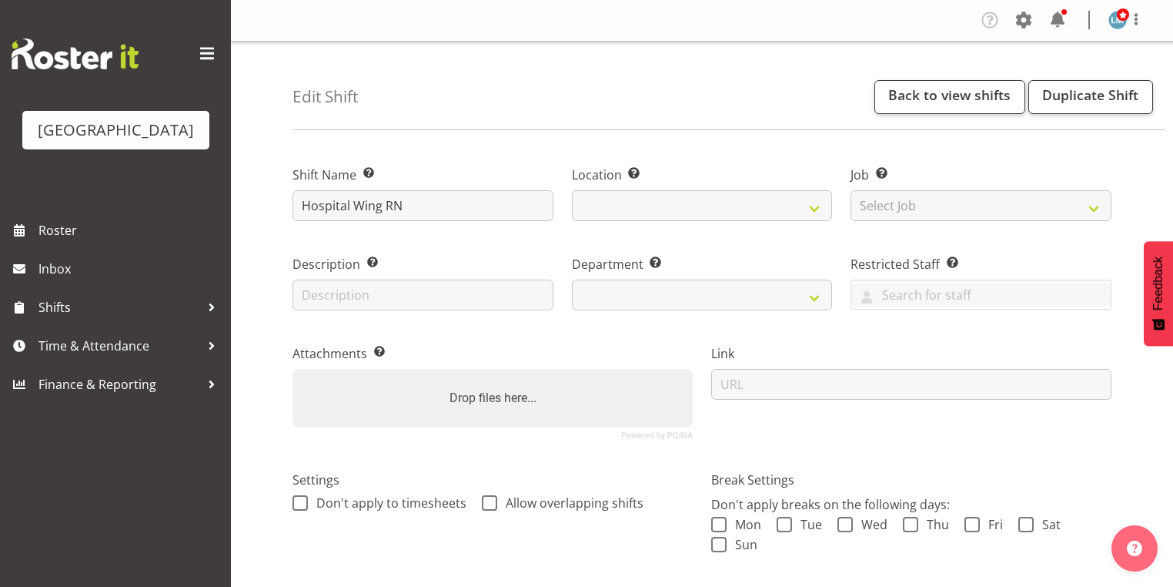
select select
select select "104"
select select "102"
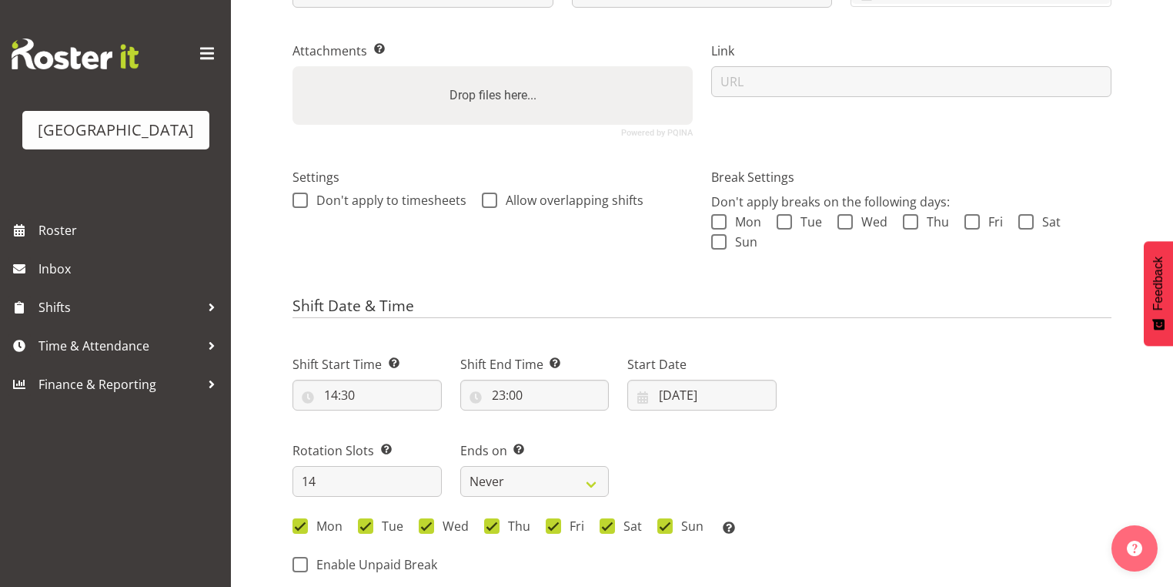
scroll to position [308, 0]
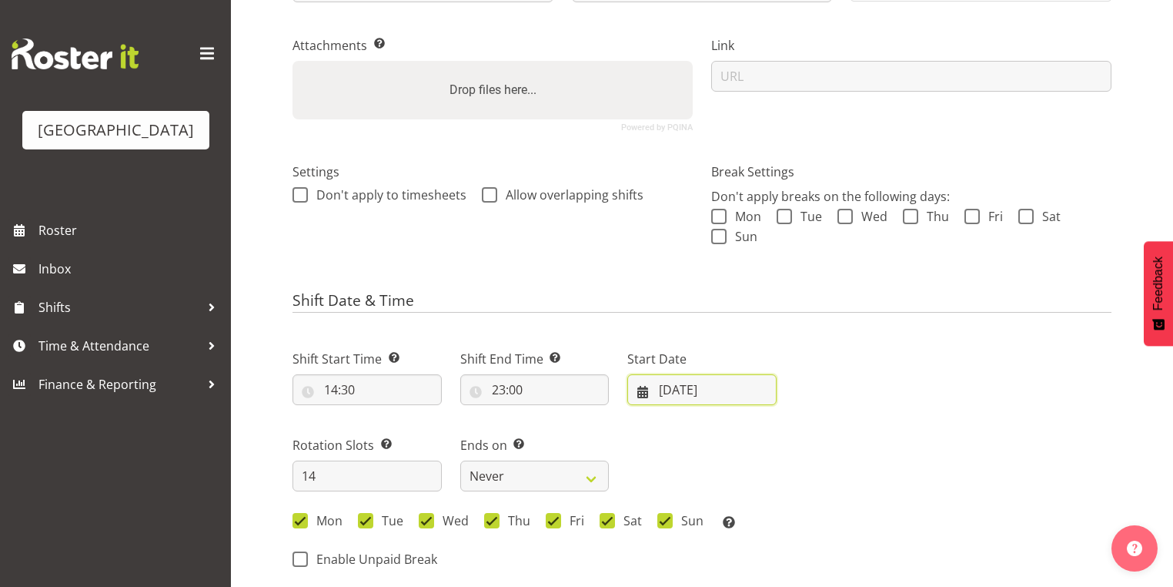
click at [641, 390] on input "08/07/2024" at bounding box center [702, 389] width 149 height 31
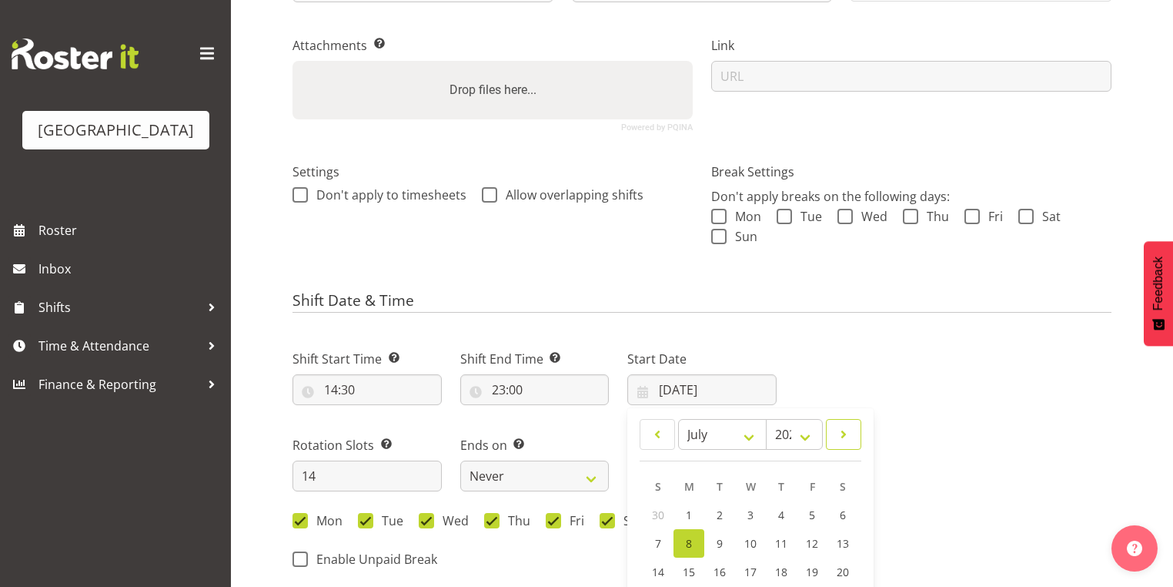
click at [846, 434] on span at bounding box center [843, 434] width 15 height 18
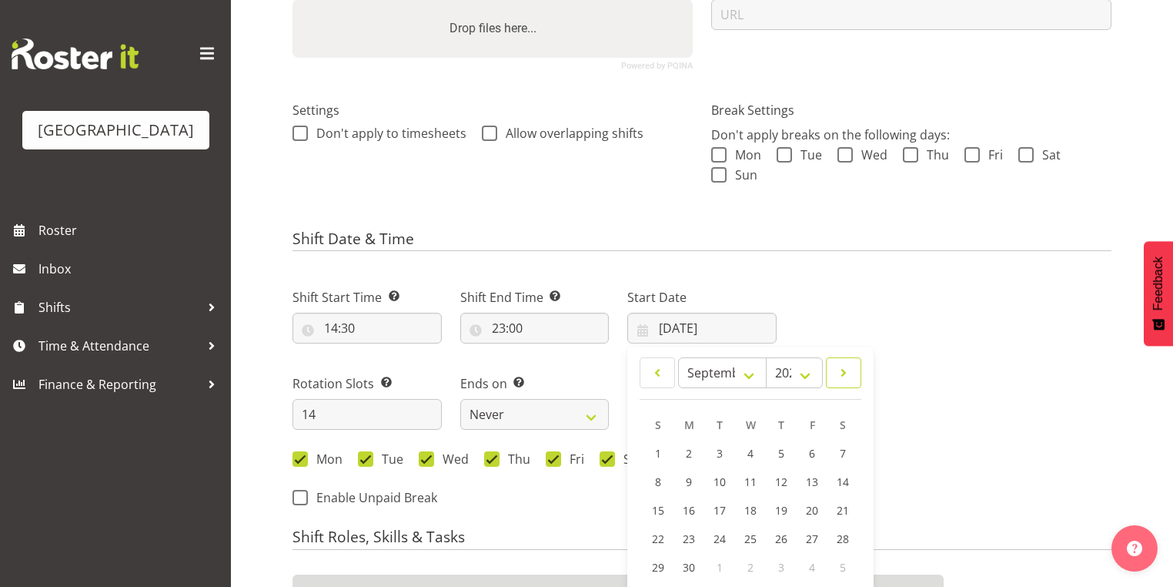
click at [848, 371] on span at bounding box center [843, 372] width 15 height 18
select select "9"
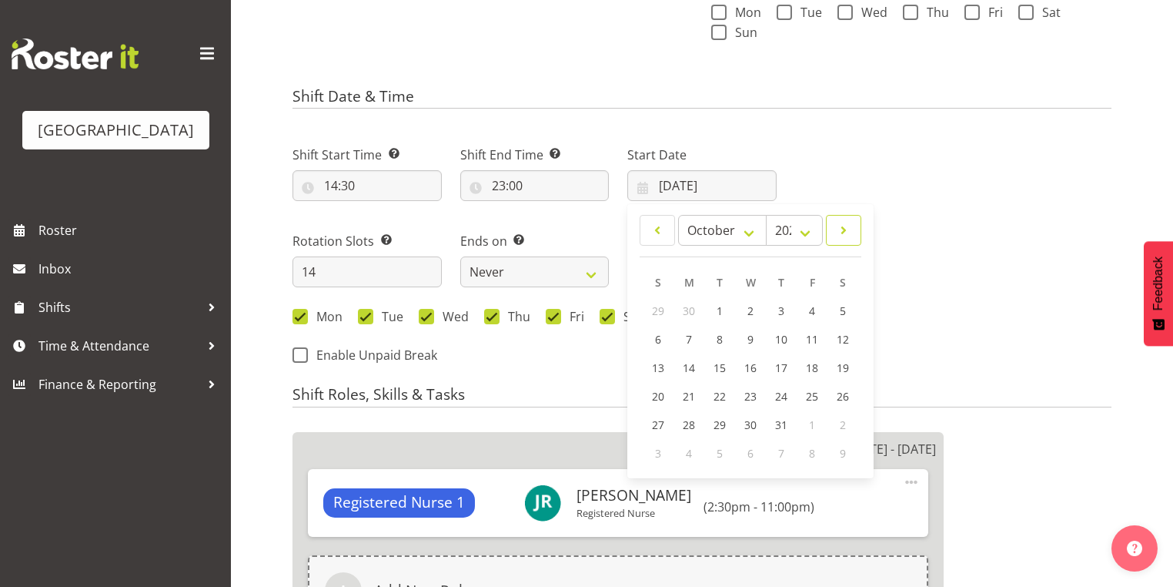
scroll to position [616, 0]
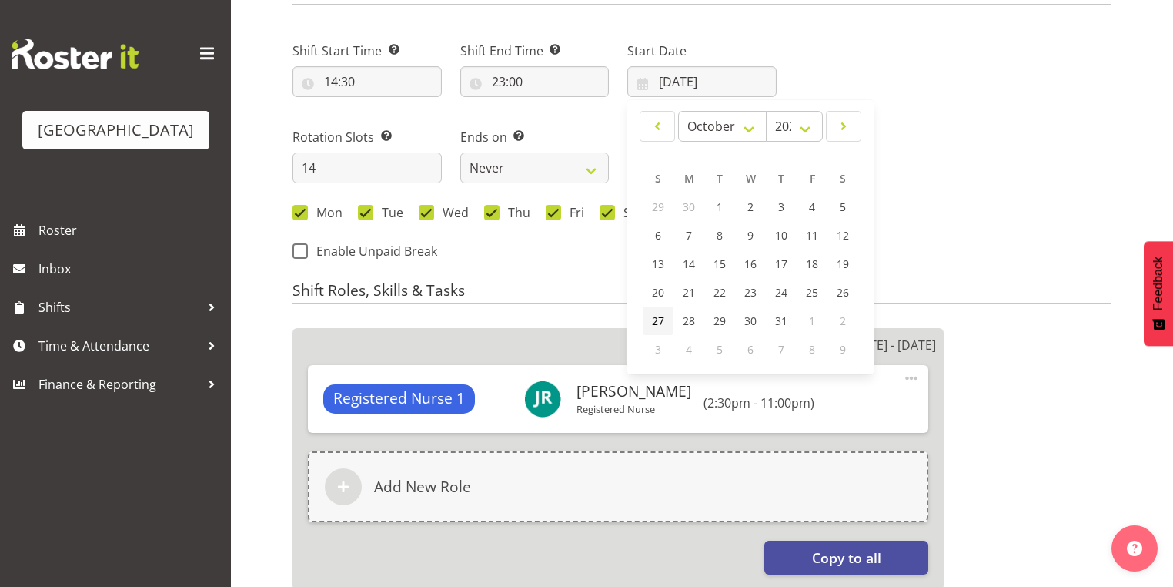
click at [659, 316] on span "27" at bounding box center [658, 320] width 12 height 15
type input "27/10/2024"
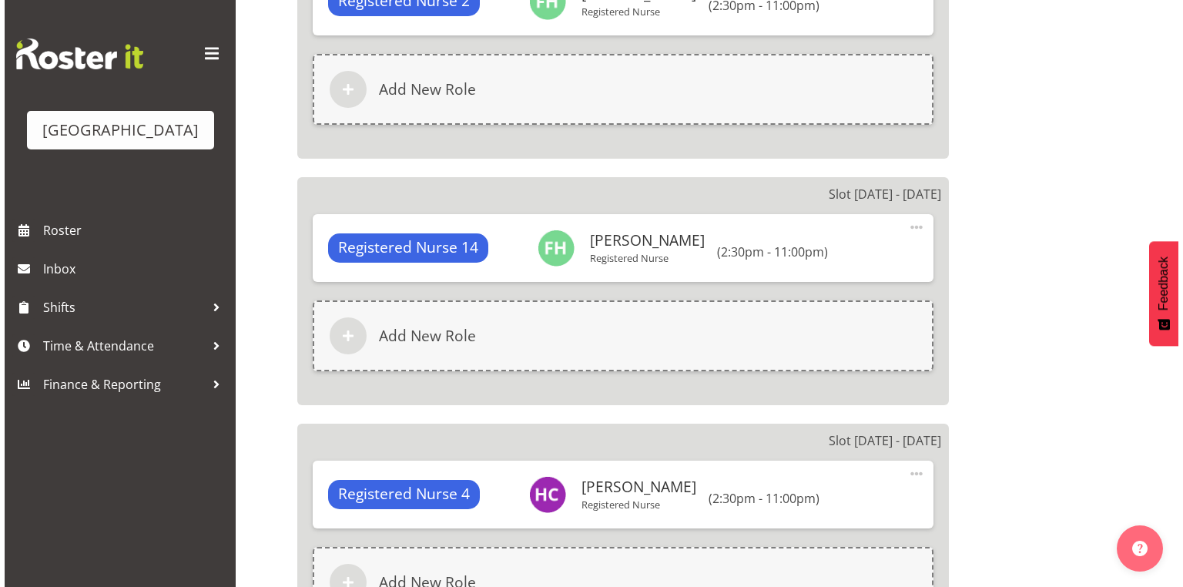
scroll to position [1848, 0]
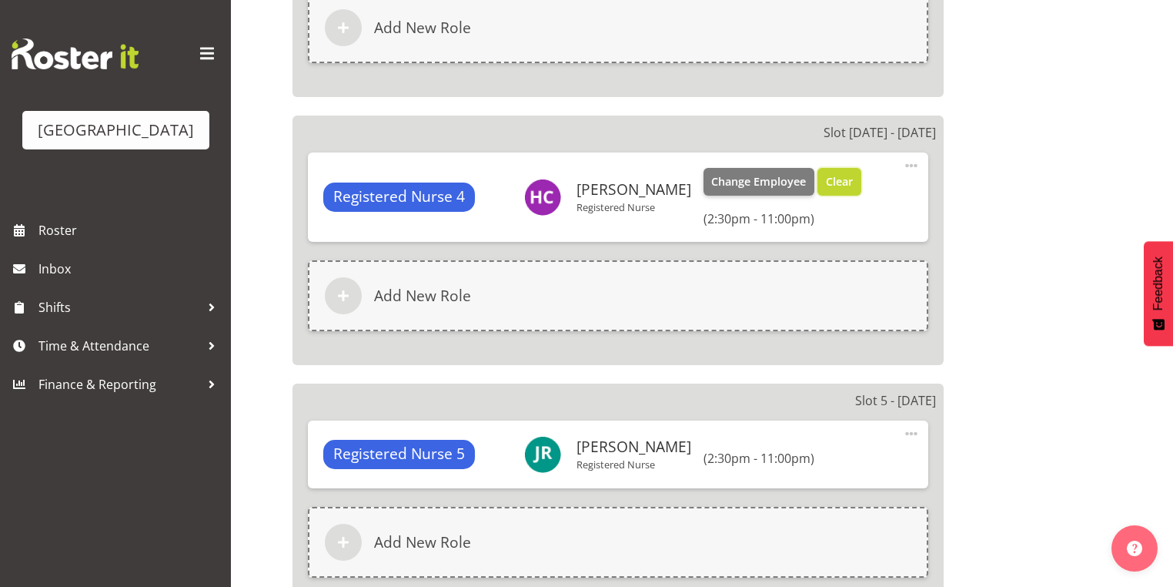
click at [826, 182] on span "Clear" at bounding box center [839, 181] width 27 height 17
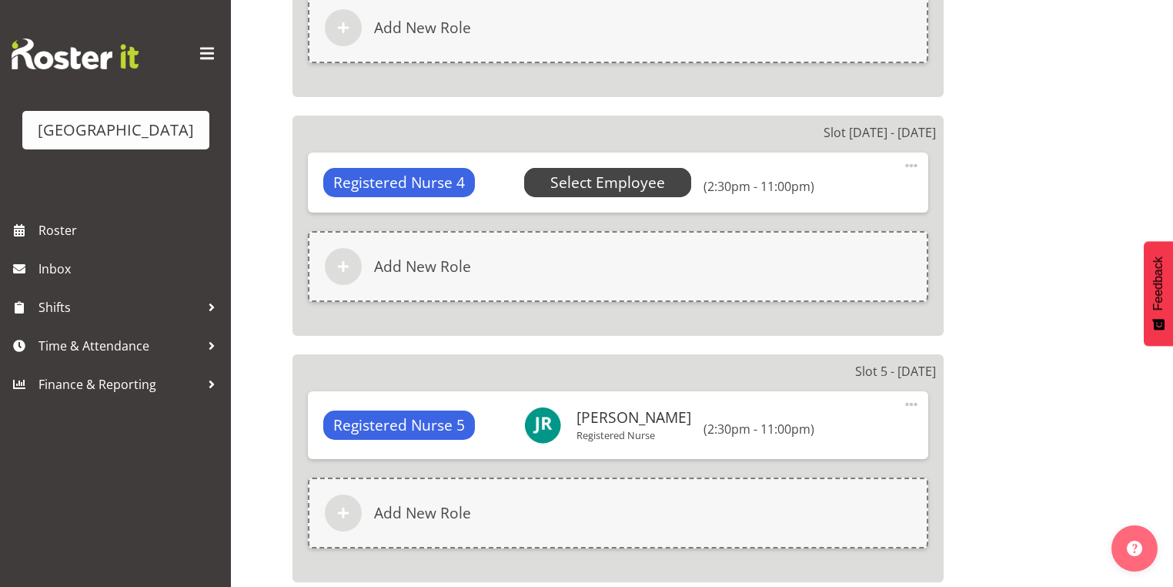
click at [577, 177] on span "Select Employee" at bounding box center [608, 183] width 115 height 22
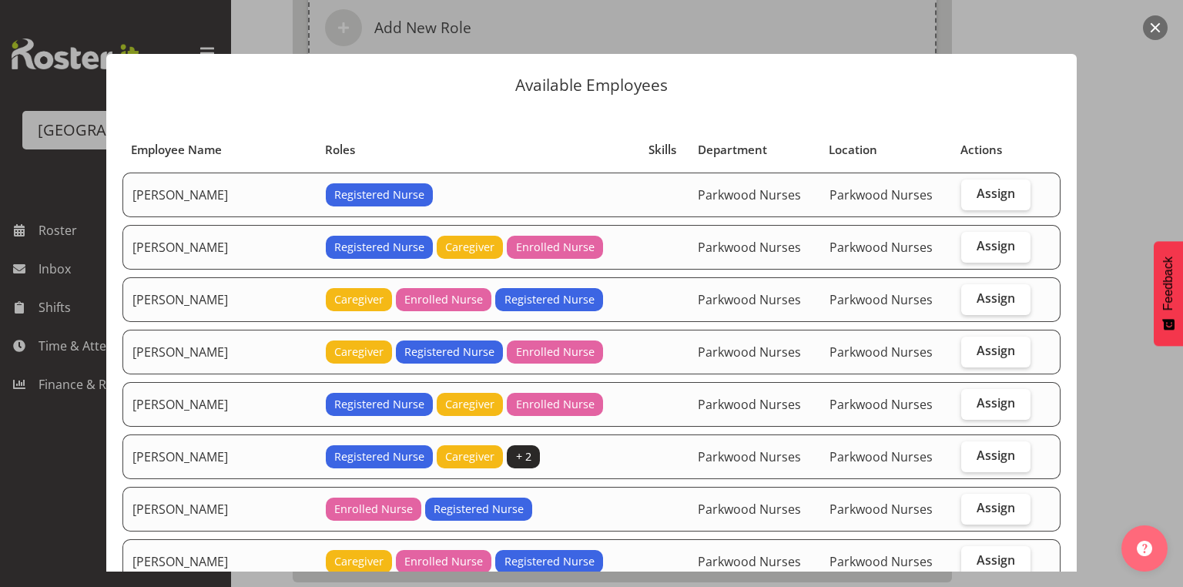
scroll to position [123, 0]
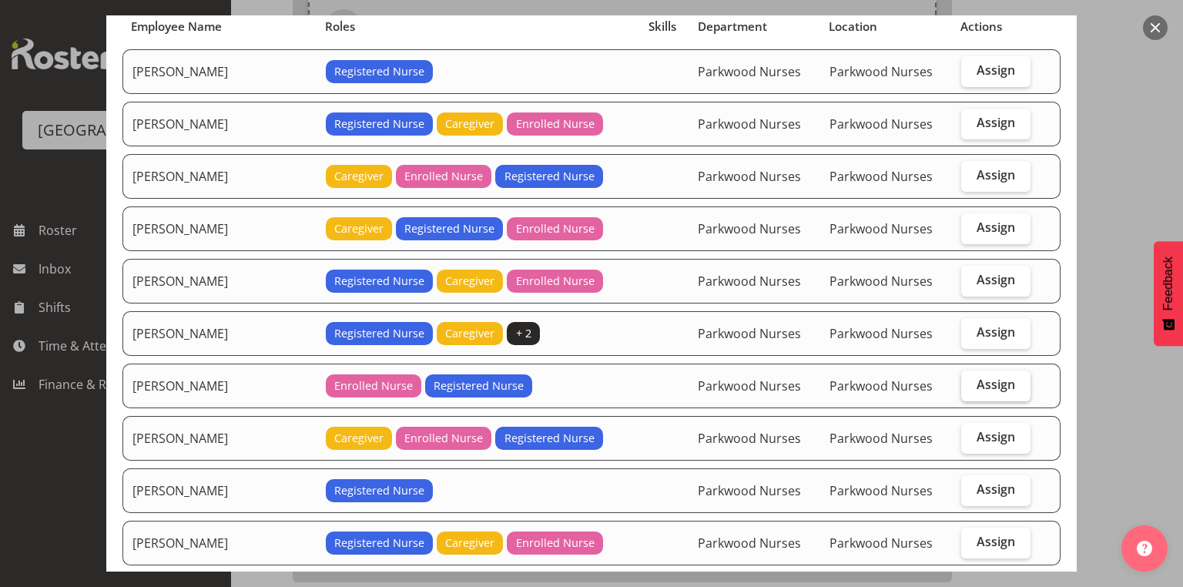
click at [976, 379] on span "Assign" at bounding box center [995, 384] width 38 height 15
click at [971, 380] on input "Assign" at bounding box center [966, 385] width 10 height 10
checkbox input "true"
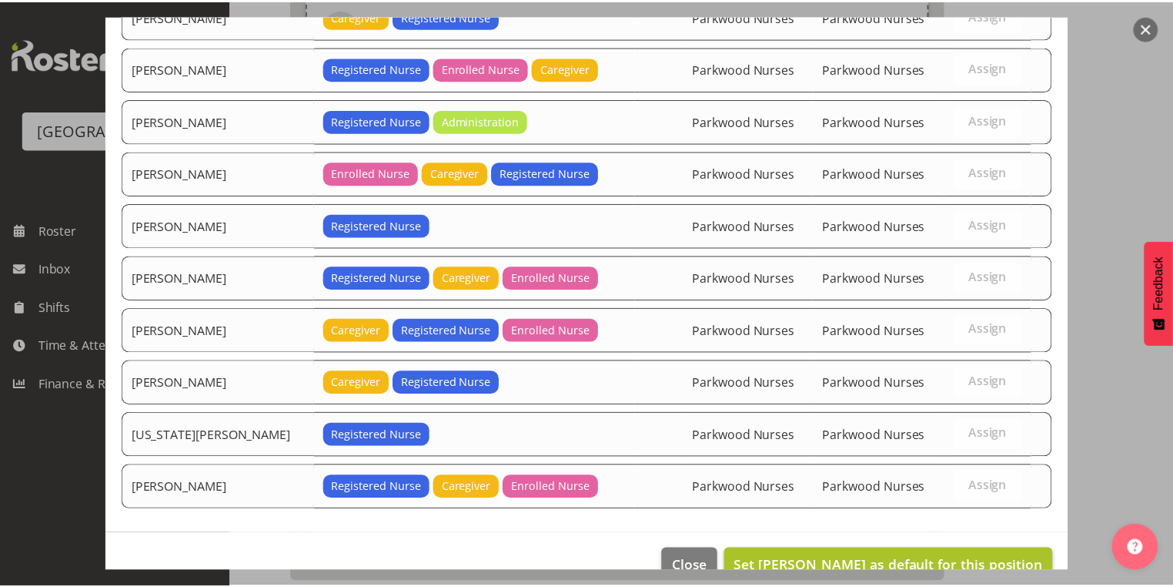
scroll to position [1033, 0]
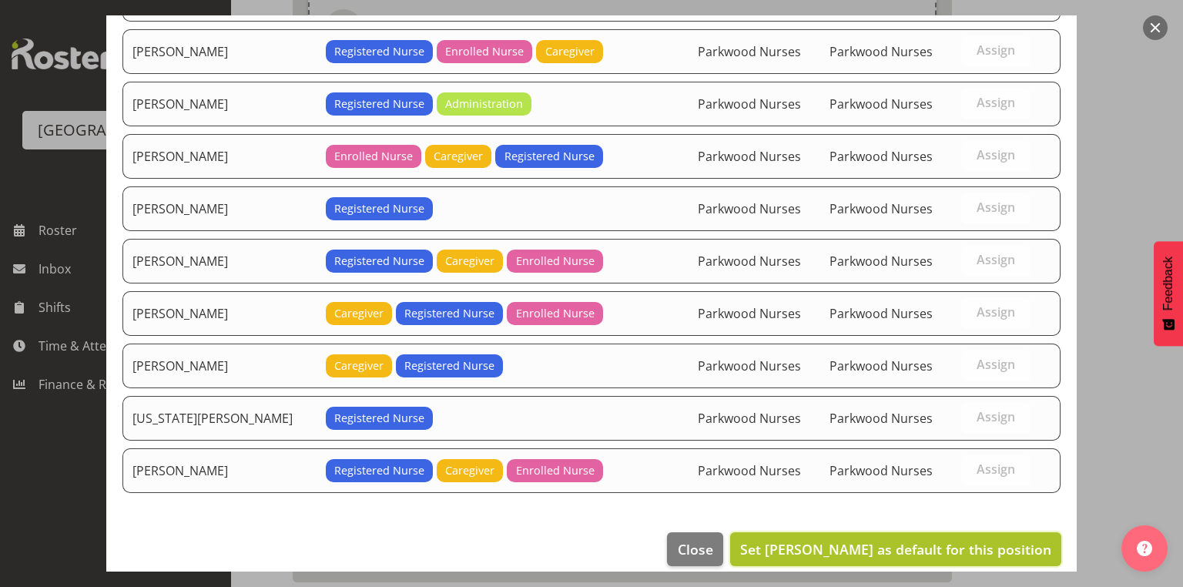
click at [972, 540] on span "Set Freya Horder as default for this position" at bounding box center [895, 549] width 311 height 18
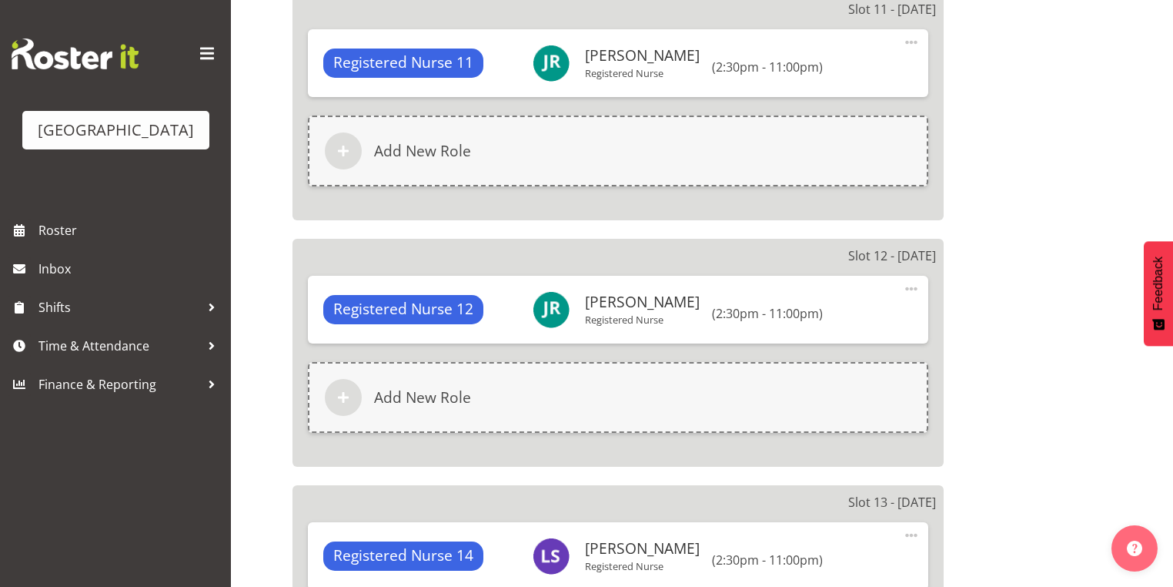
scroll to position [4041, 0]
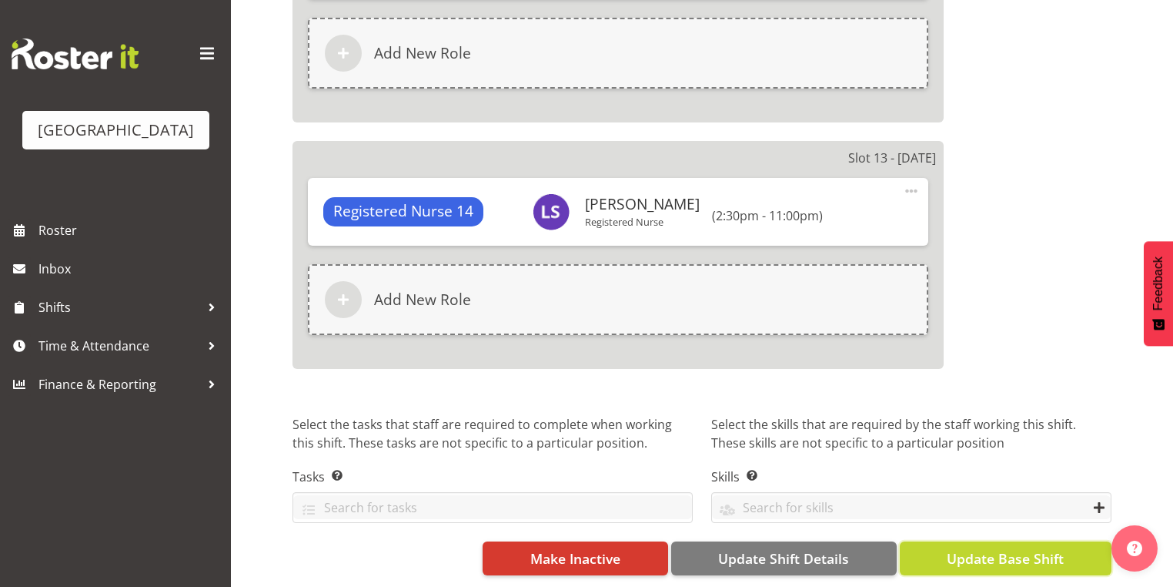
click at [975, 548] on span "Update Base Shift" at bounding box center [1005, 558] width 117 height 20
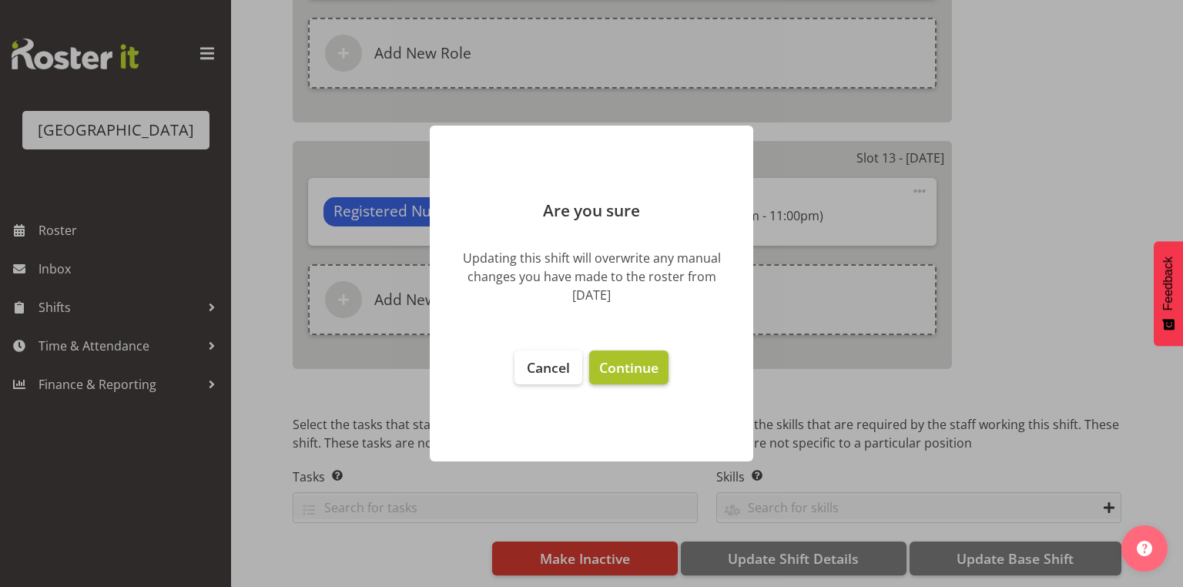
click at [623, 367] on span "Continue" at bounding box center [628, 367] width 59 height 18
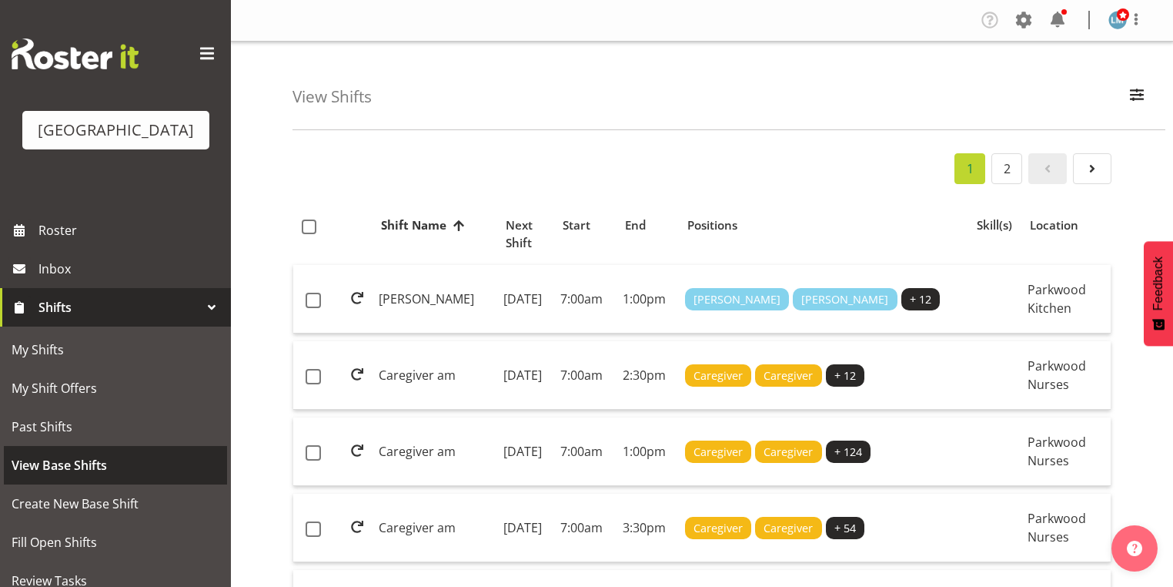
click at [122, 477] on span "View Base Shifts" at bounding box center [116, 465] width 208 height 23
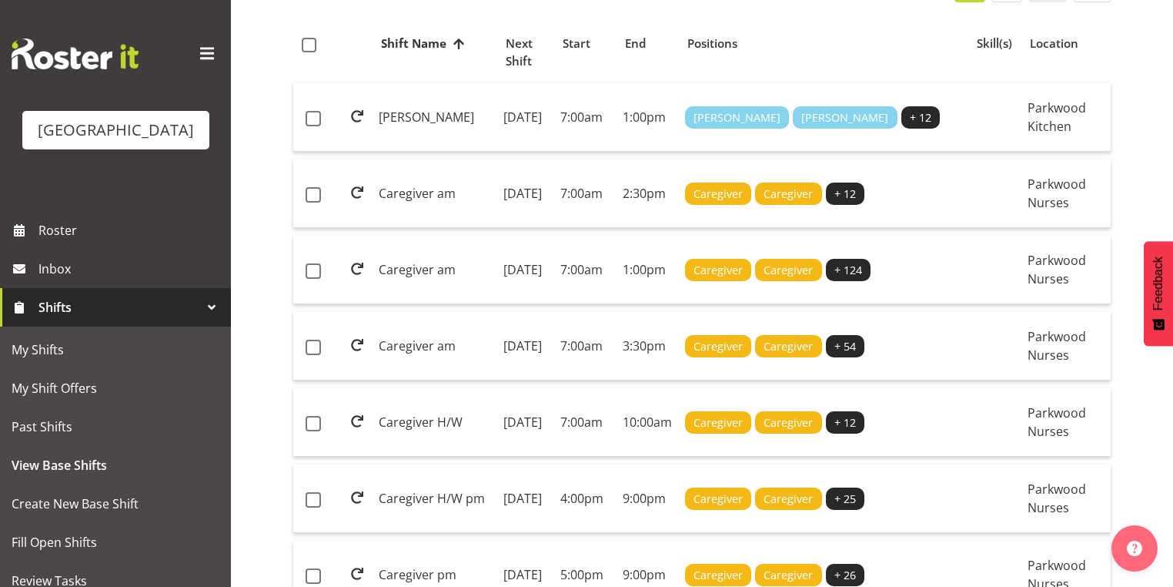
scroll to position [185, 0]
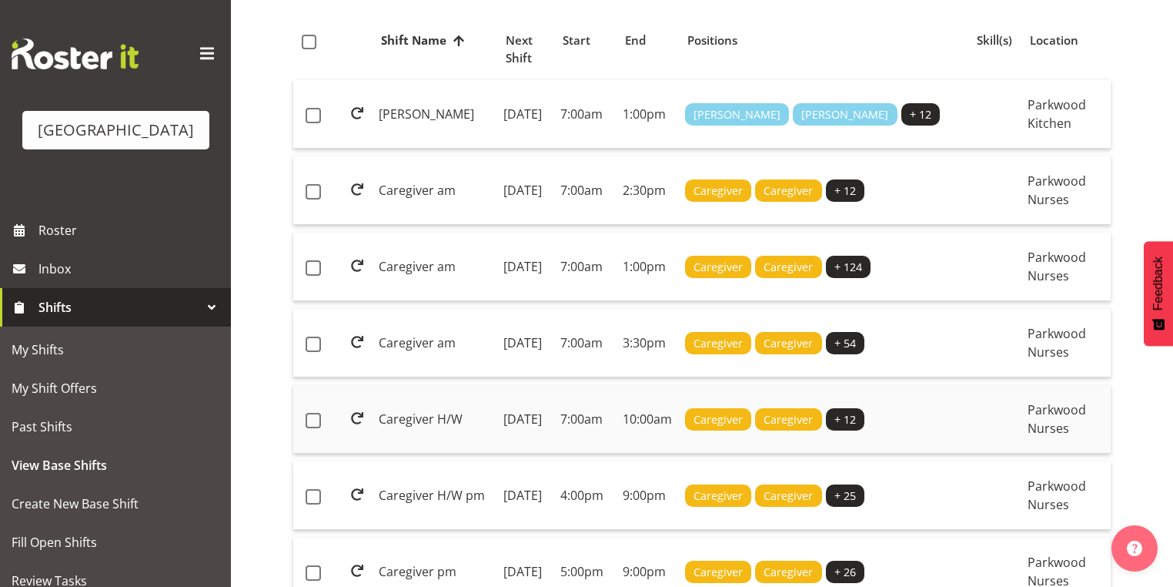
click at [554, 454] on td "7:00am" at bounding box center [585, 419] width 62 height 69
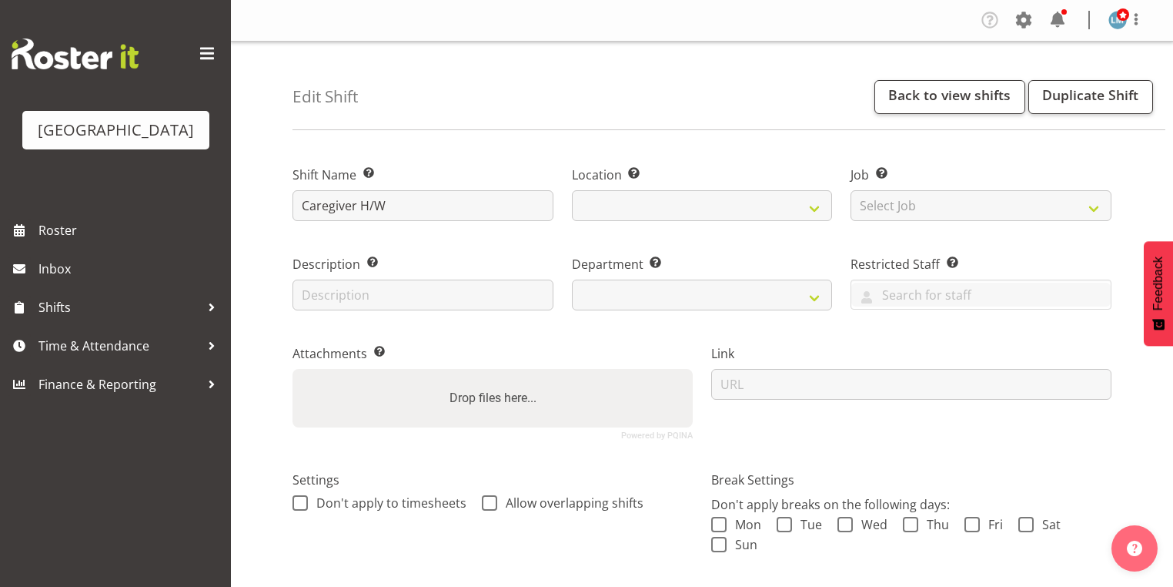
select select
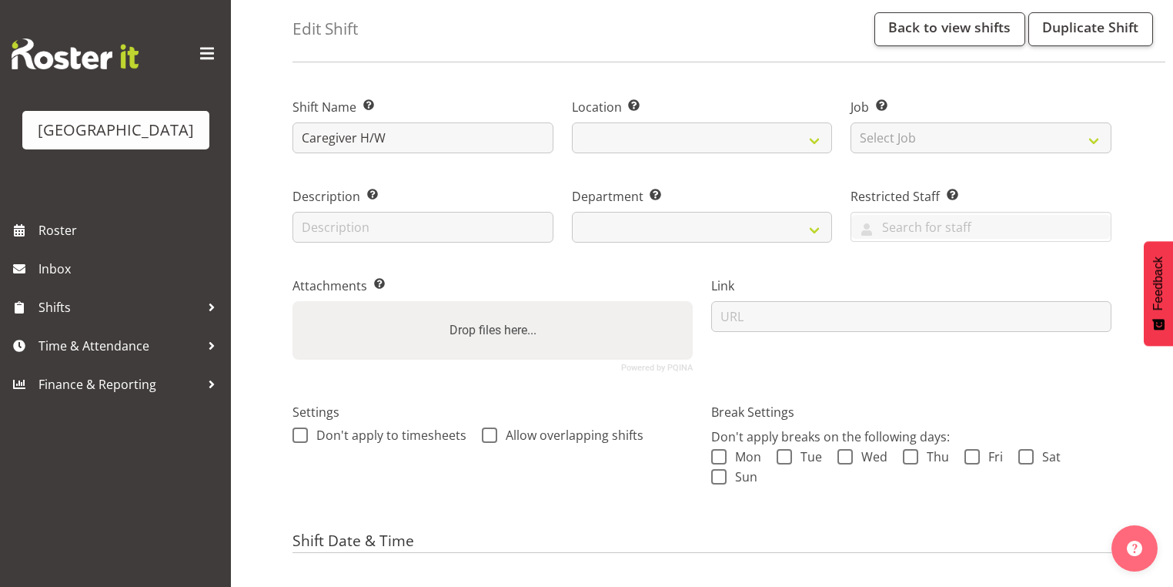
select select "104"
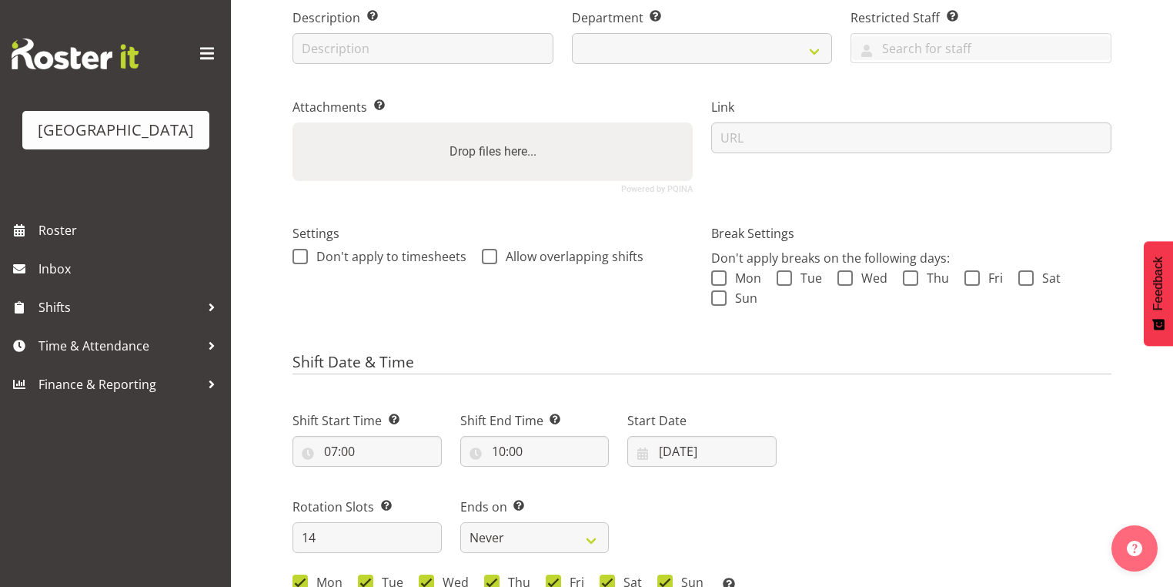
select select "102"
click at [648, 448] on input "29/09/2025" at bounding box center [702, 451] width 149 height 31
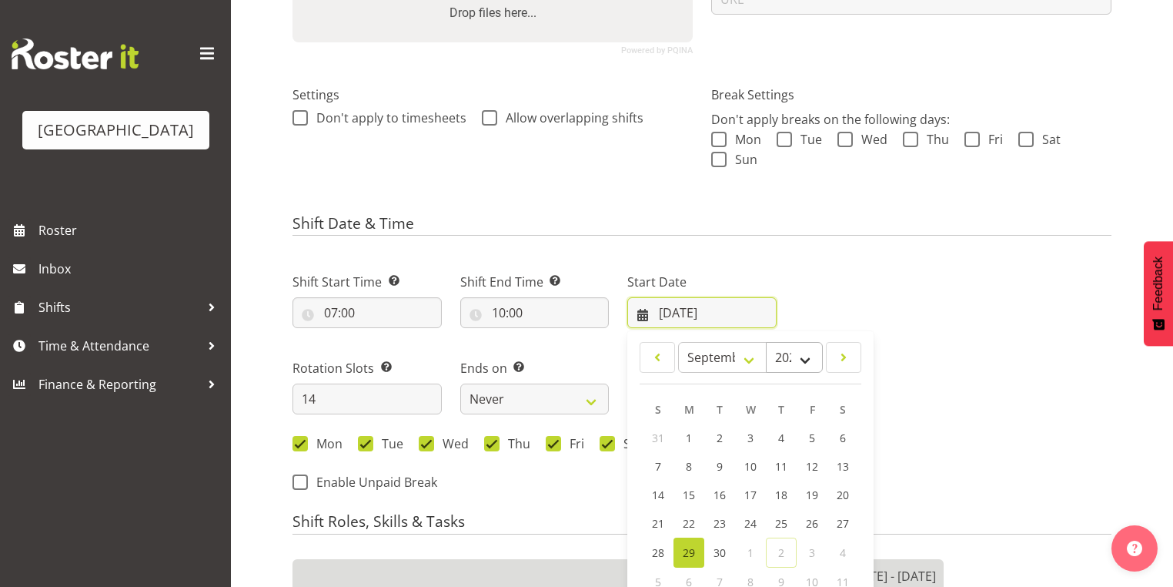
scroll to position [554, 0]
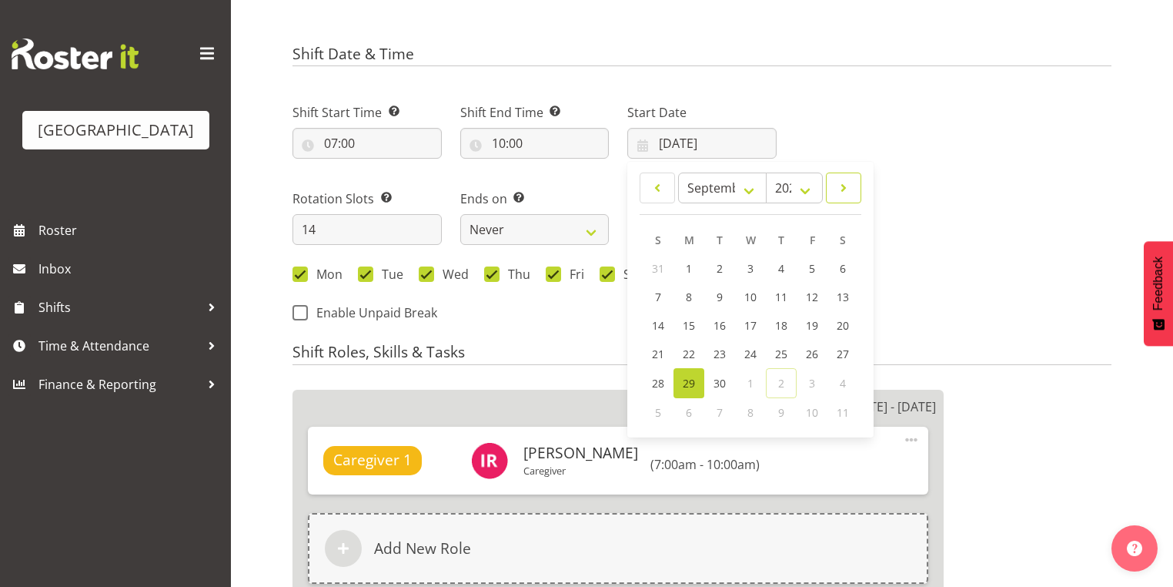
click at [836, 186] on span at bounding box center [843, 188] width 15 height 18
select select "9"
click at [695, 382] on span "27" at bounding box center [689, 384] width 12 height 15
type input "27/10/2025"
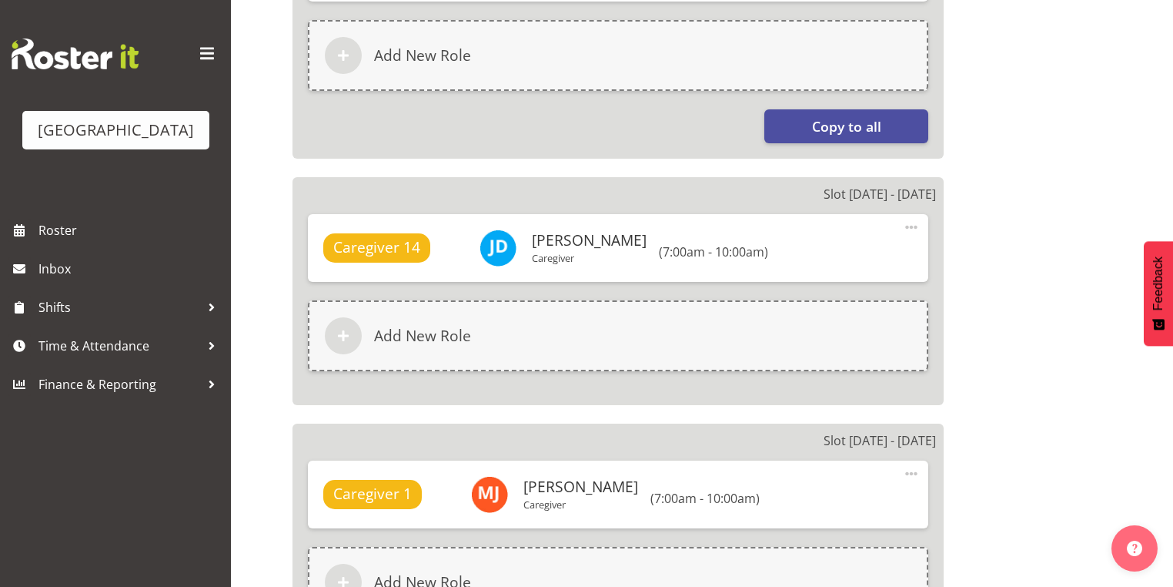
scroll to position [1170, 0]
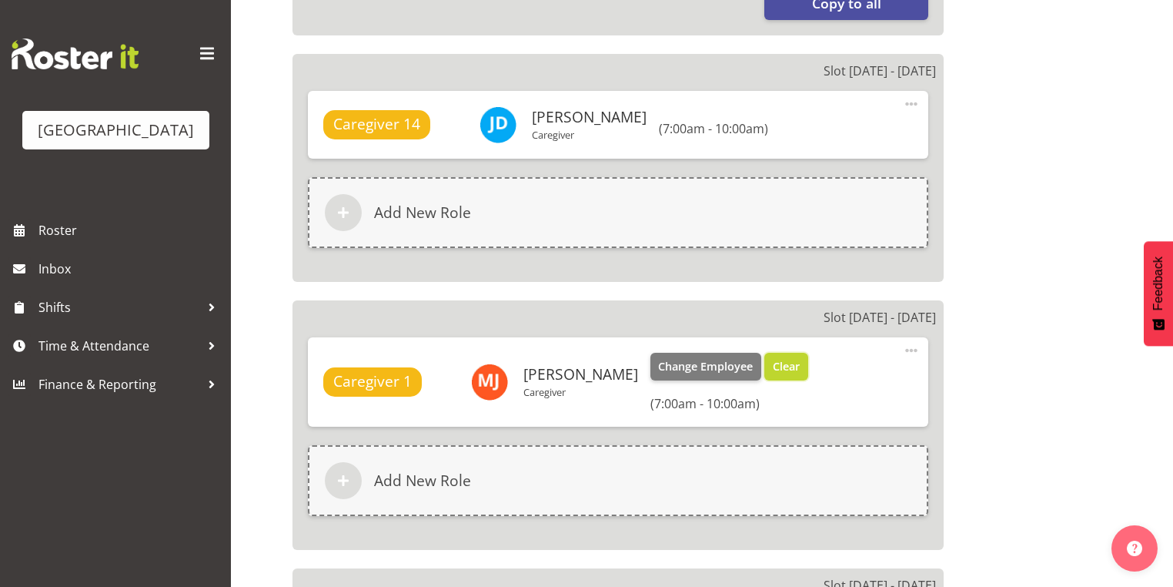
click at [785, 360] on span "Clear" at bounding box center [786, 366] width 27 height 17
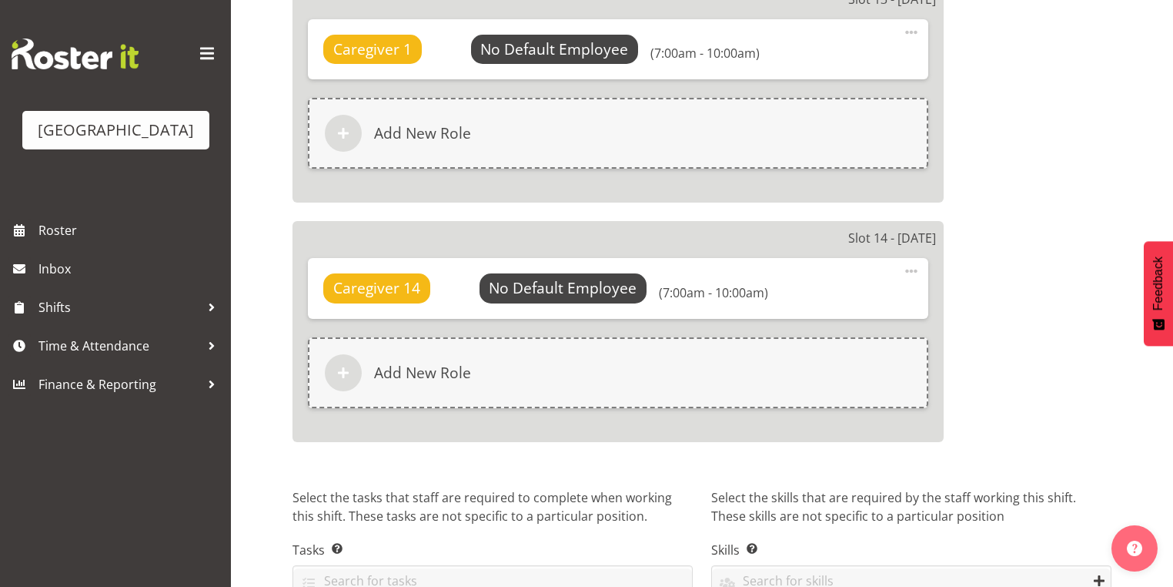
scroll to position [4004, 0]
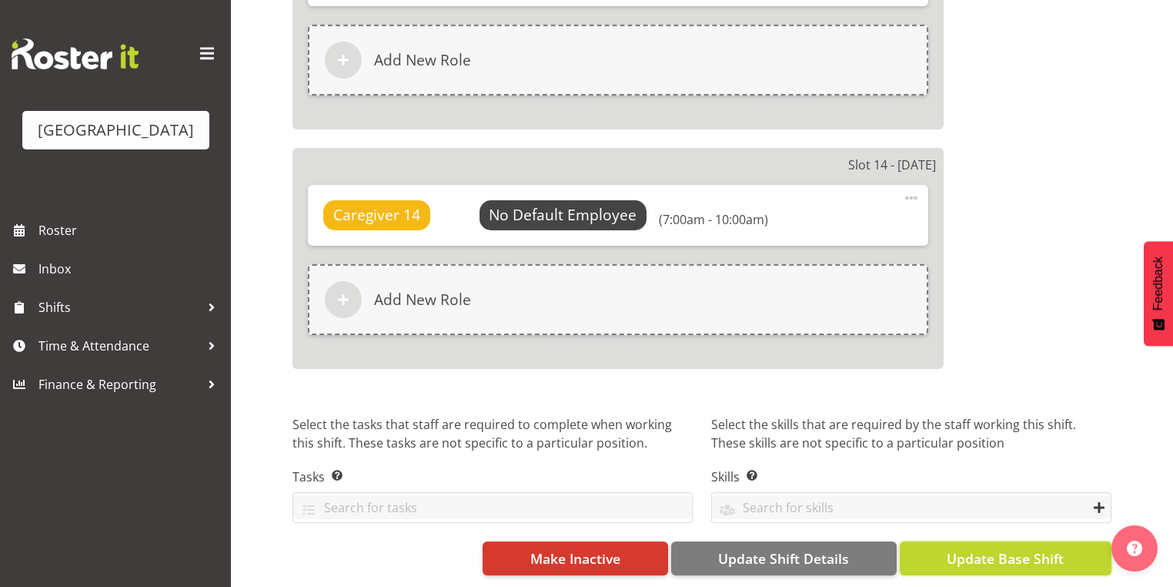
click at [1004, 550] on span "Update Base Shift" at bounding box center [1005, 558] width 117 height 20
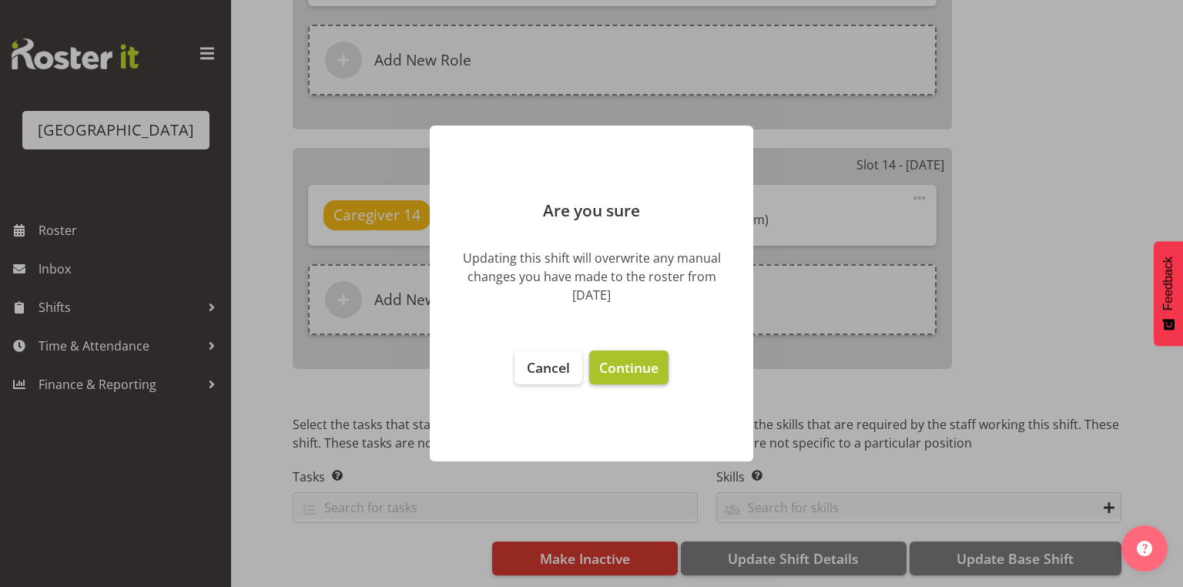
click at [631, 367] on span "Continue" at bounding box center [628, 367] width 59 height 18
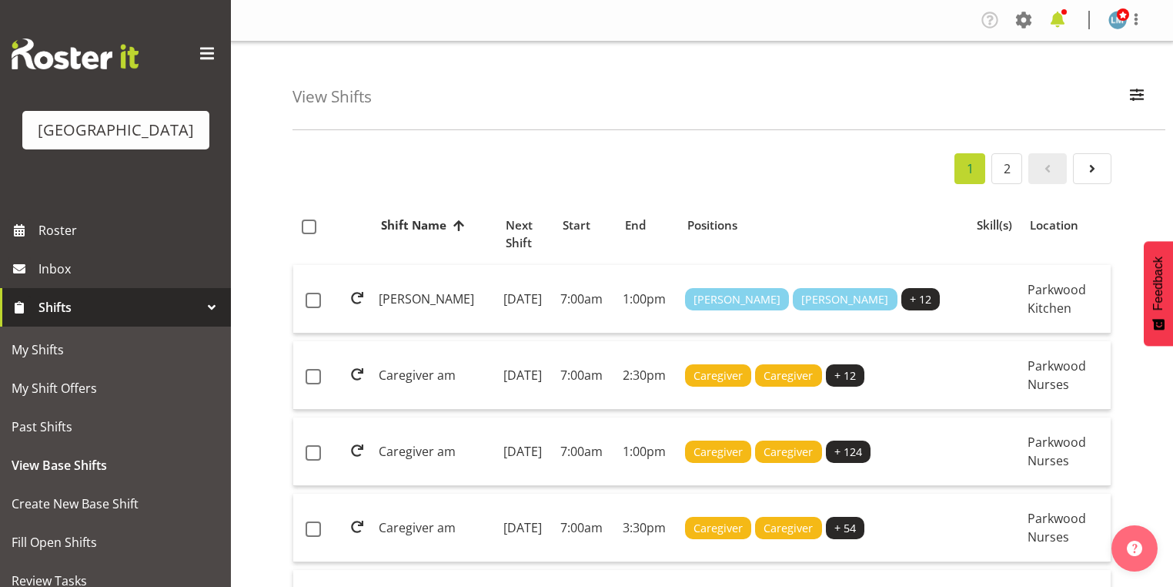
click at [1057, 17] on span at bounding box center [1058, 20] width 25 height 25
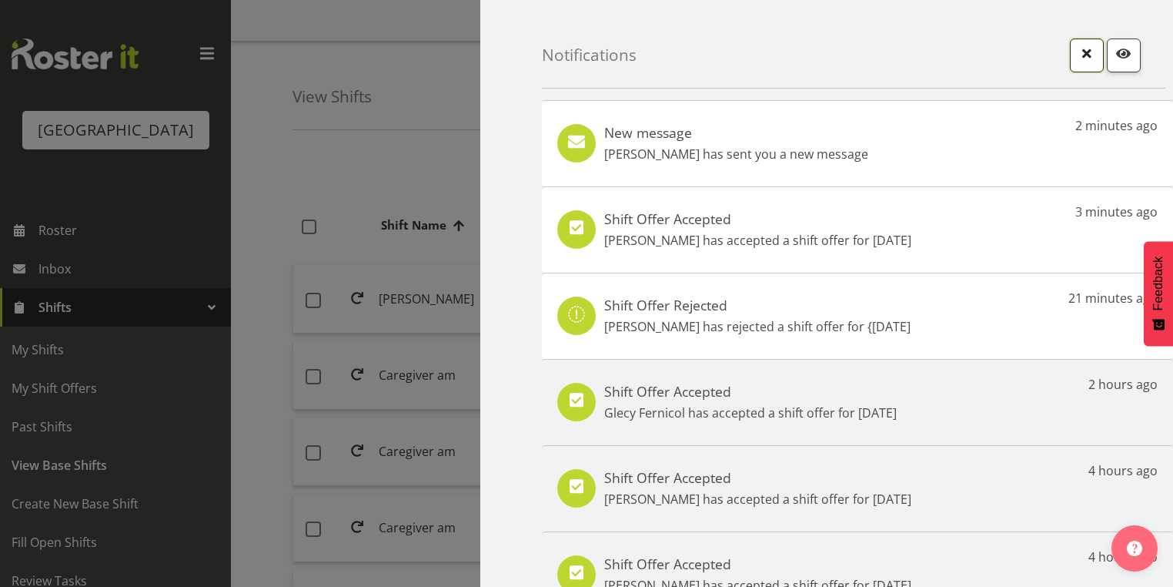
click at [1082, 53] on span "button" at bounding box center [1087, 53] width 20 height 20
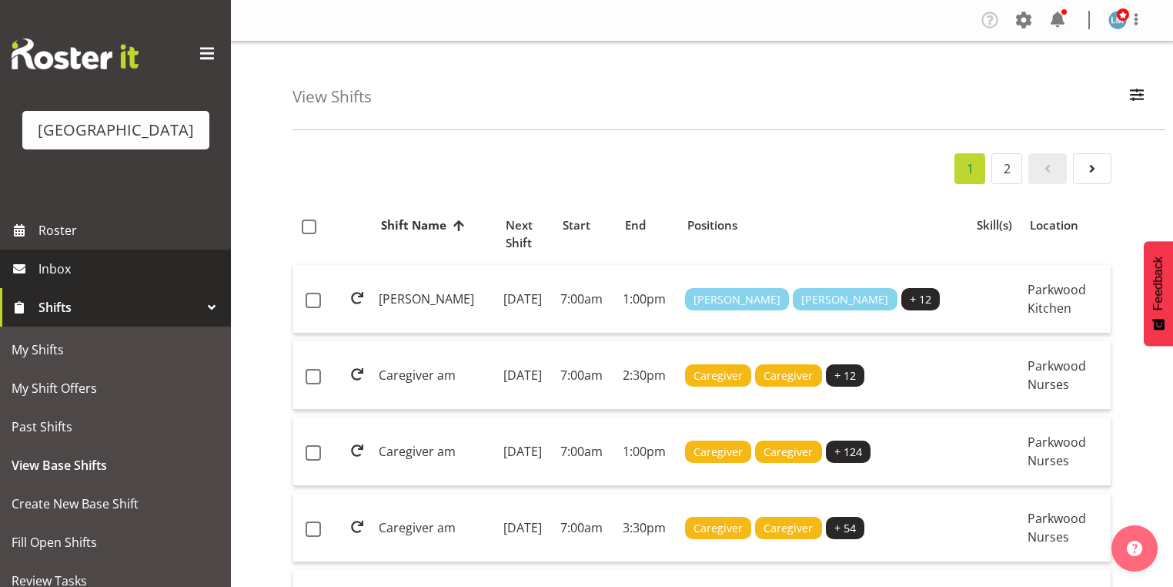
click at [68, 280] on span "Inbox" at bounding box center [130, 268] width 185 height 23
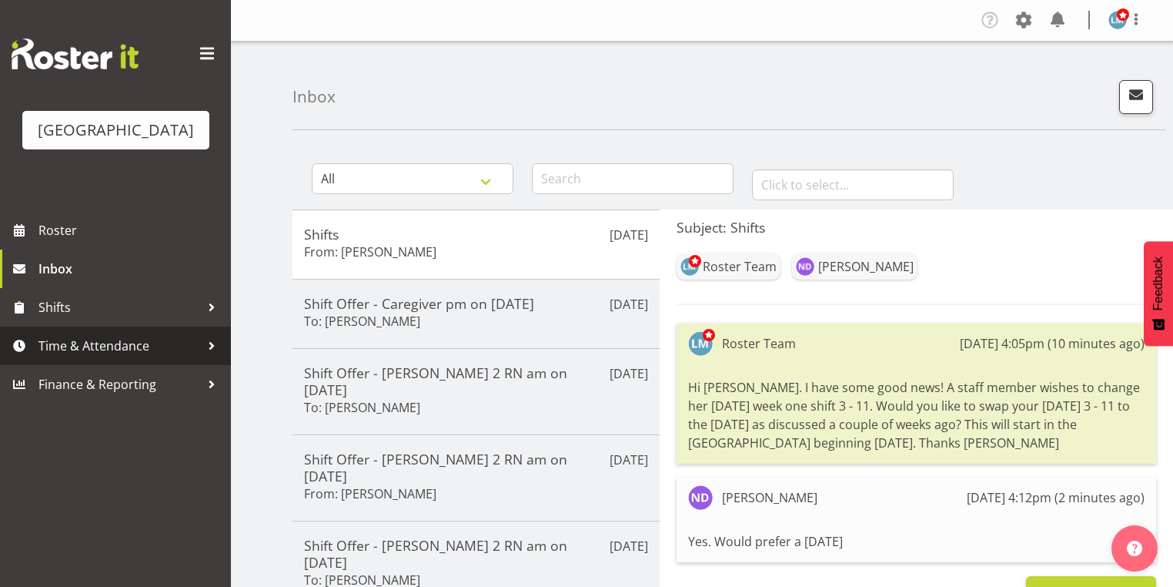
click at [210, 357] on div at bounding box center [211, 345] width 23 height 23
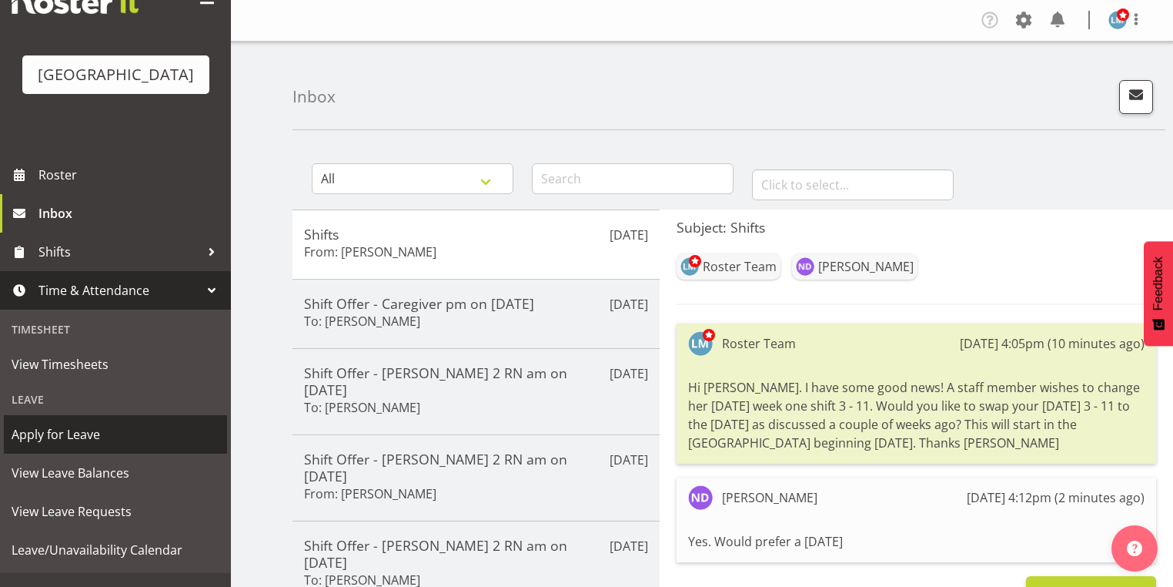
scroll to position [102, 0]
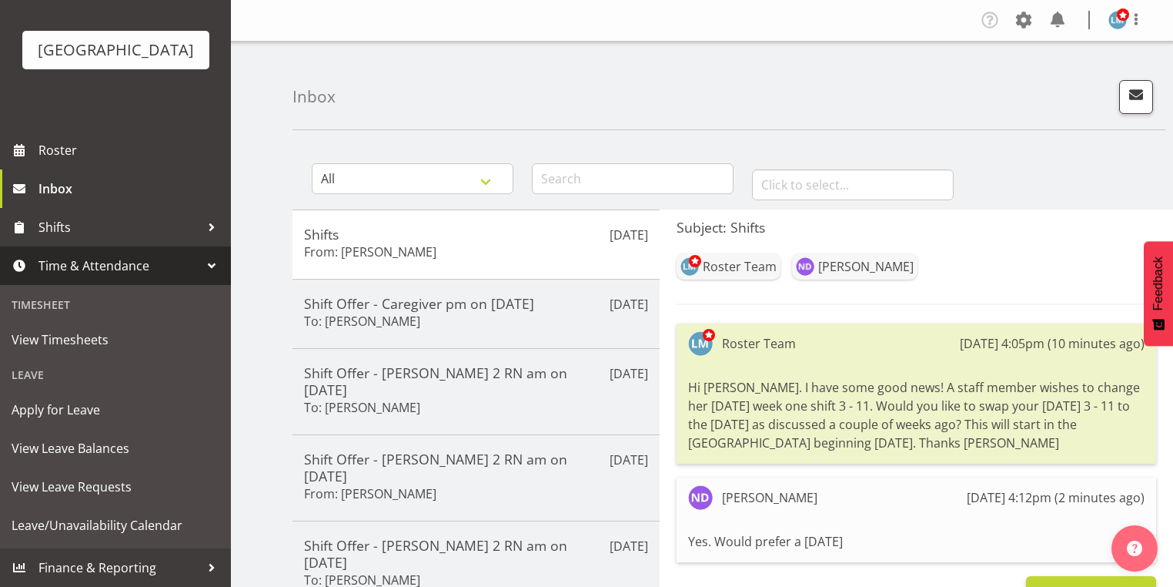
click at [203, 262] on div at bounding box center [211, 265] width 23 height 23
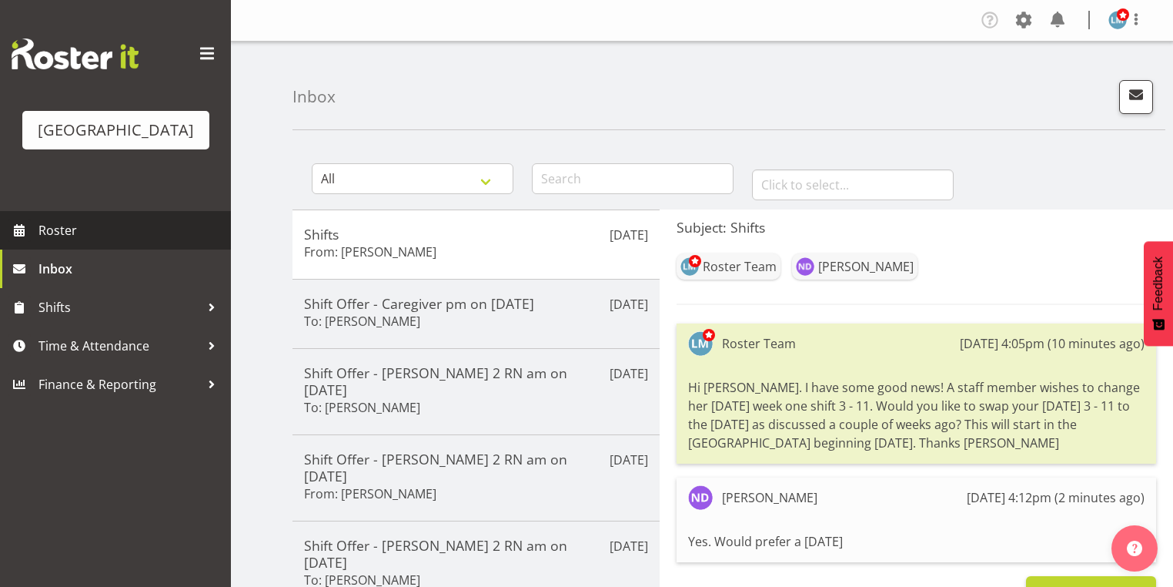
scroll to position [0, 0]
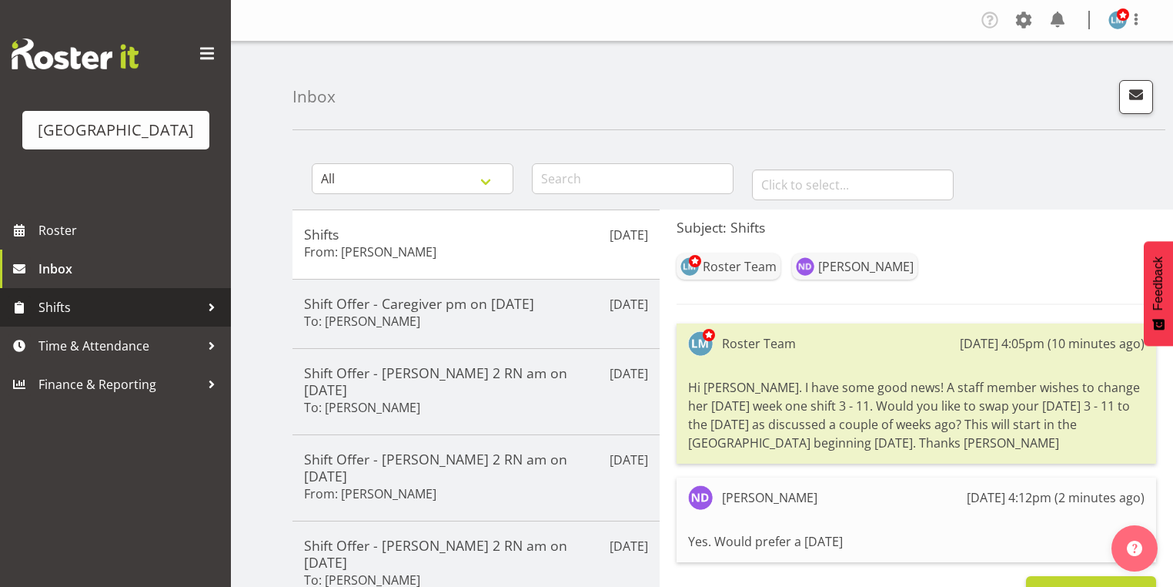
click at [207, 319] on div at bounding box center [211, 307] width 23 height 23
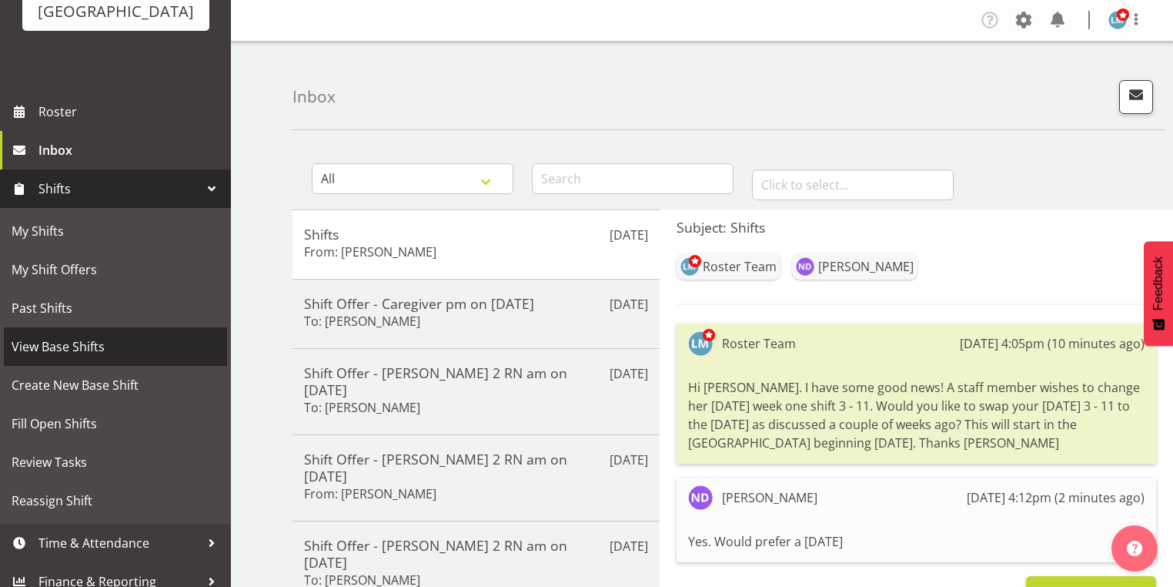
scroll to position [123, 0]
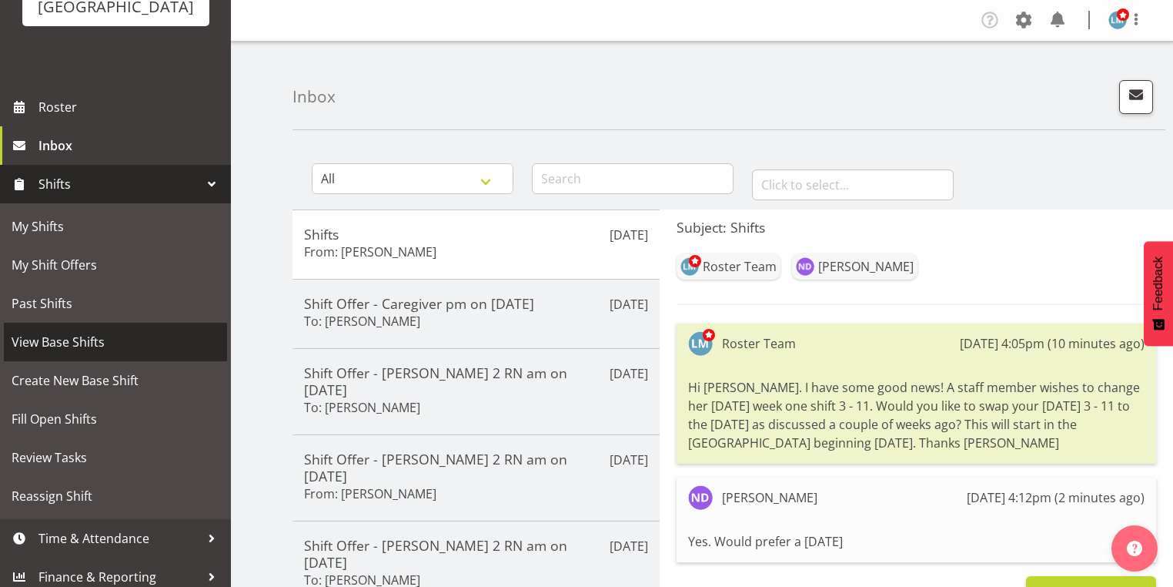
click at [153, 353] on span "View Base Shifts" at bounding box center [116, 341] width 208 height 23
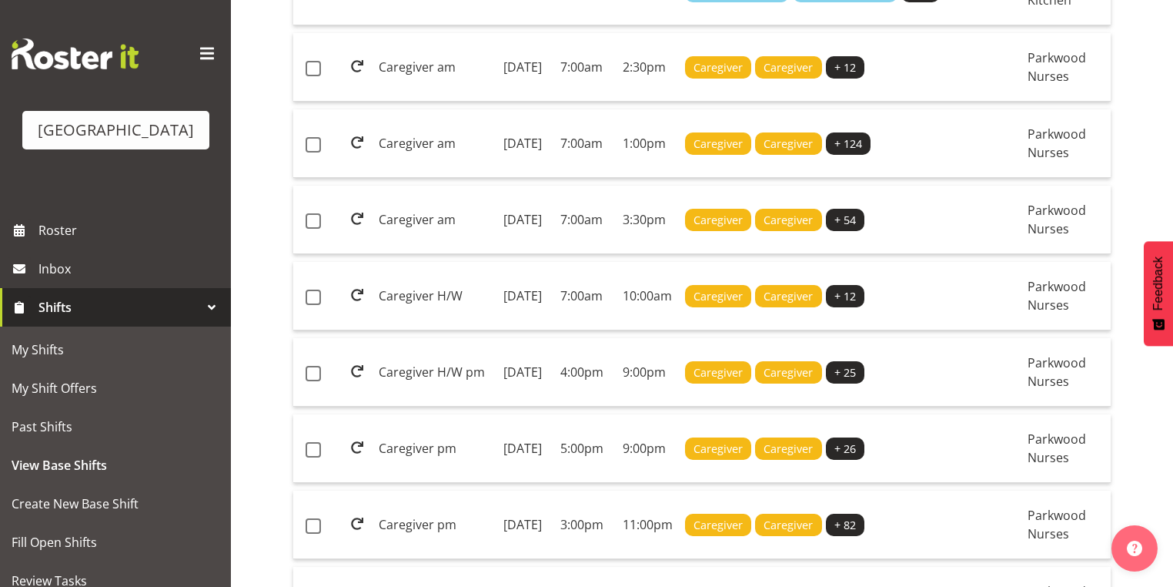
scroll to position [554, 0]
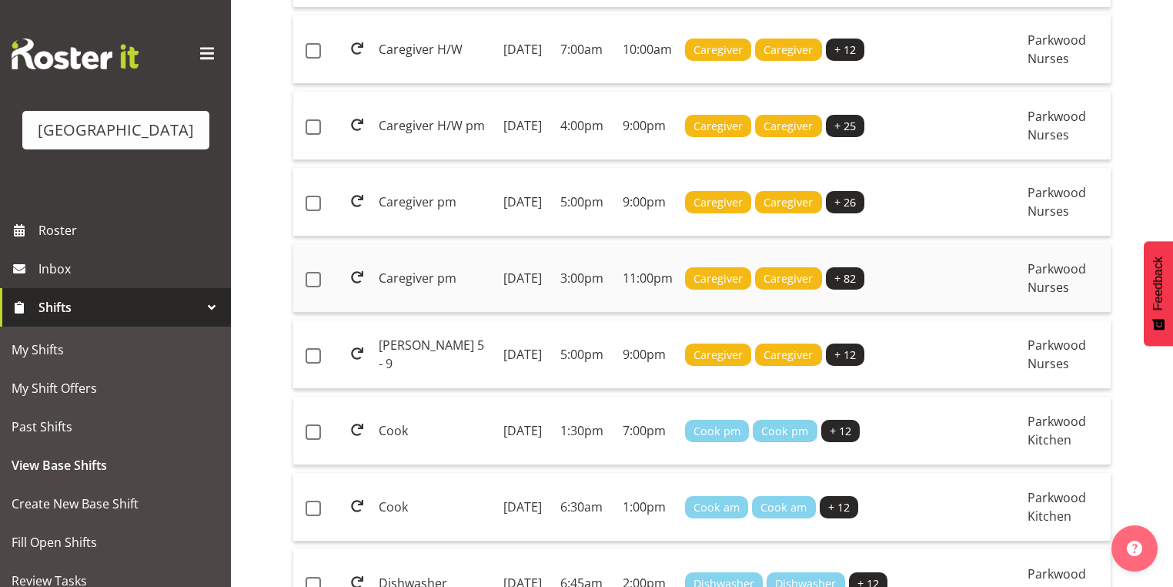
click at [552, 313] on td "[DATE]" at bounding box center [525, 278] width 57 height 69
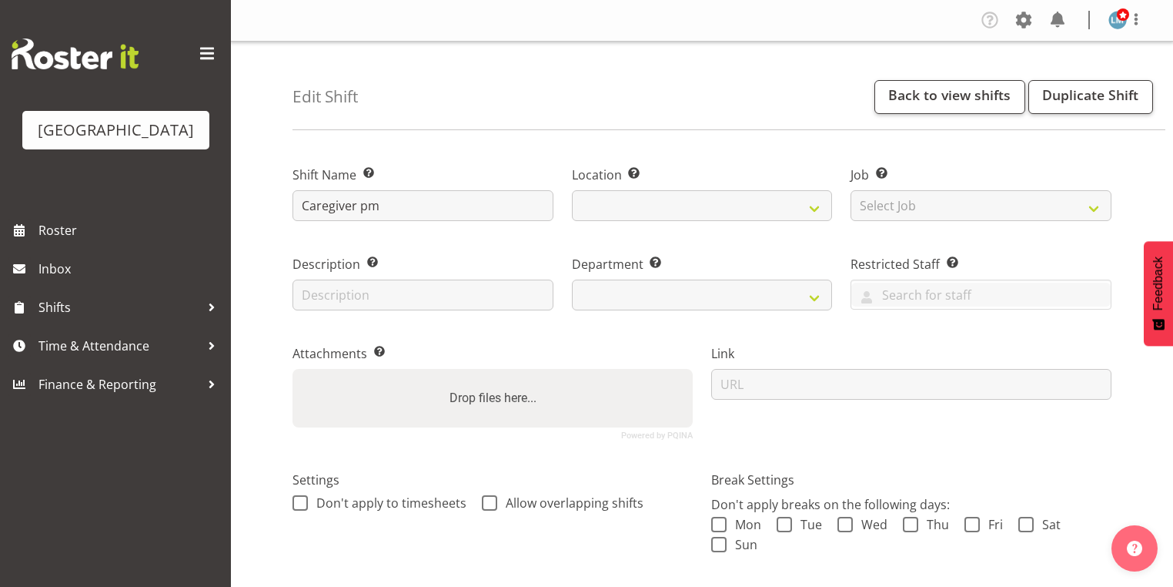
select select "9"
select select "2025"
select select
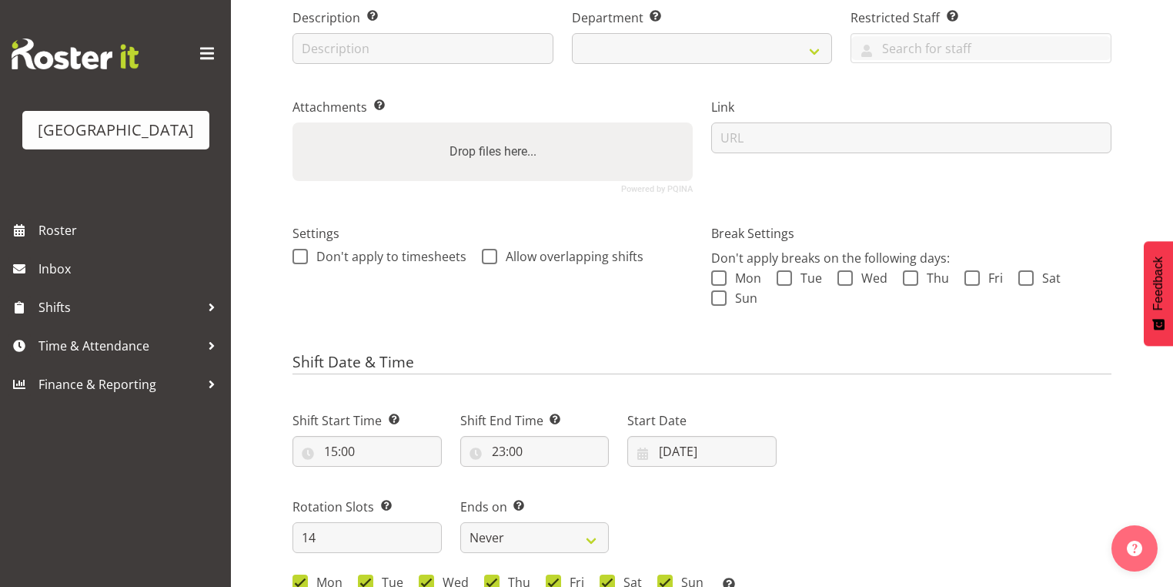
select select
select select "104"
select select "102"
click at [644, 456] on input "13/10/2025" at bounding box center [702, 451] width 149 height 31
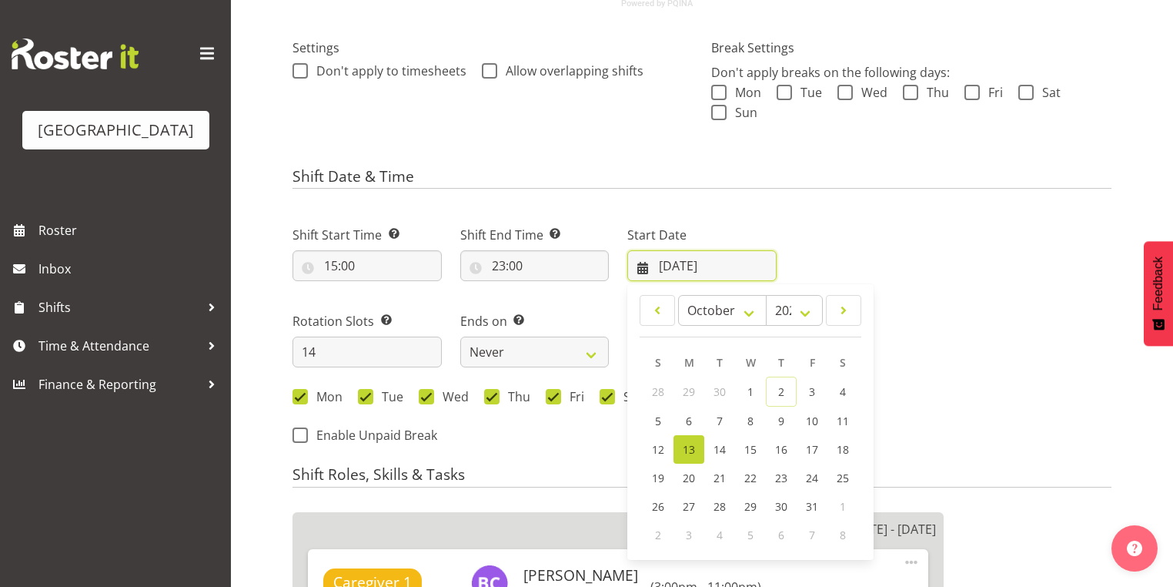
scroll to position [554, 0]
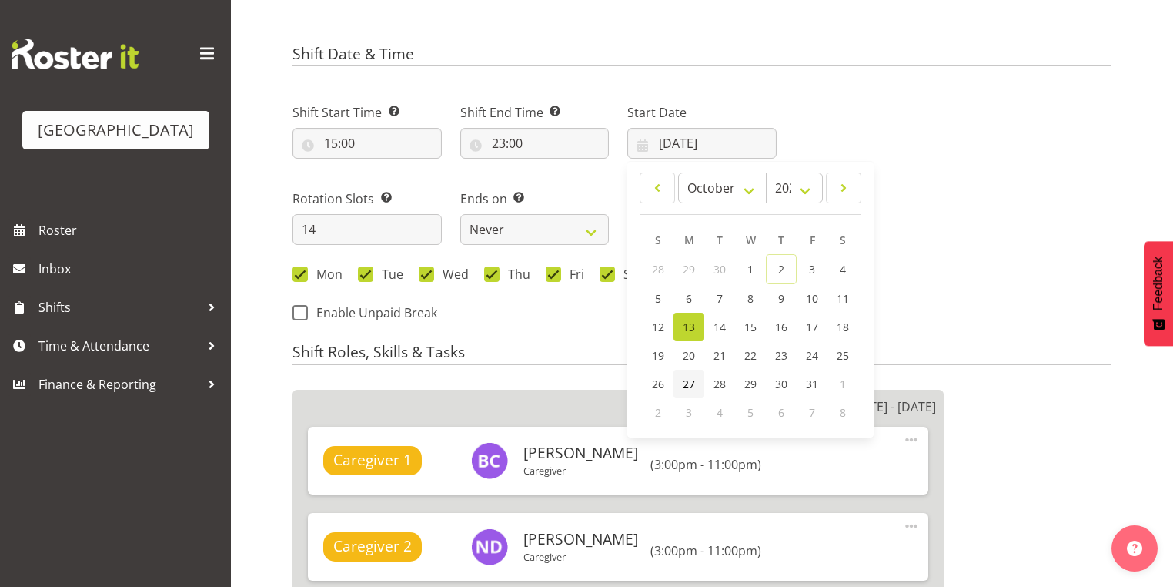
click at [691, 382] on span "27" at bounding box center [689, 384] width 12 height 15
type input "27/10/2025"
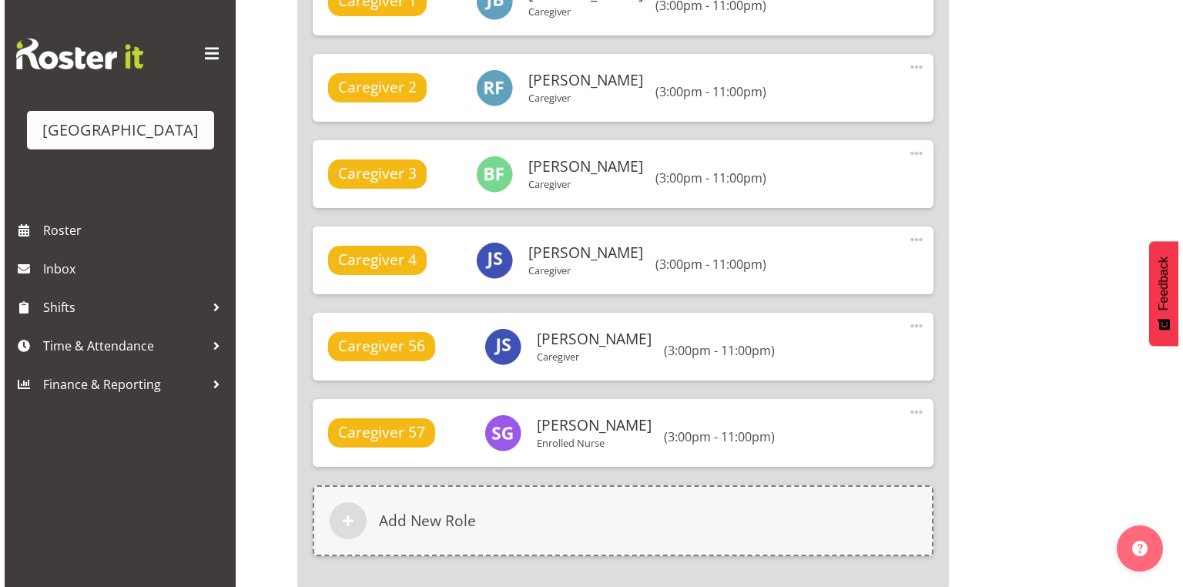
scroll to position [2381, 0]
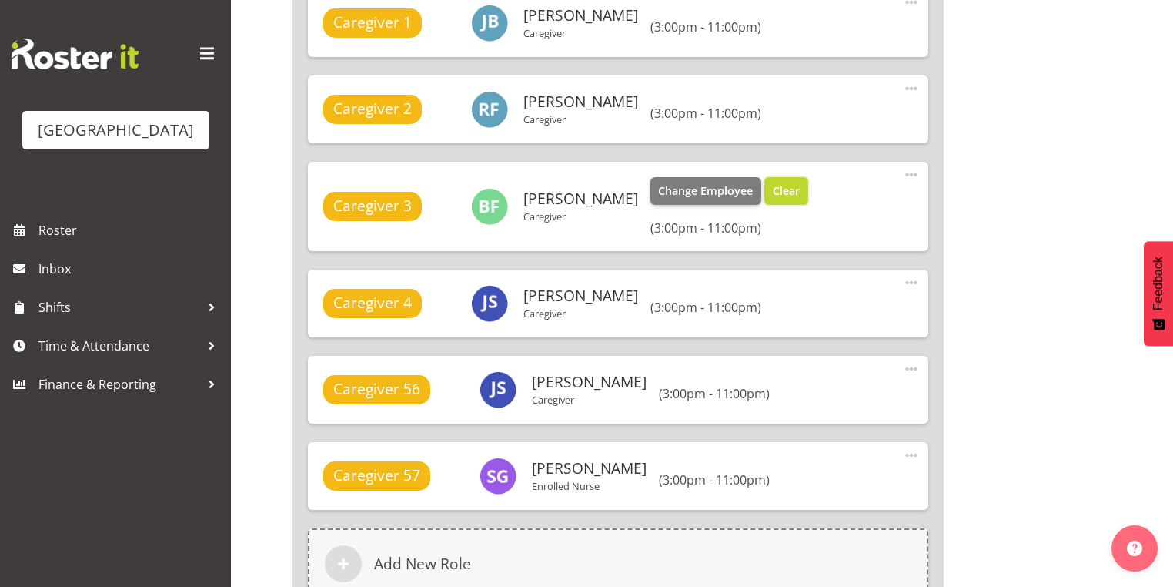
click at [773, 190] on span "Clear" at bounding box center [786, 190] width 27 height 17
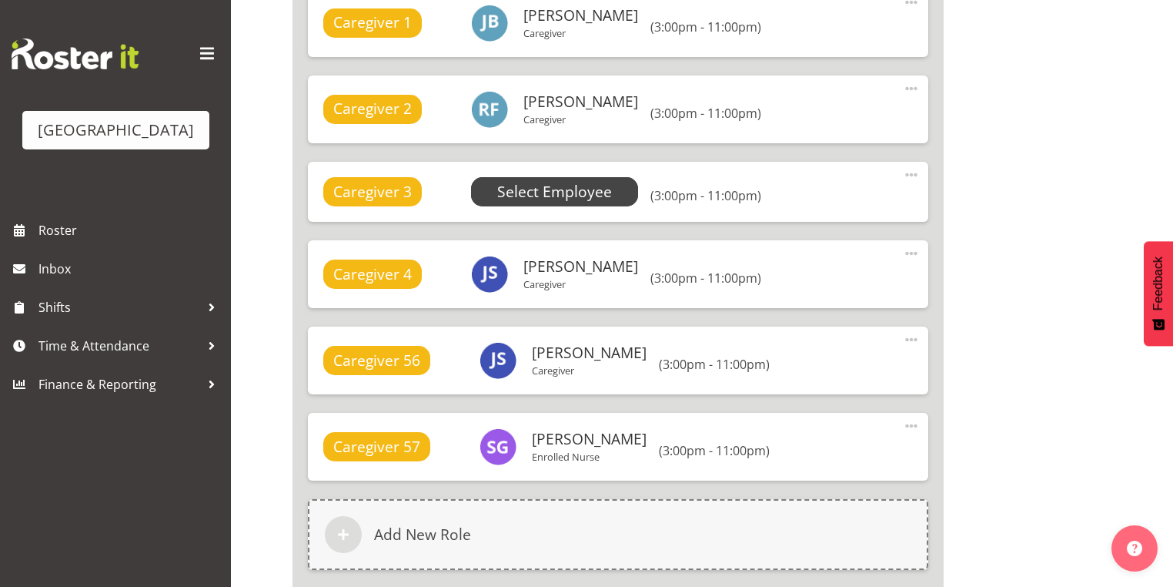
click at [527, 192] on span "Select Employee" at bounding box center [554, 192] width 115 height 22
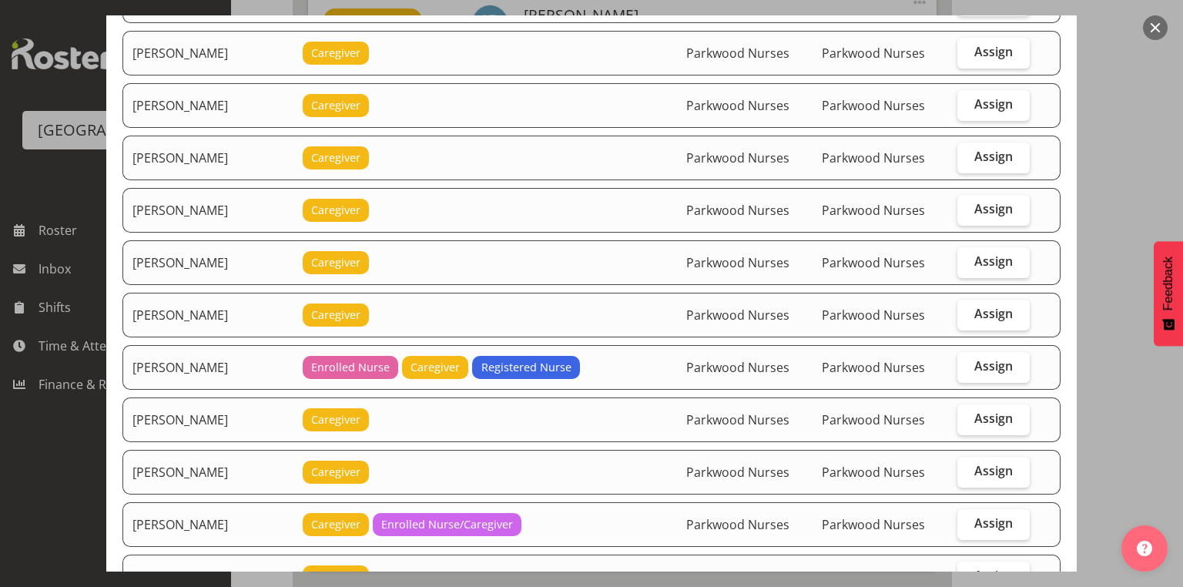
scroll to position [2587, 0]
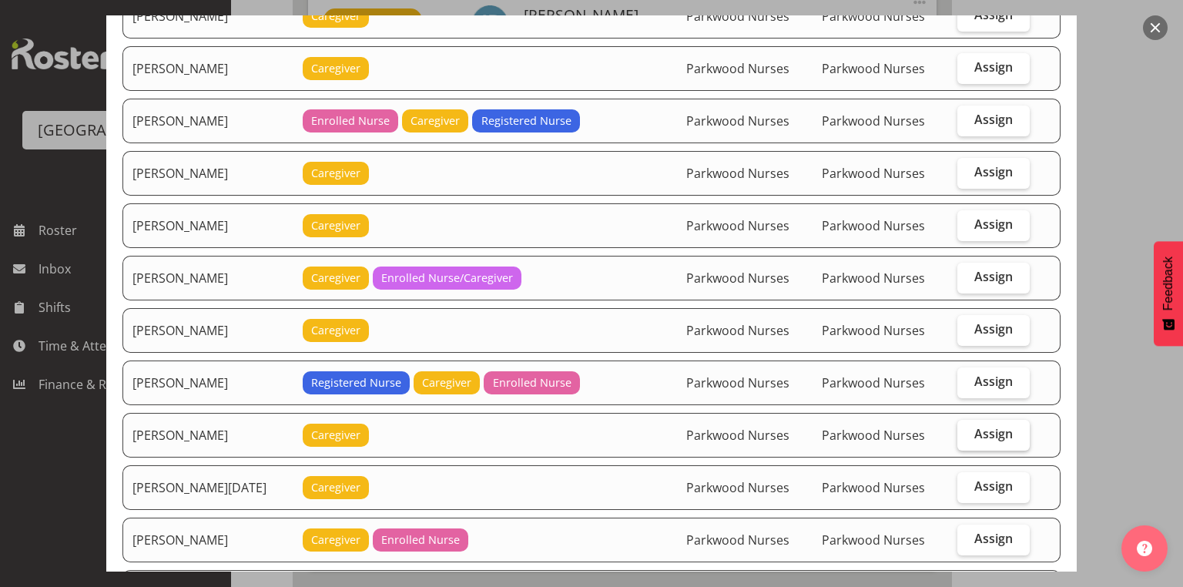
click at [979, 426] on span "Assign" at bounding box center [993, 433] width 38 height 15
click at [967, 429] on input "Assign" at bounding box center [962, 434] width 10 height 10
checkbox input "true"
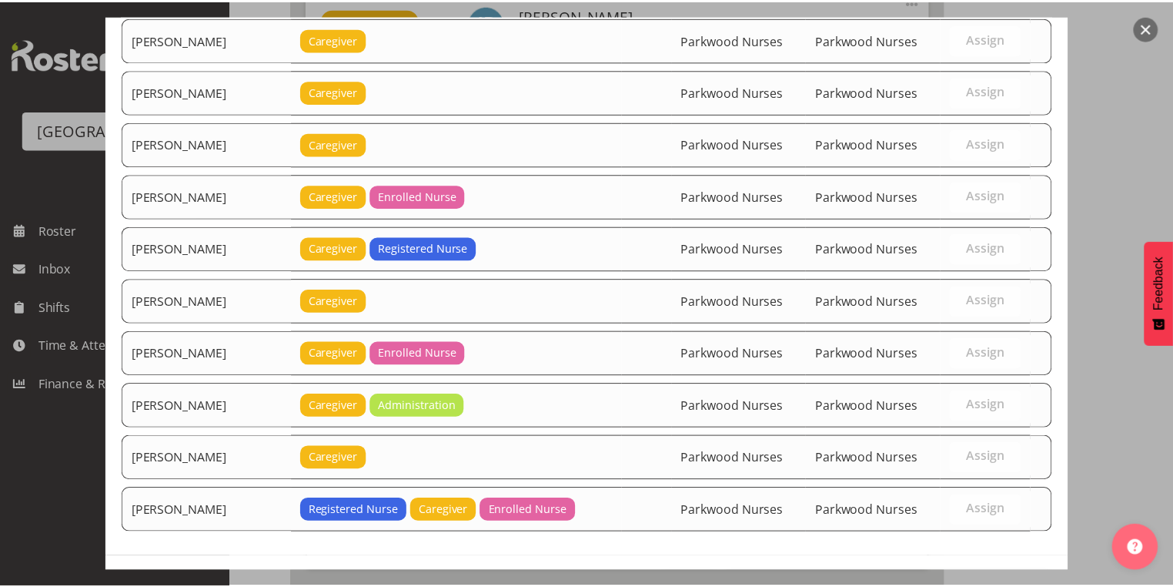
scroll to position [3362, 0]
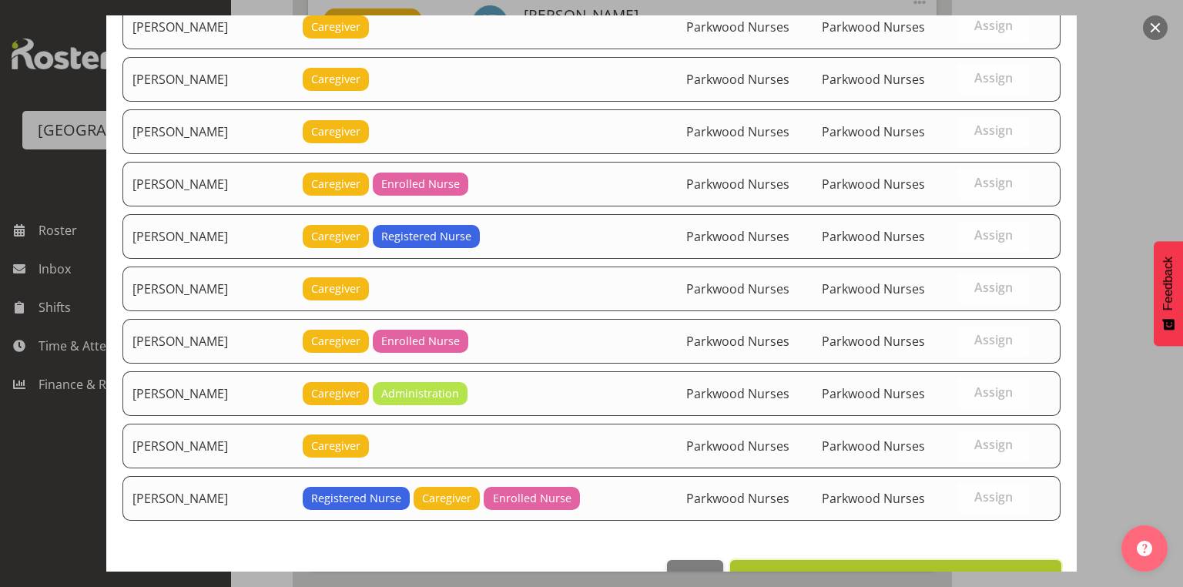
click at [946, 567] on span "Set Nancy D'mello as default for this position" at bounding box center [895, 576] width 311 height 18
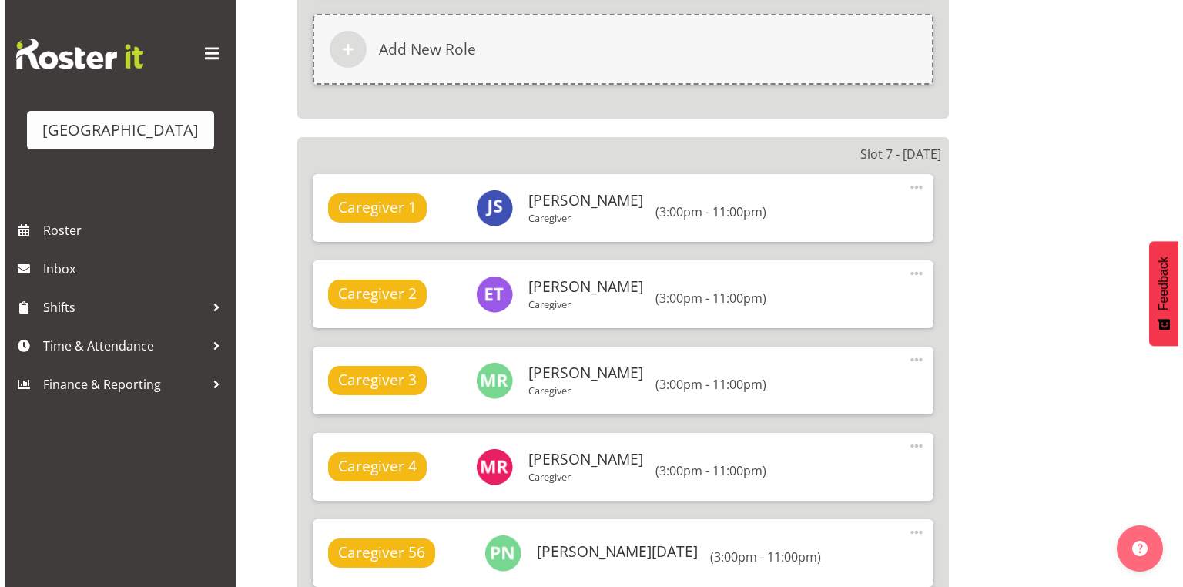
scroll to position [5029, 0]
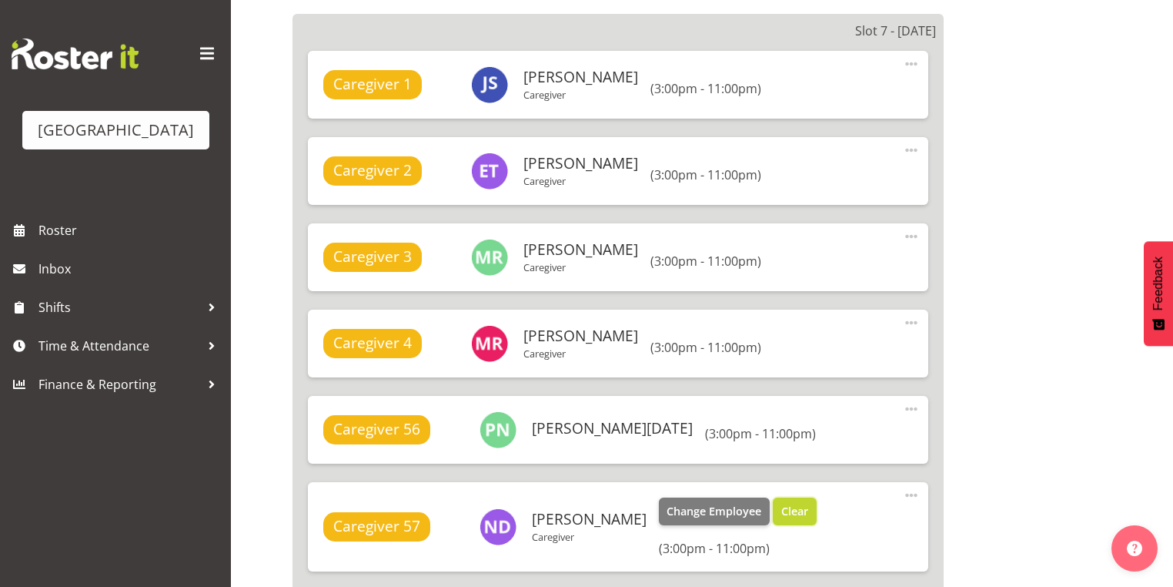
click at [782, 507] on span "Clear" at bounding box center [795, 511] width 27 height 17
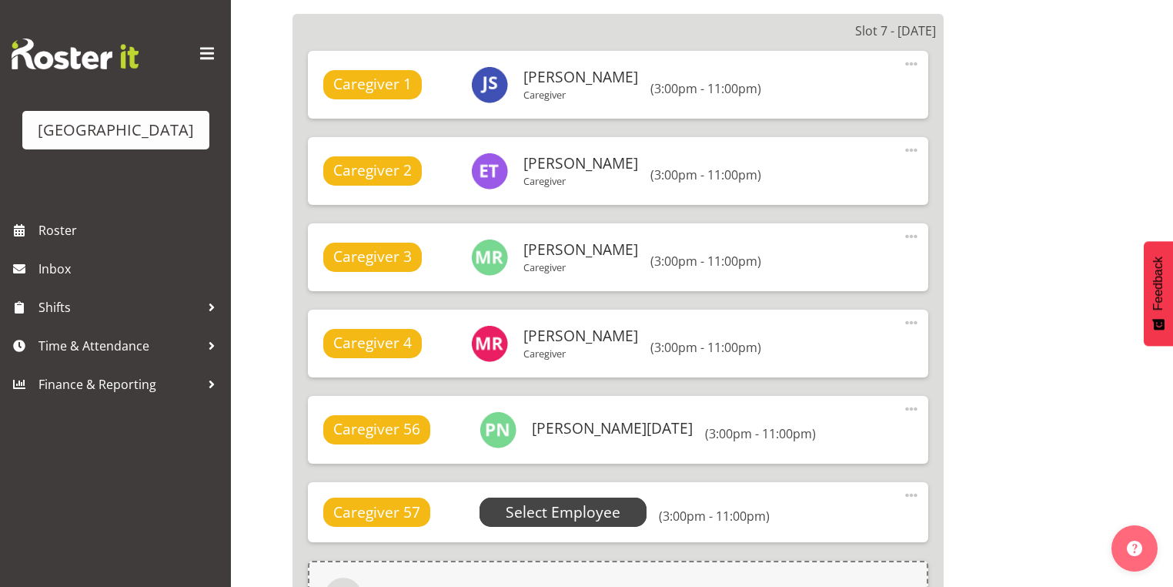
click at [551, 503] on span "Select Employee" at bounding box center [563, 512] width 115 height 22
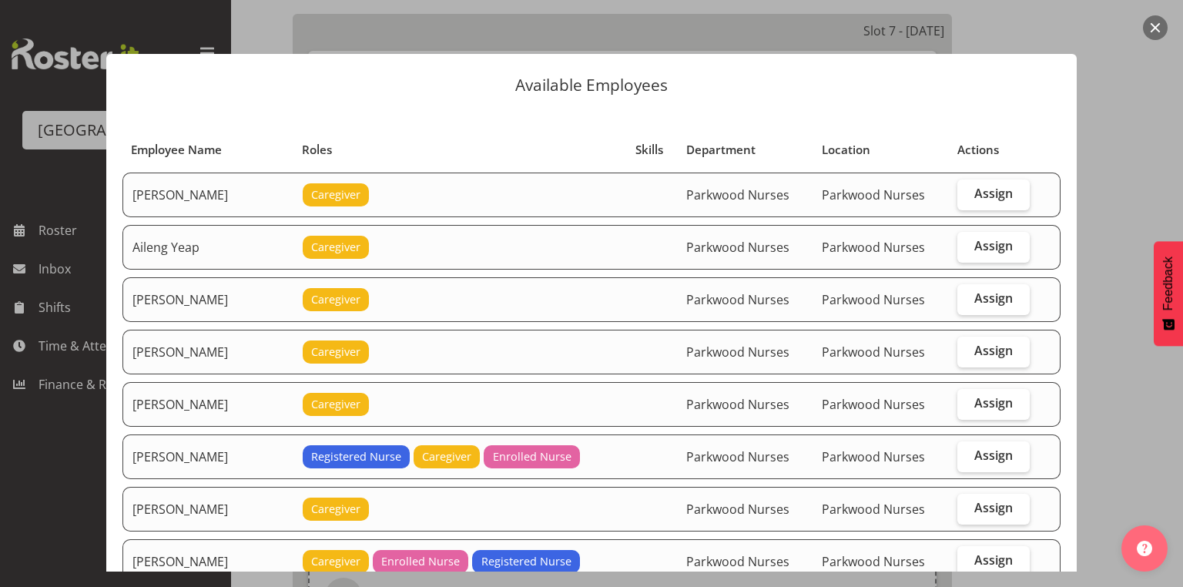
scroll to position [123, 0]
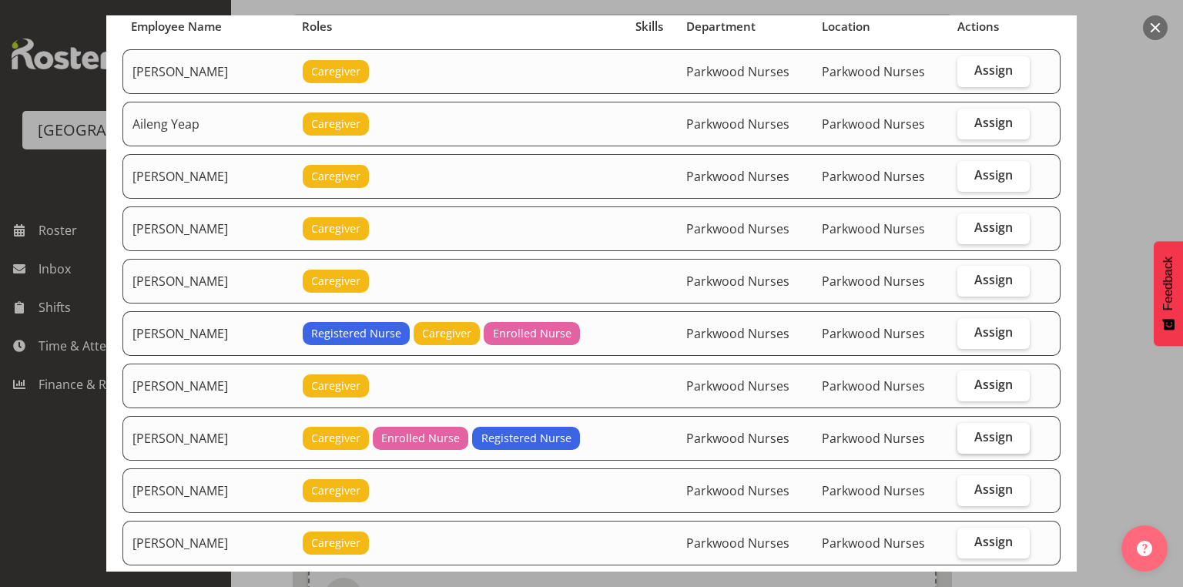
click at [995, 433] on span "Assign" at bounding box center [993, 436] width 38 height 15
click at [967, 433] on input "Assign" at bounding box center [962, 437] width 10 height 10
checkbox input "true"
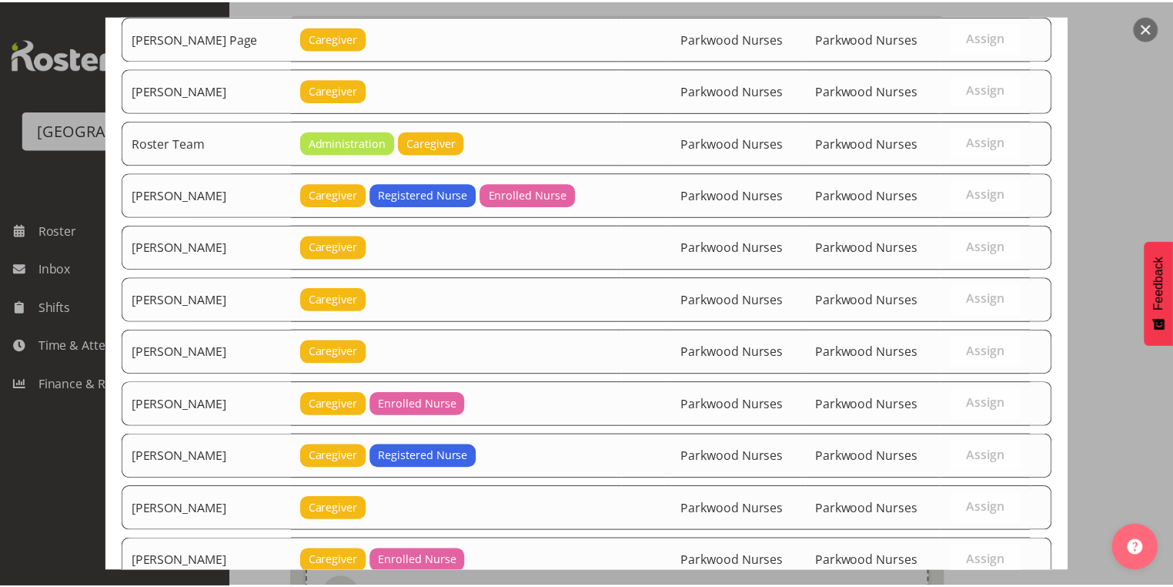
scroll to position [3362, 0]
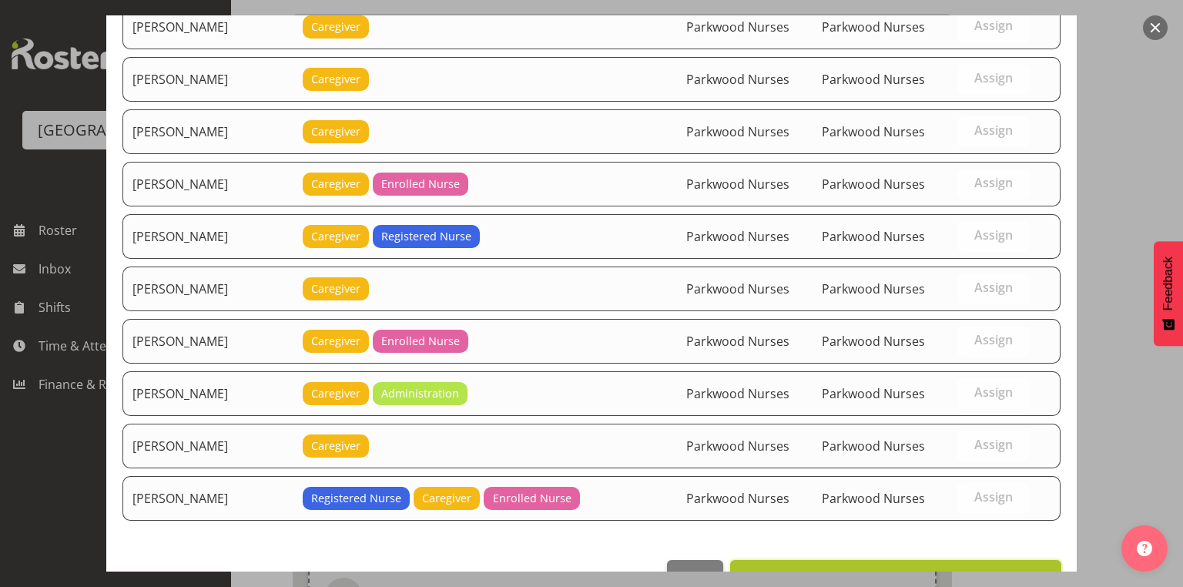
click at [946, 567] on span "Set Belen Flood as default for this position" at bounding box center [895, 576] width 311 height 18
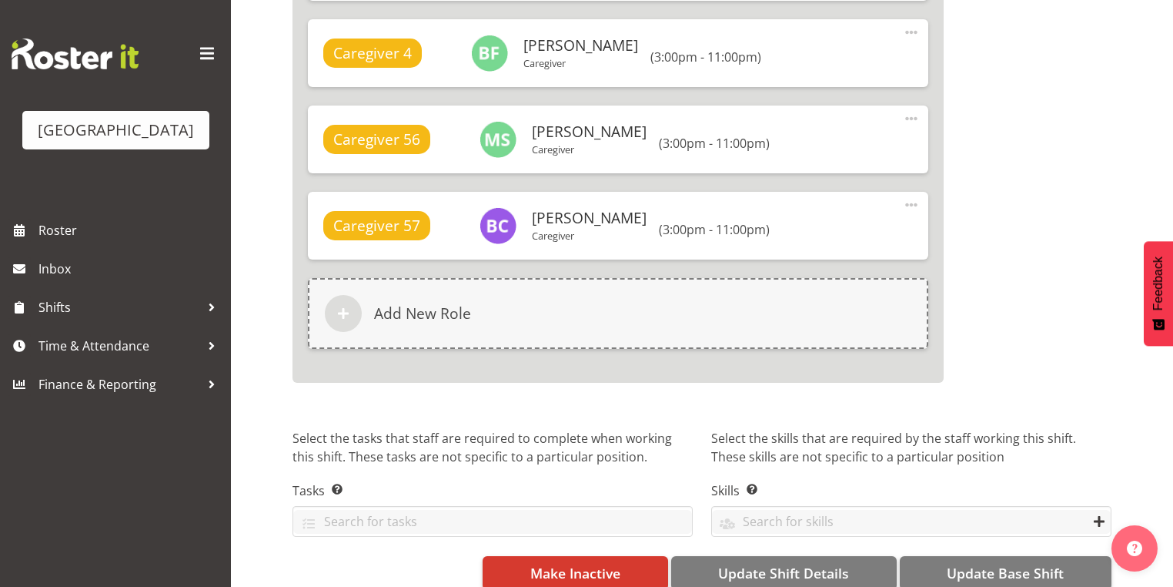
scroll to position [10070, 0]
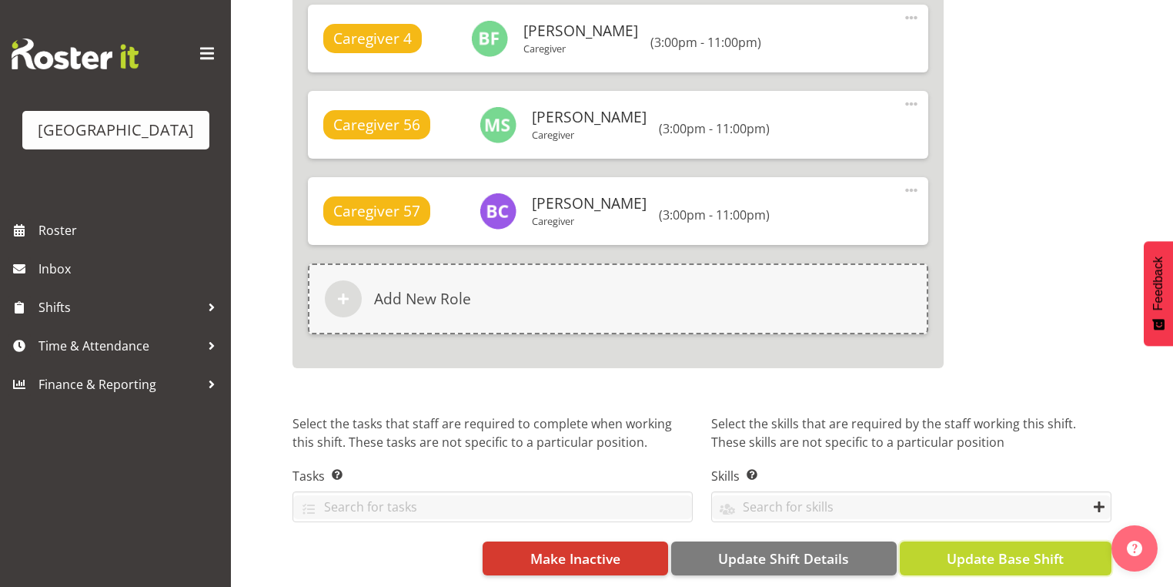
click at [986, 548] on span "Update Base Shift" at bounding box center [1005, 558] width 117 height 20
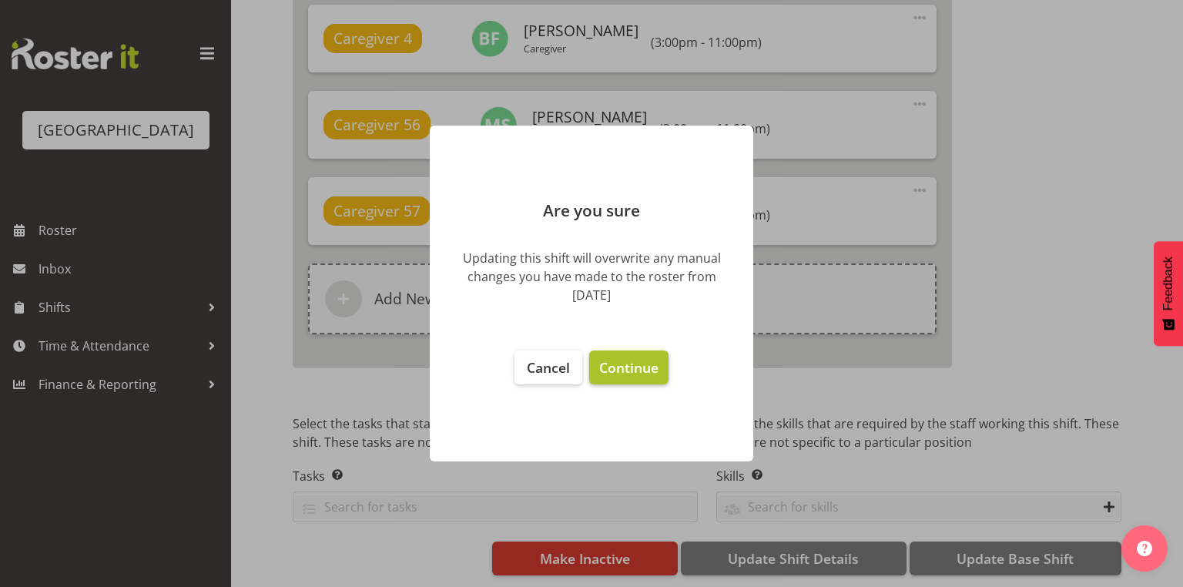
click at [632, 363] on span "Continue" at bounding box center [628, 367] width 59 height 18
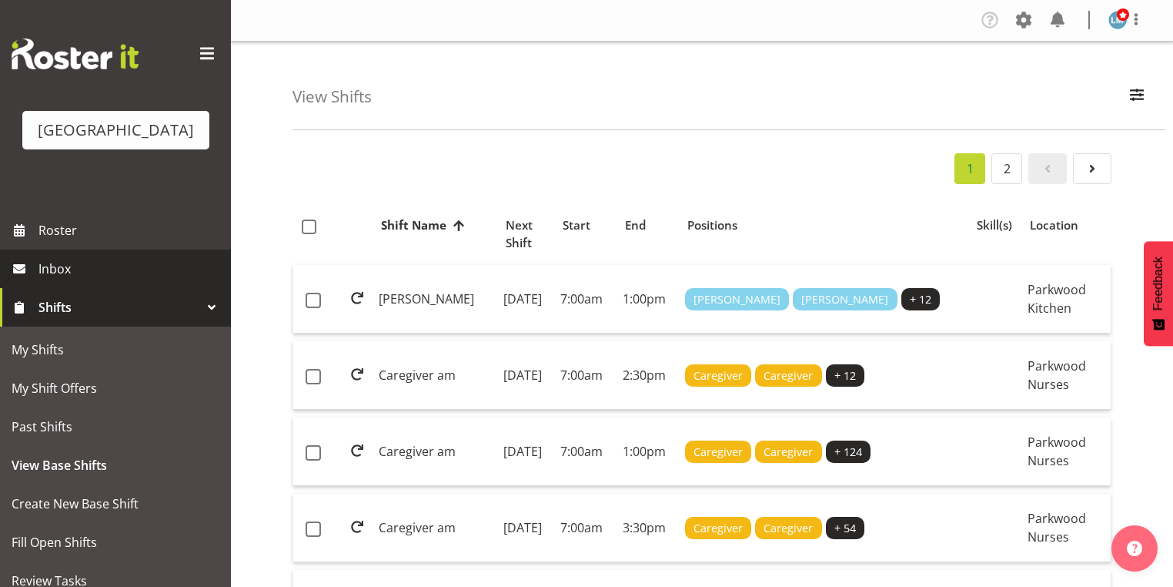
click at [65, 280] on span "Inbox" at bounding box center [130, 268] width 185 height 23
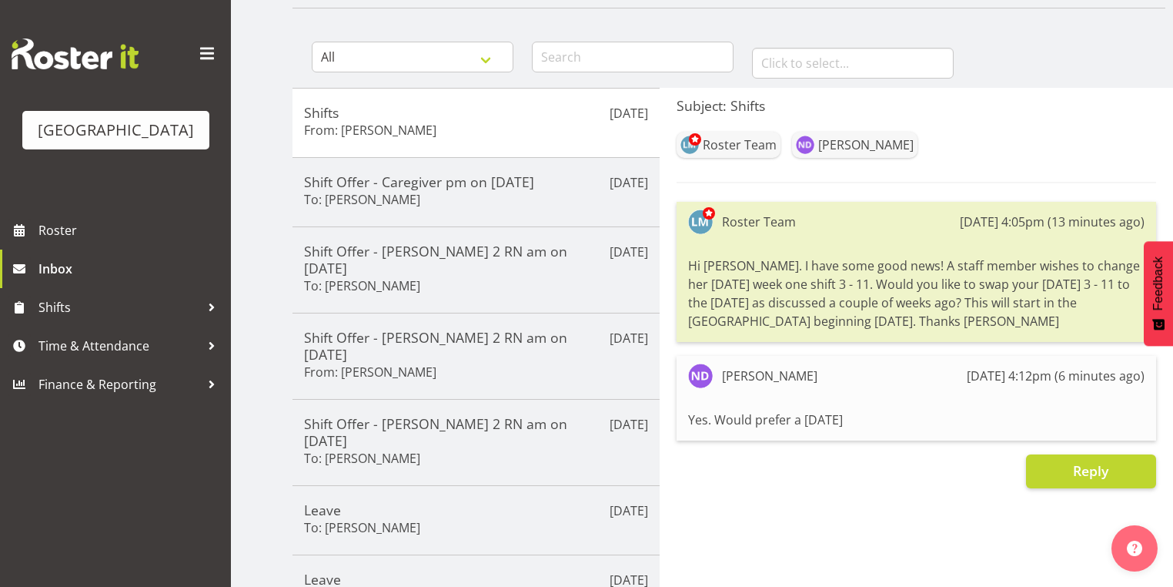
scroll to position [123, 0]
click at [1087, 467] on span "Reply" at bounding box center [1090, 469] width 35 height 18
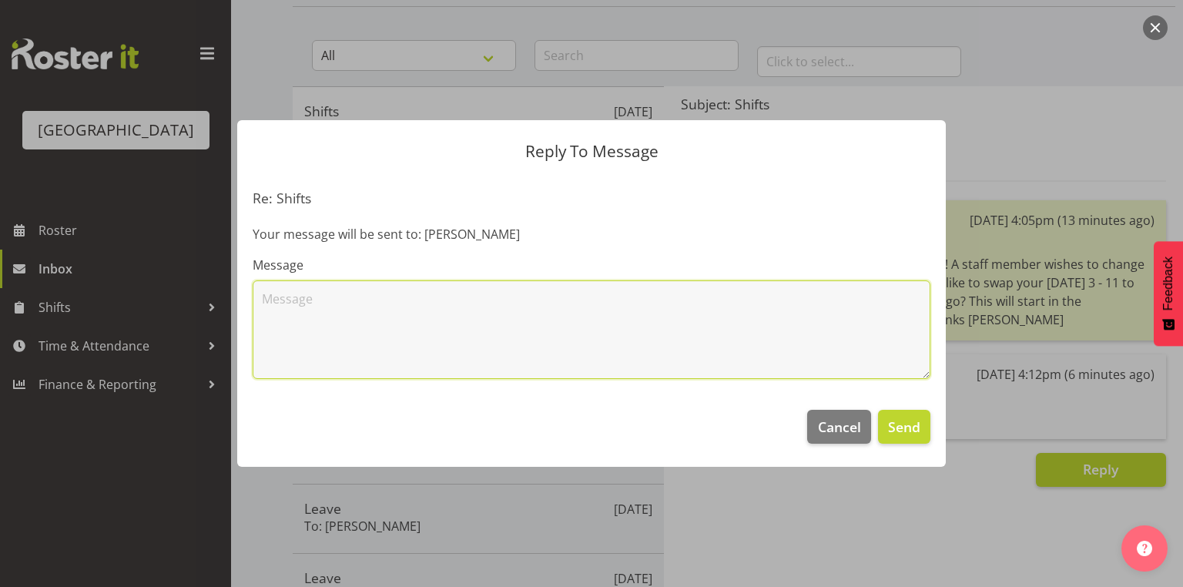
click at [641, 323] on textarea at bounding box center [592, 329] width 678 height 99
type textarea "Okay will keep that in mind. Thanks"
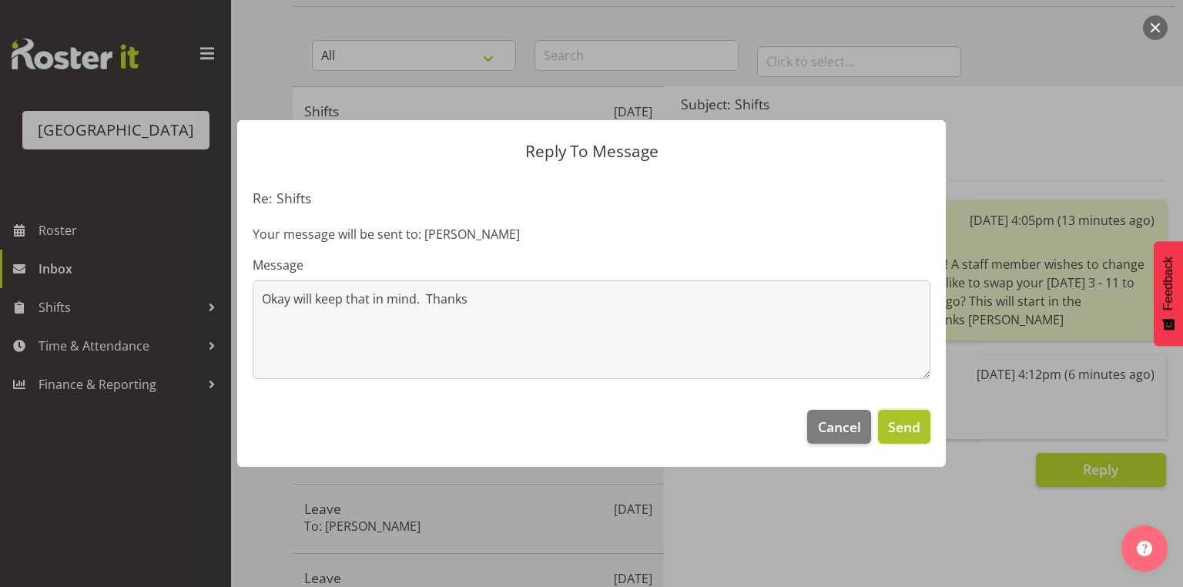
click at [917, 427] on span "Send" at bounding box center [904, 427] width 32 height 20
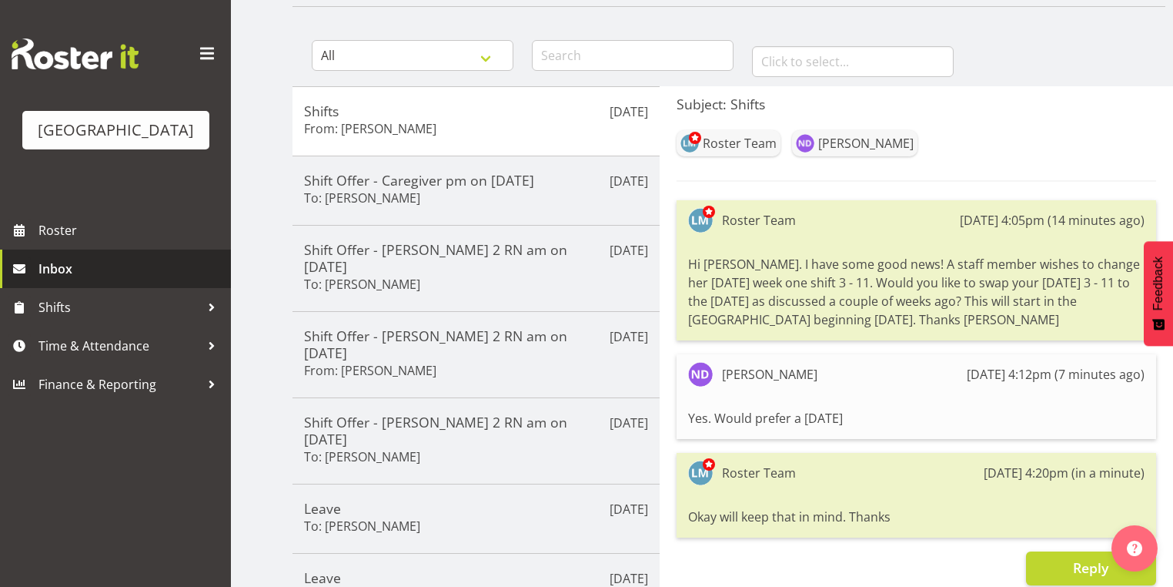
click at [65, 280] on span "Inbox" at bounding box center [130, 268] width 185 height 23
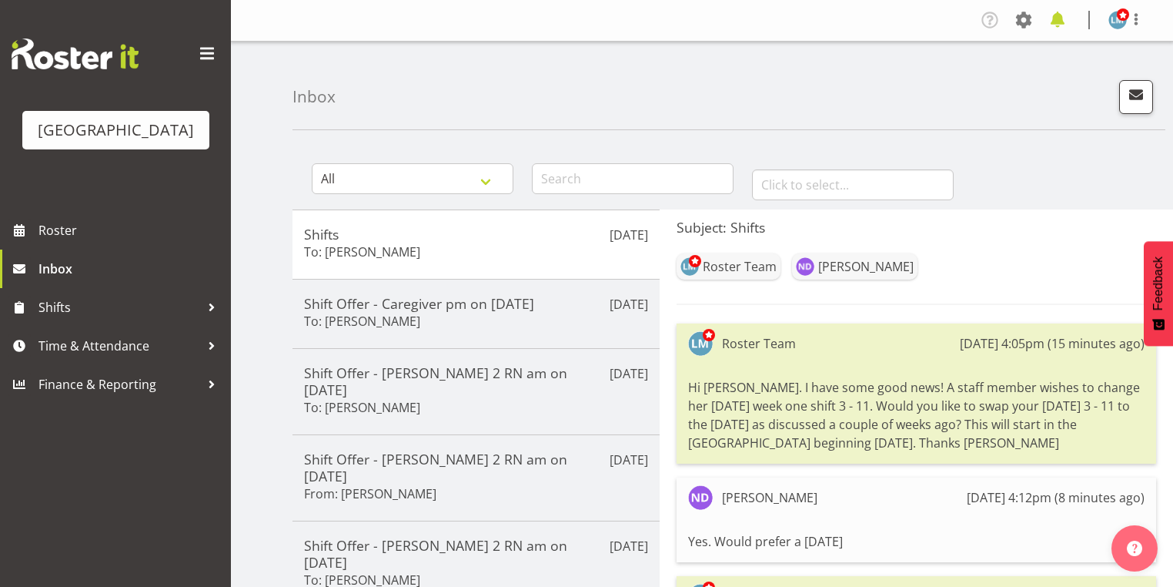
click at [1063, 17] on span at bounding box center [1058, 20] width 25 height 25
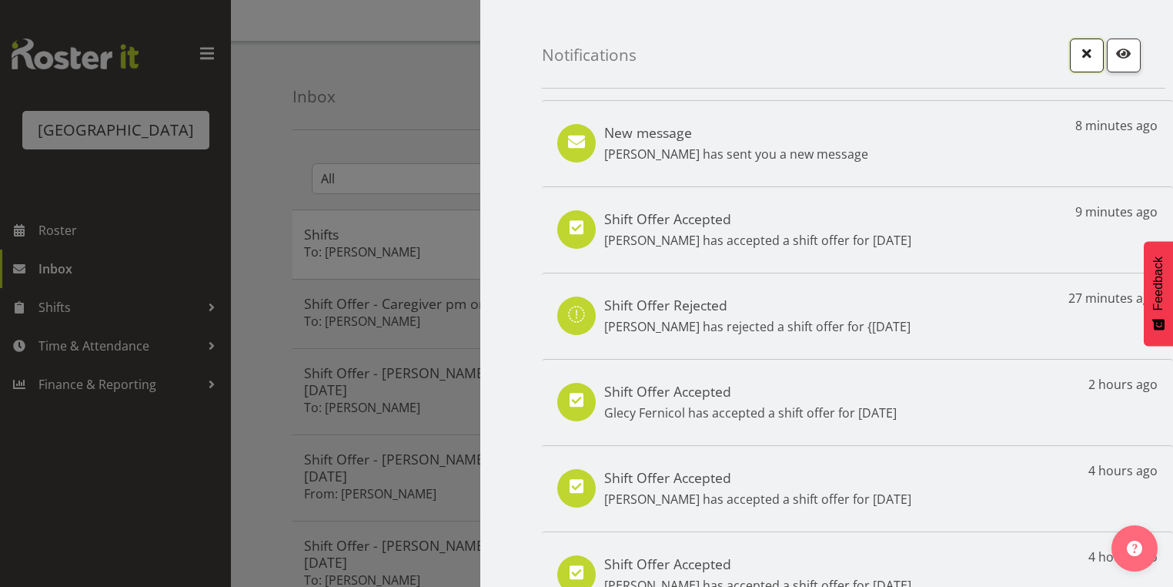
click at [1077, 50] on span "button" at bounding box center [1087, 53] width 20 height 20
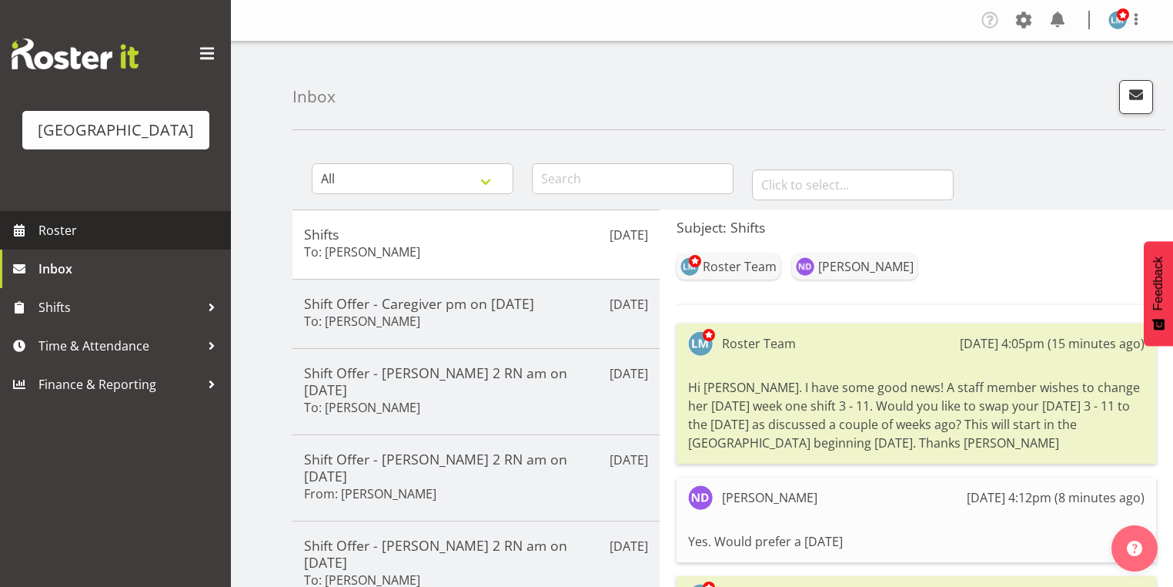
click at [62, 242] on span "Roster" at bounding box center [130, 230] width 185 height 23
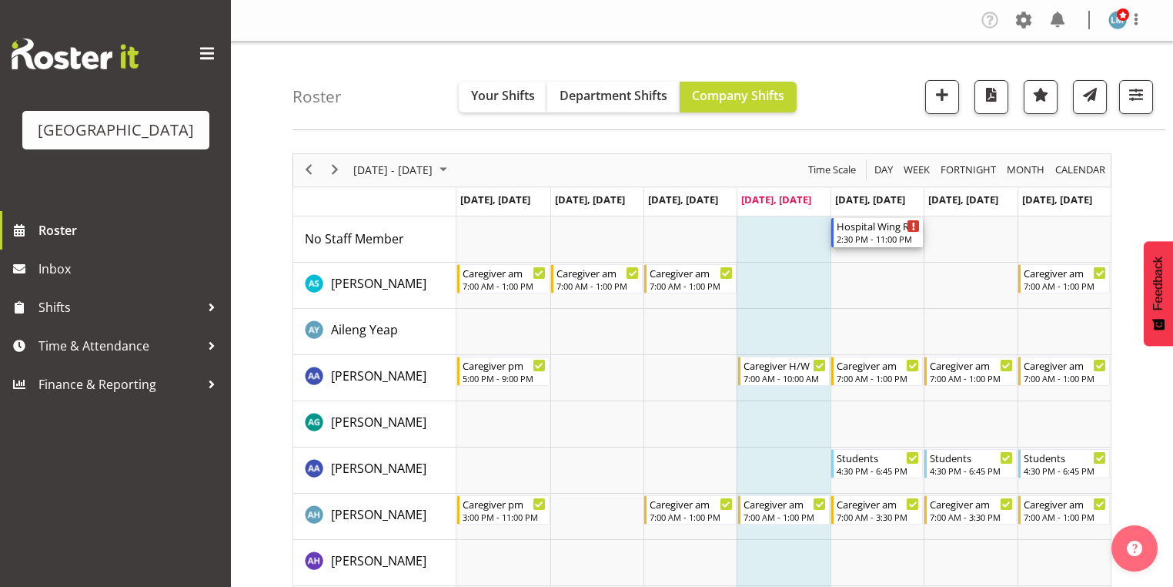
click at [860, 240] on div "2:30 PM - 11:00 PM" at bounding box center [878, 239] width 83 height 12
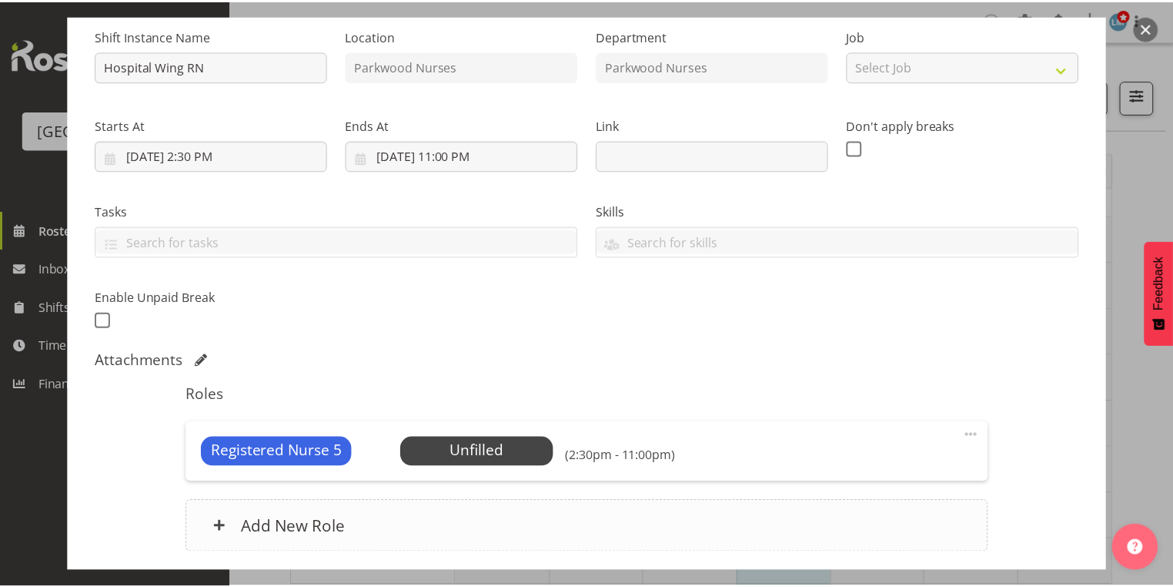
scroll to position [271, 0]
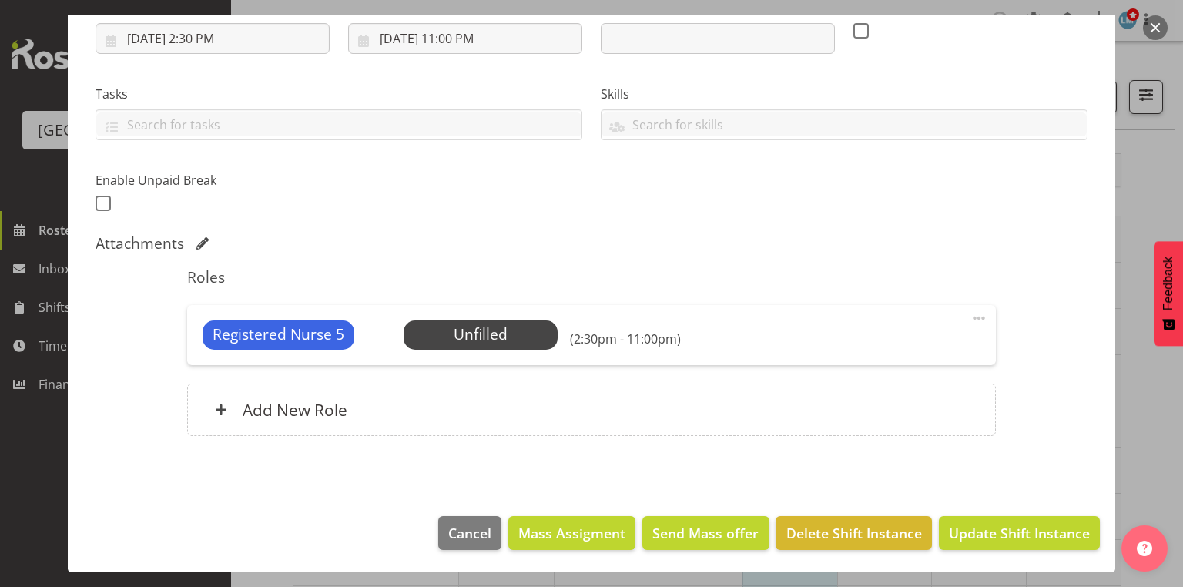
click at [1154, 24] on button "button" at bounding box center [1155, 27] width 25 height 25
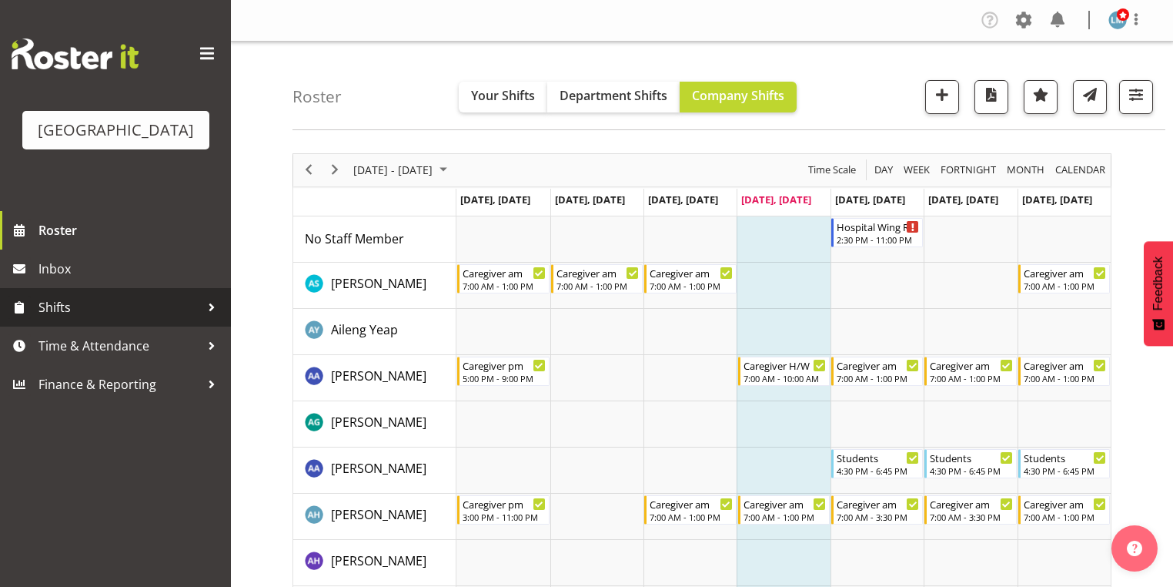
click at [212, 319] on div at bounding box center [211, 307] width 23 height 23
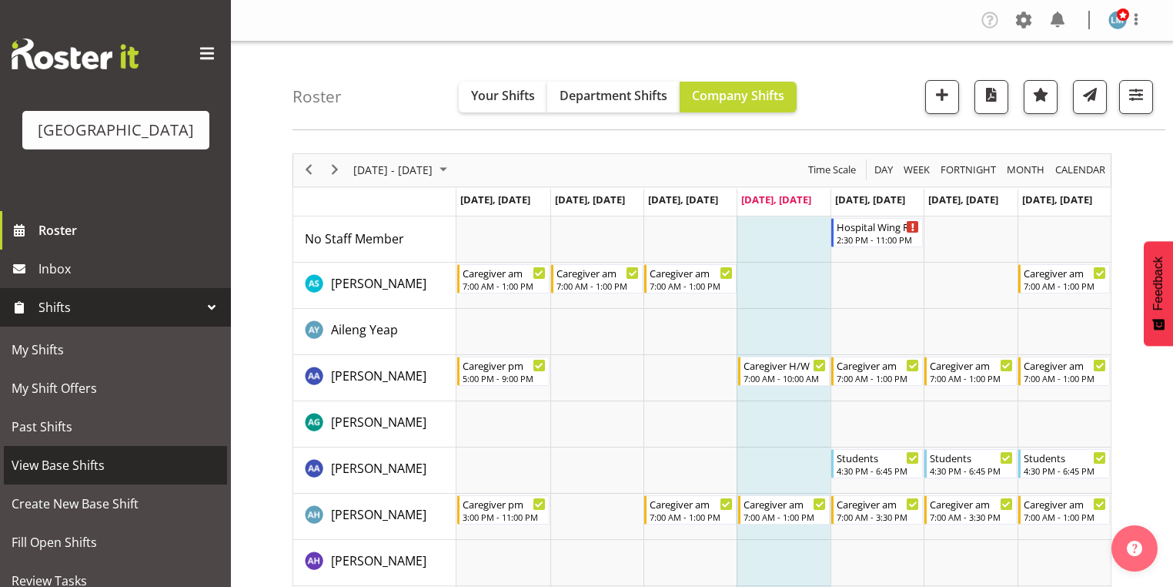
click at [139, 477] on span "View Base Shifts" at bounding box center [116, 465] width 208 height 23
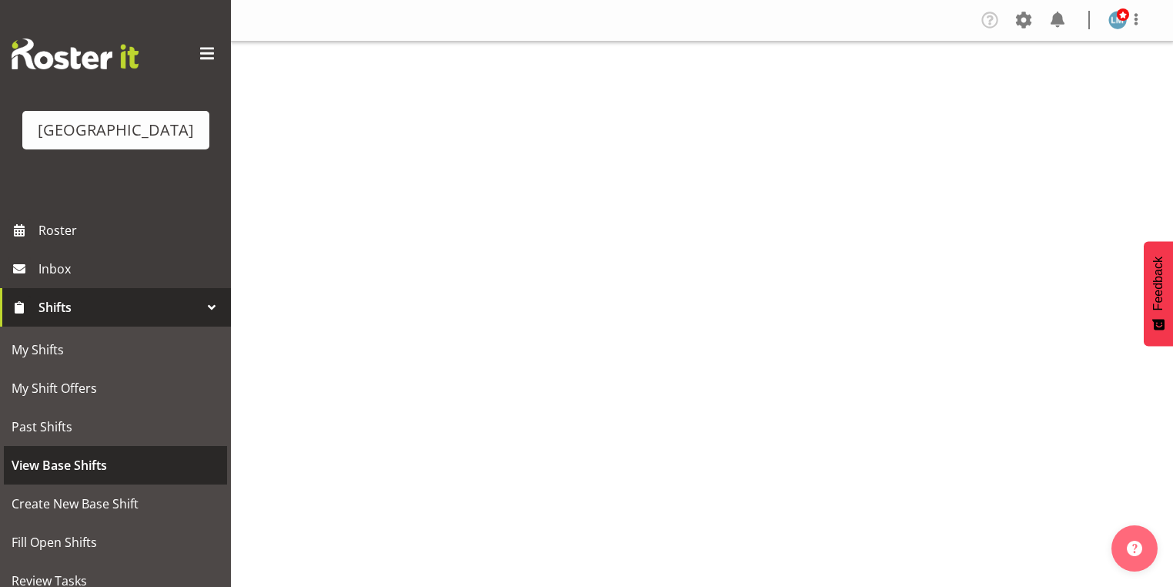
click at [133, 477] on span "View Base Shifts" at bounding box center [116, 465] width 208 height 23
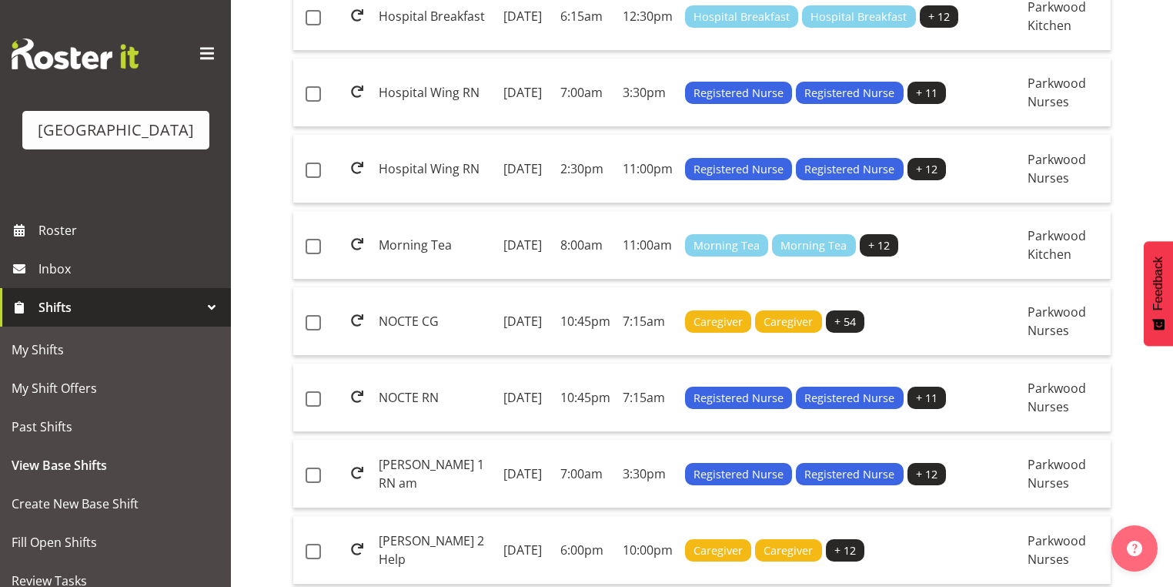
scroll to position [1188, 0]
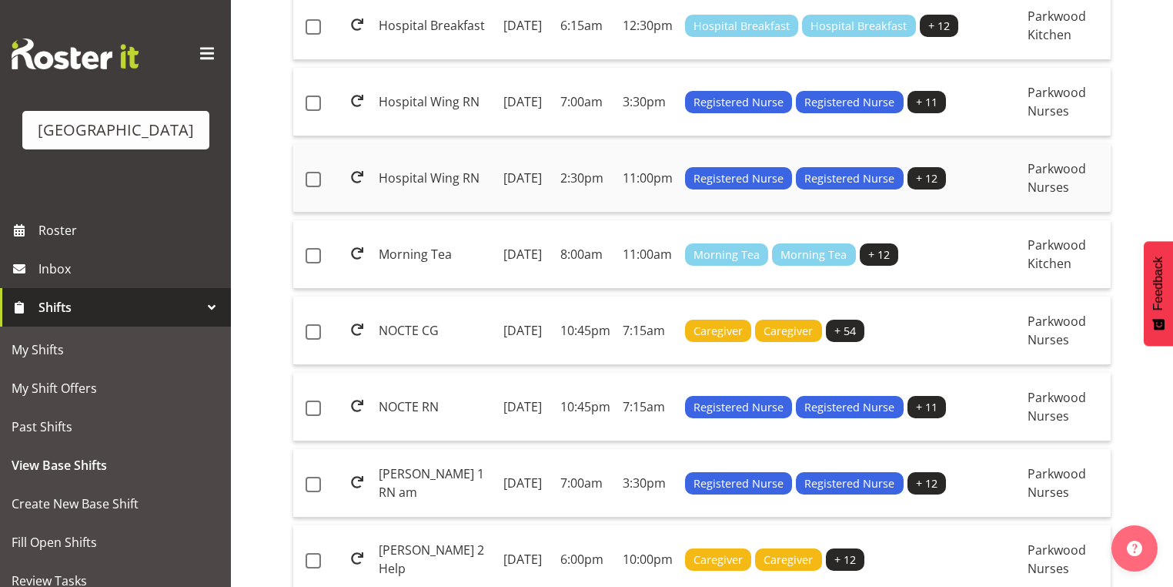
click at [557, 213] on td "2:30pm" at bounding box center [585, 178] width 62 height 69
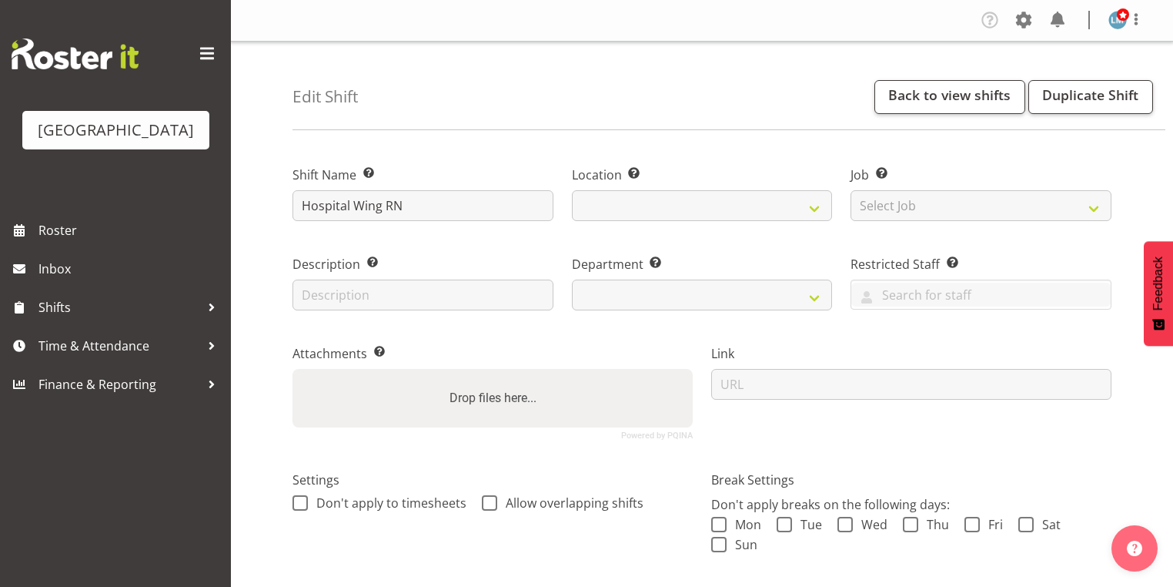
select select
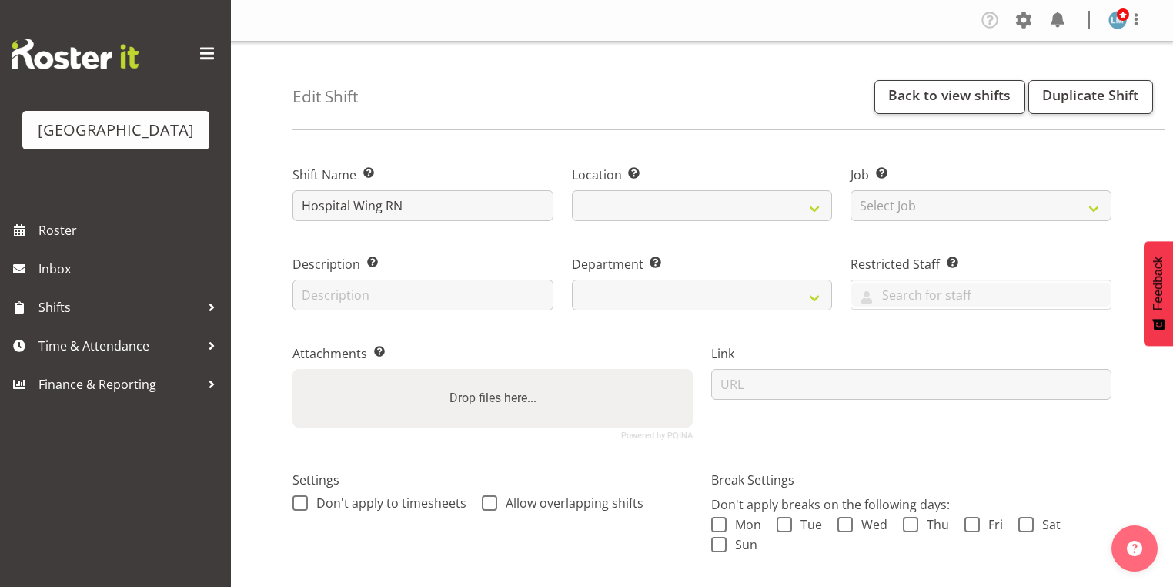
select select
select select "104"
select select "102"
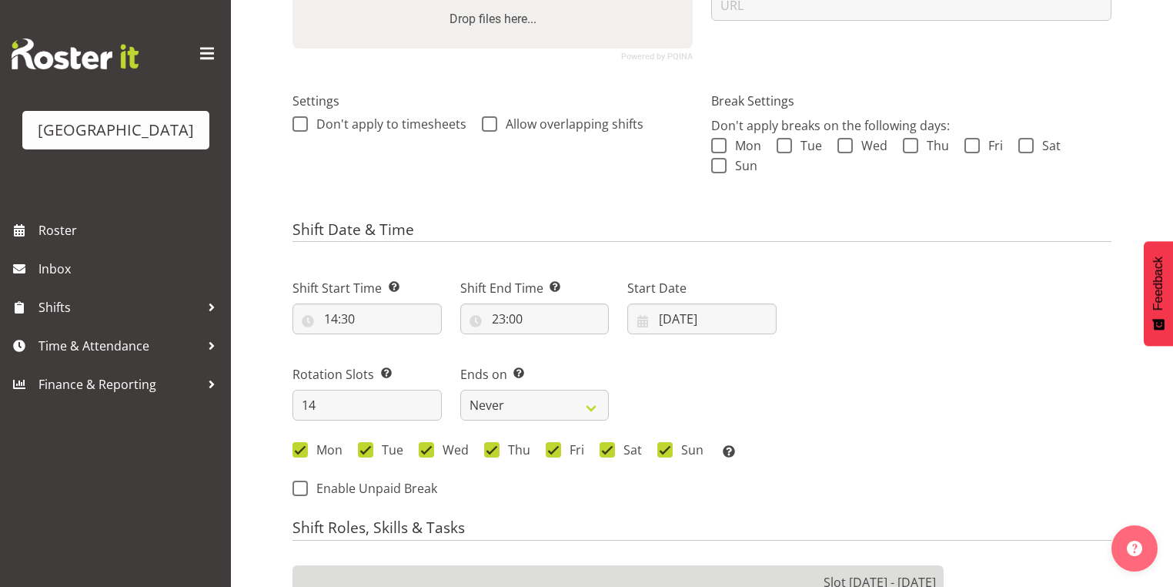
scroll to position [308, 0]
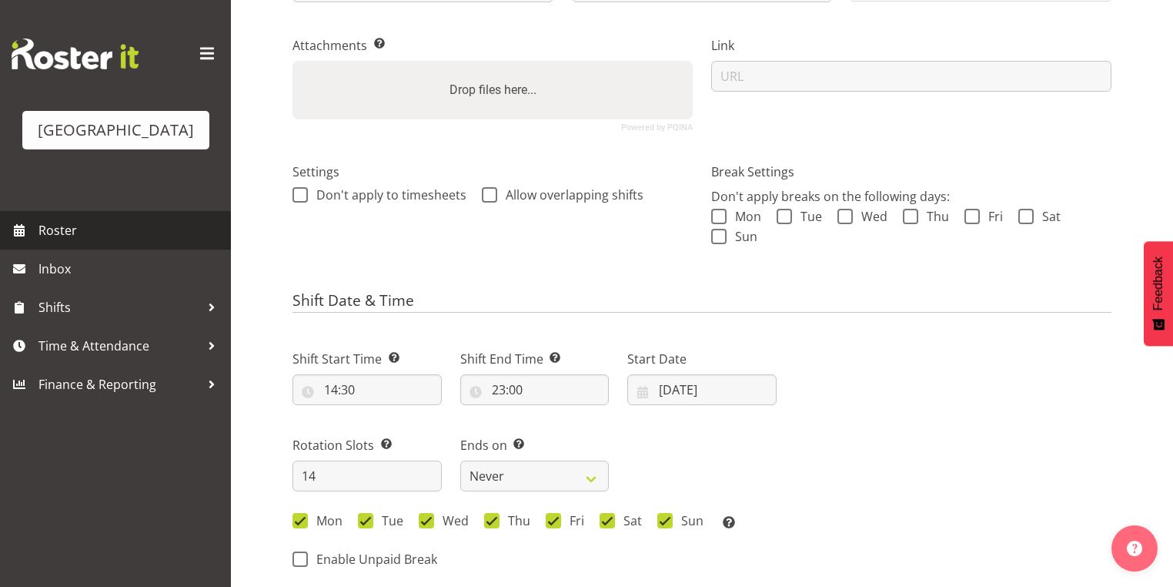
click at [96, 242] on span "Roster" at bounding box center [130, 230] width 185 height 23
click at [77, 242] on span "Roster" at bounding box center [130, 230] width 185 height 23
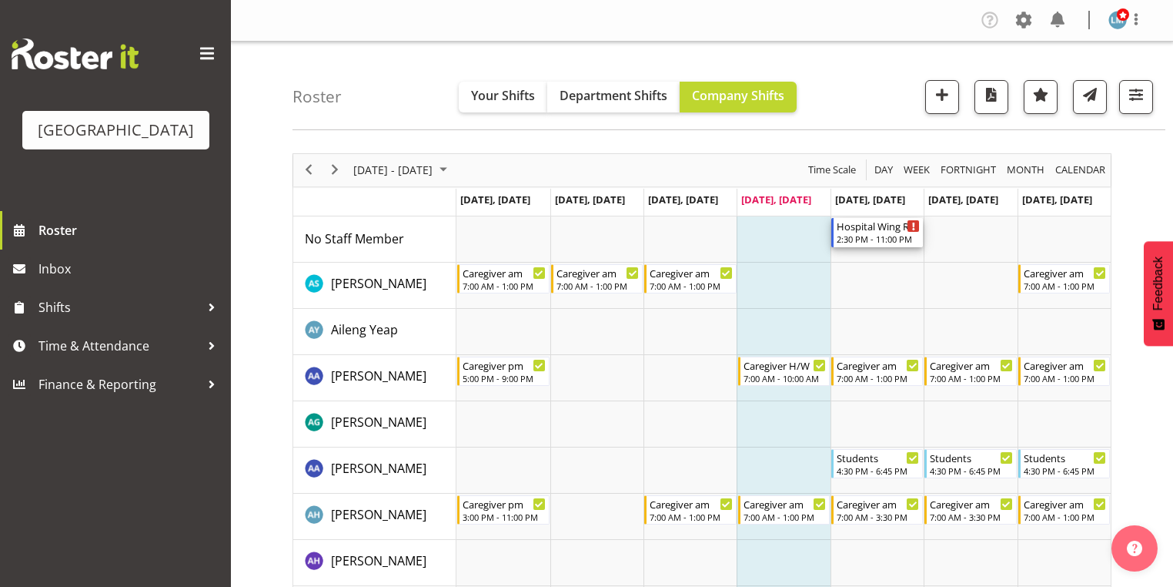
click at [882, 228] on div "Hospital Wing RN" at bounding box center [878, 225] width 83 height 15
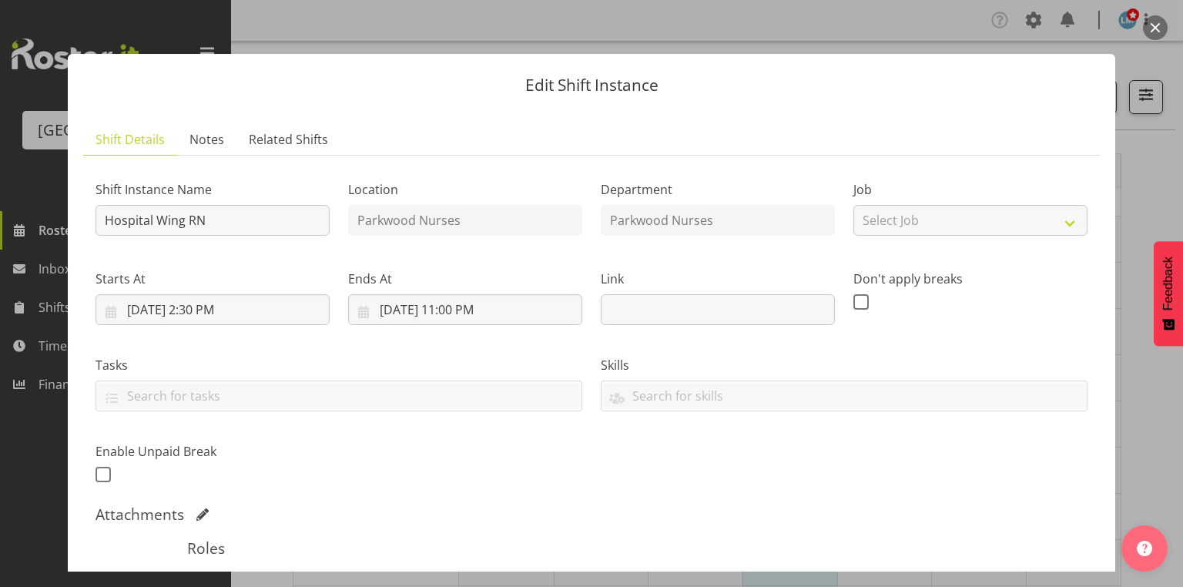
click at [1150, 28] on button "button" at bounding box center [1155, 27] width 25 height 25
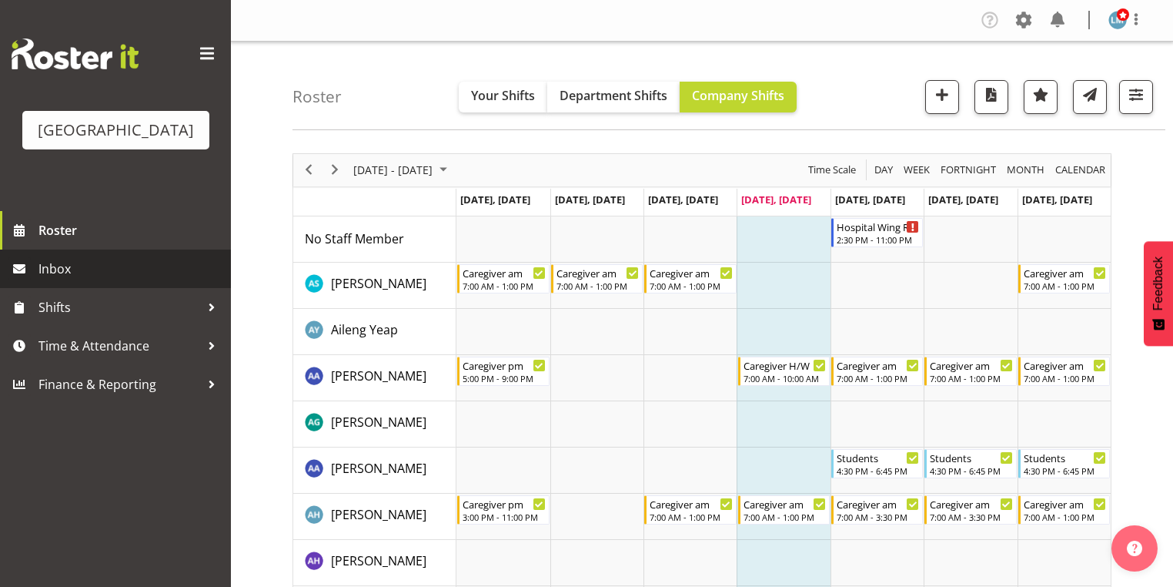
click at [70, 280] on span "Inbox" at bounding box center [130, 268] width 185 height 23
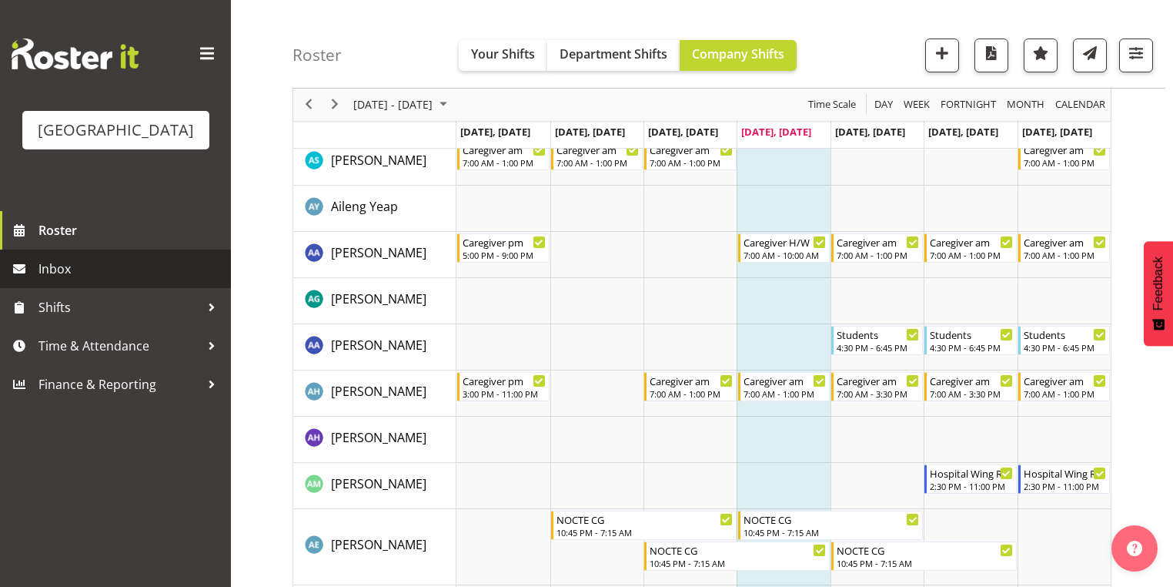
scroll to position [185, 0]
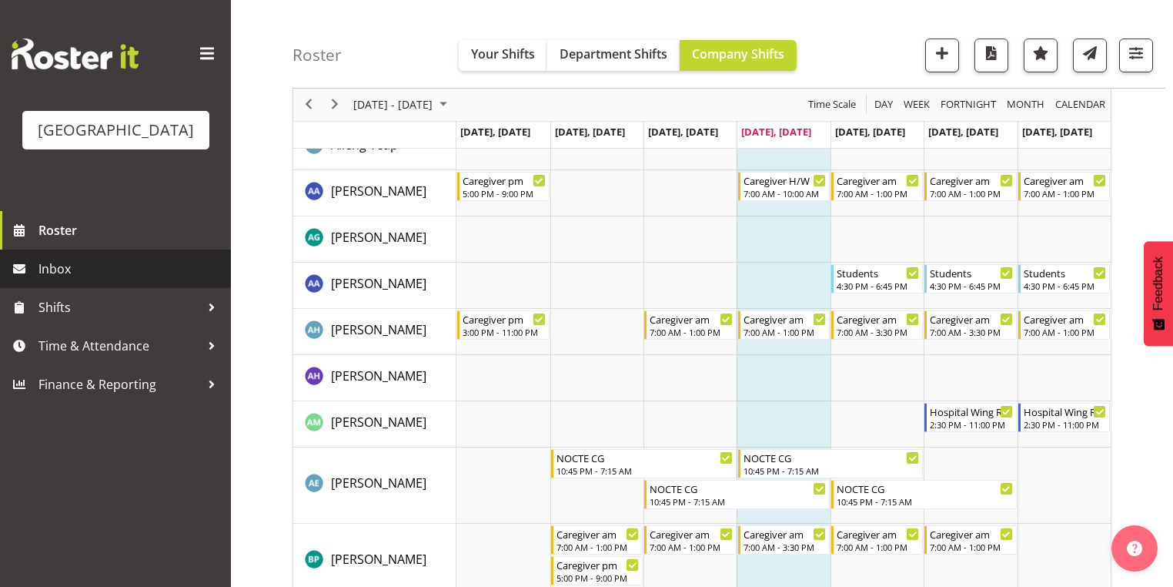
click at [84, 280] on span "Inbox" at bounding box center [130, 268] width 185 height 23
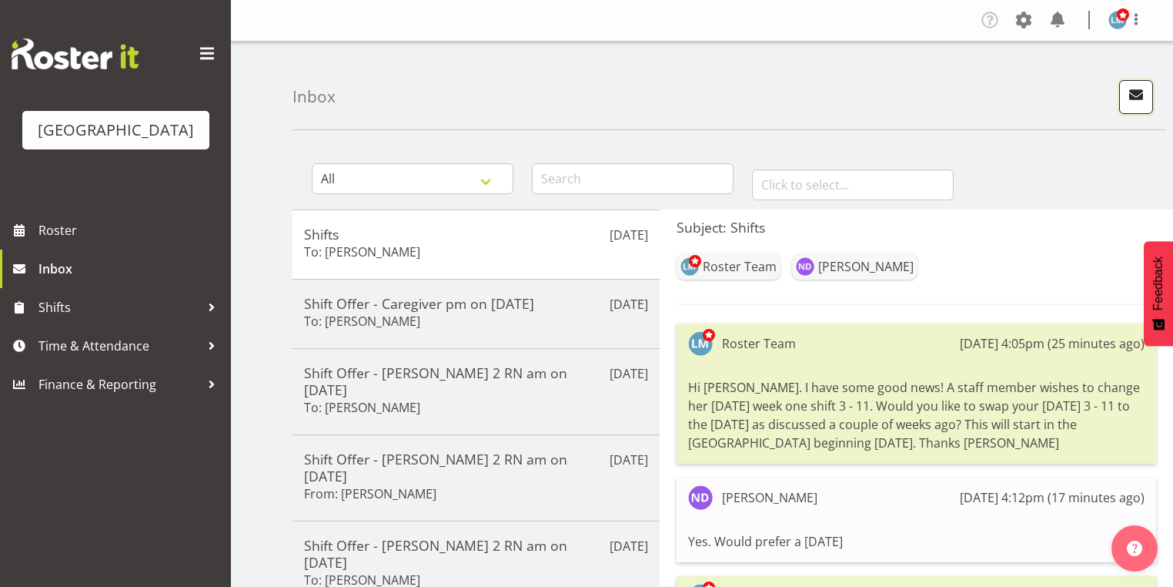
click at [1136, 92] on span "button" at bounding box center [1136, 95] width 20 height 20
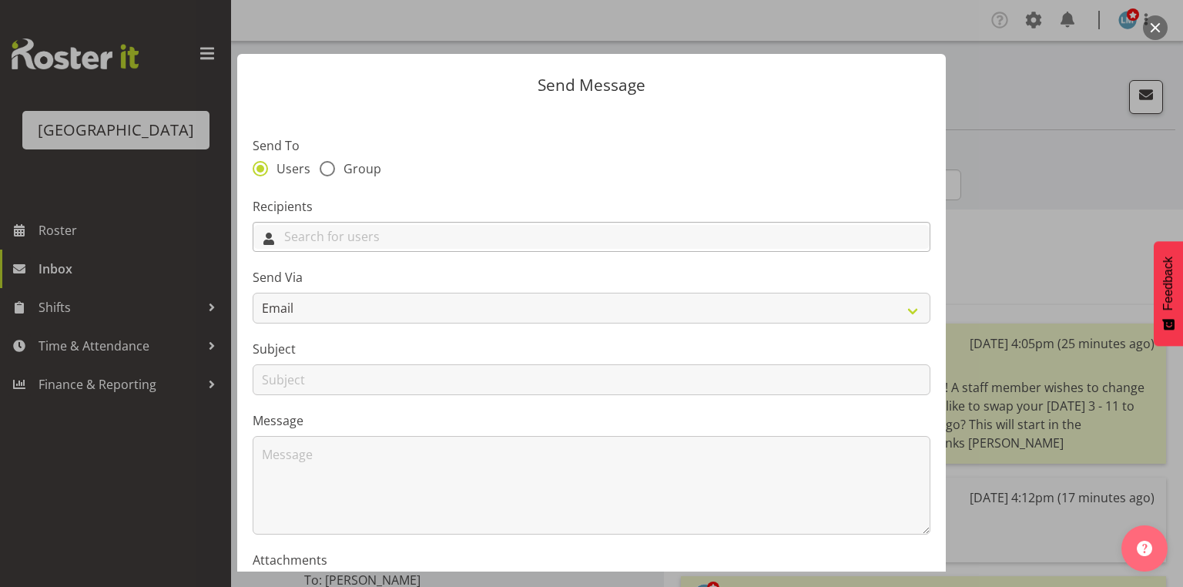
click at [585, 240] on input "text" at bounding box center [591, 237] width 676 height 24
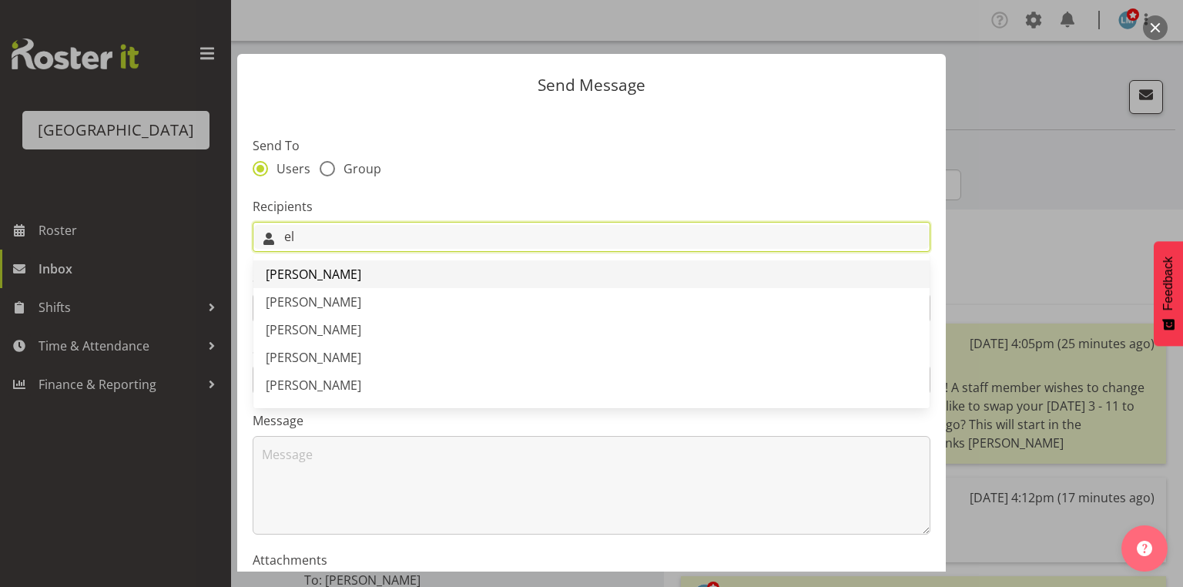
type input "e"
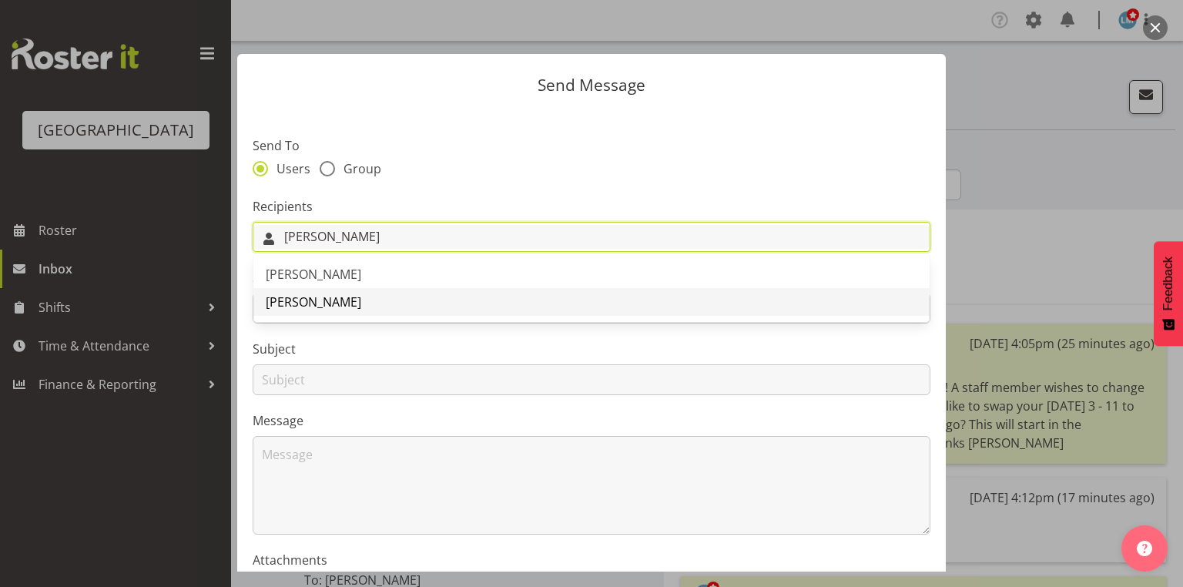
type input "[PERSON_NAME]"
click at [300, 306] on span "[PERSON_NAME]" at bounding box center [313, 301] width 95 height 17
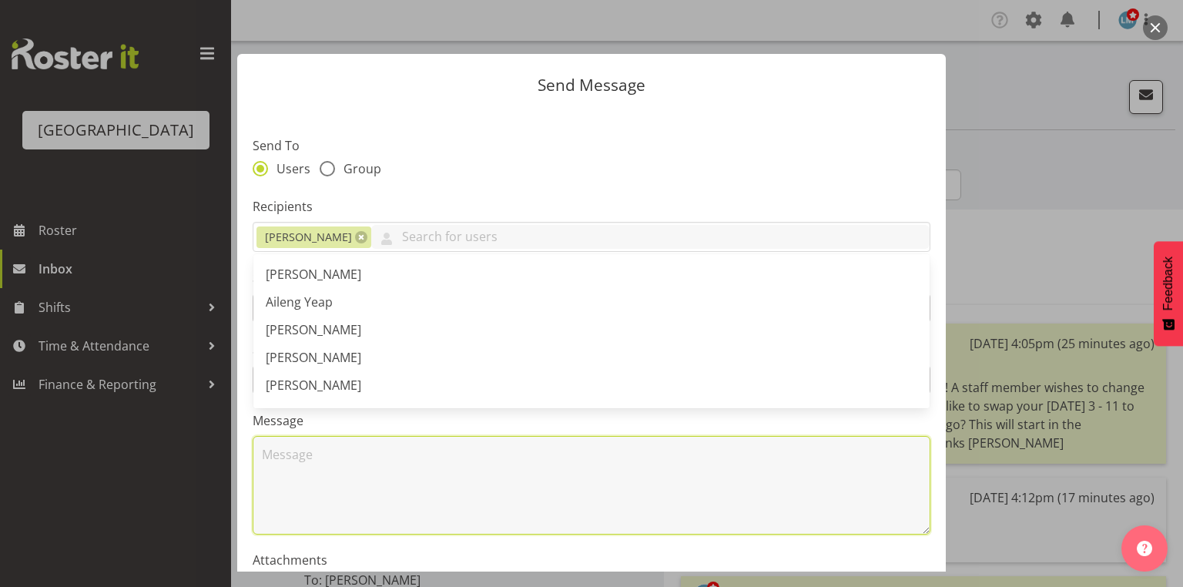
click at [350, 470] on textarea at bounding box center [592, 485] width 678 height 99
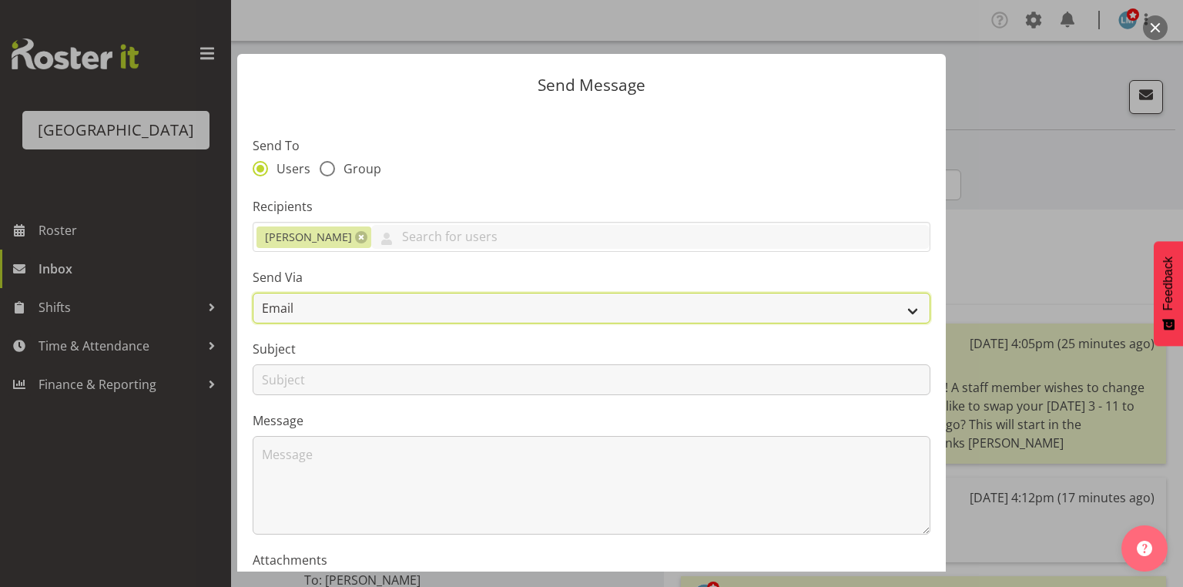
click at [902, 310] on select "Email SMS" at bounding box center [592, 308] width 678 height 31
select select "sms"
click at [253, 293] on select "Email SMS" at bounding box center [592, 308] width 678 height 31
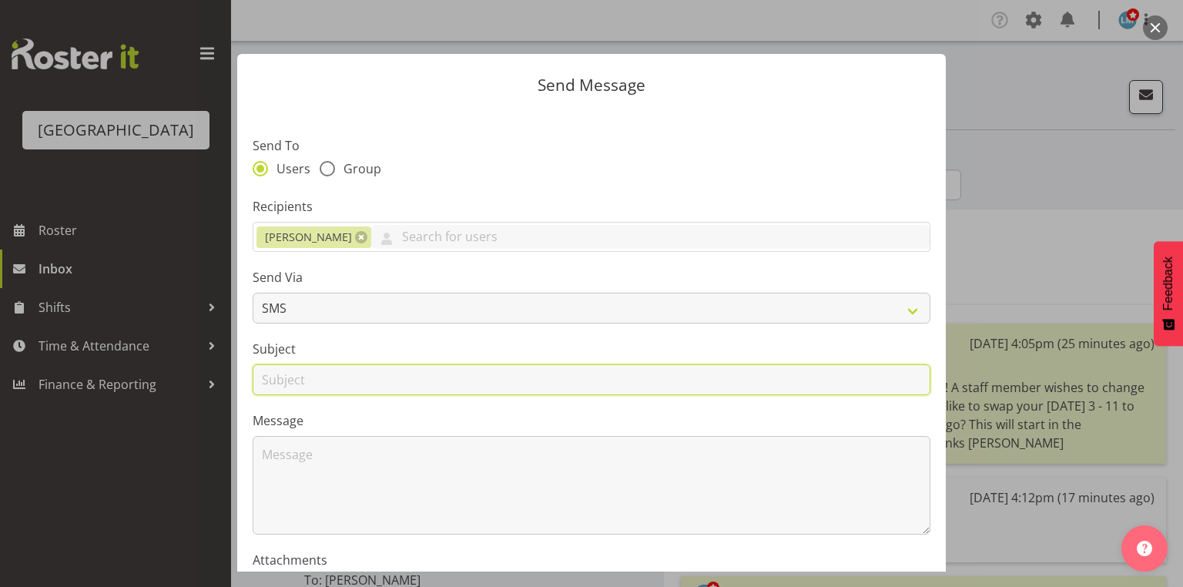
click at [279, 382] on input "text" at bounding box center [592, 379] width 678 height 31
type input "Shifts"
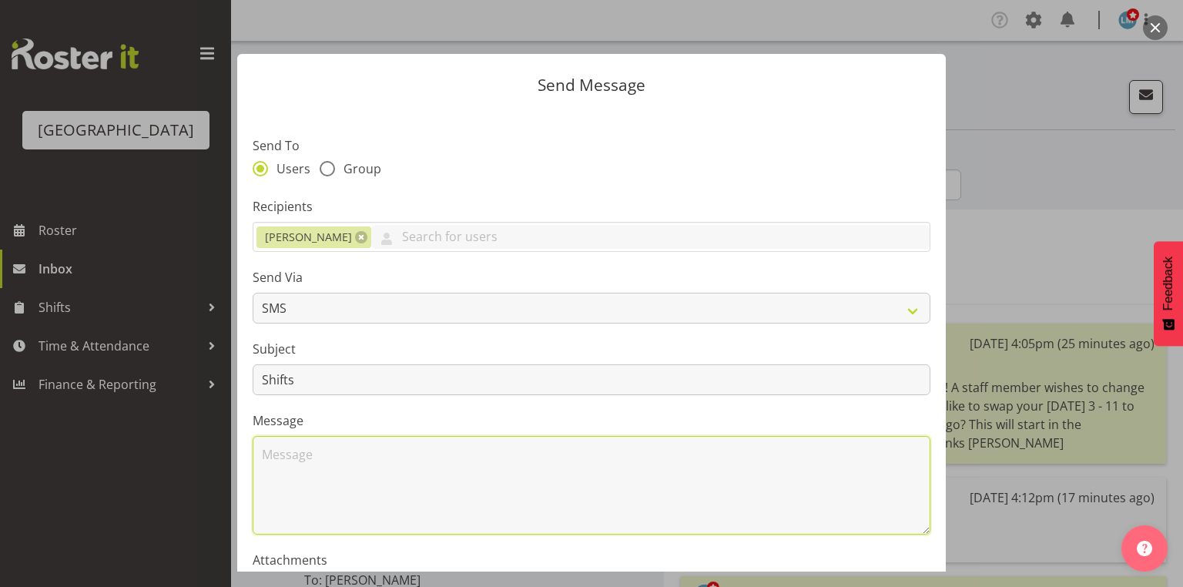
click at [343, 479] on textarea at bounding box center [592, 485] width 678 height 99
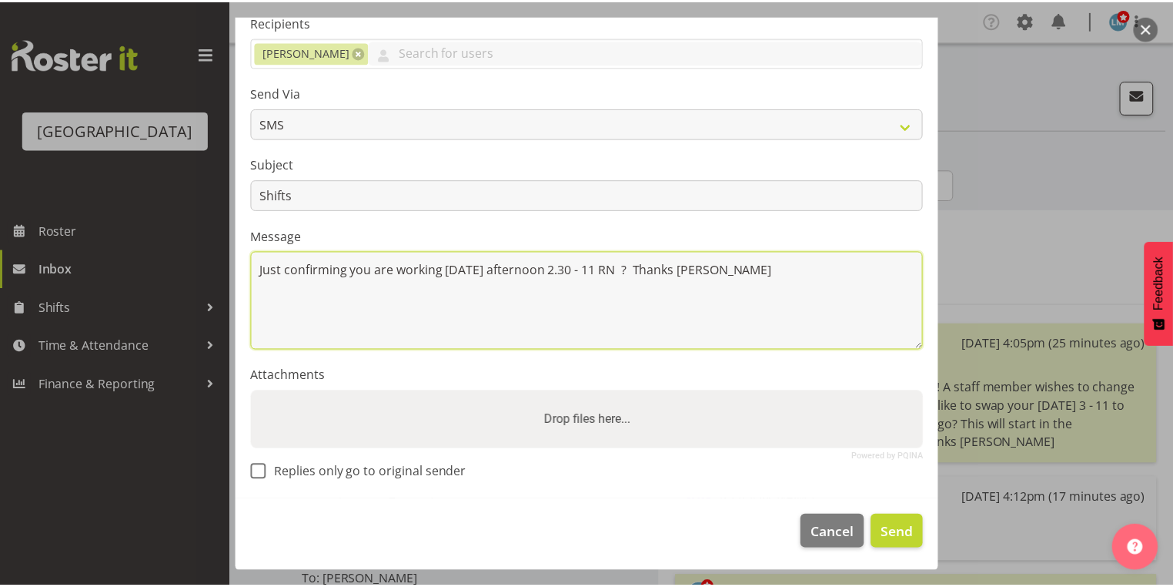
scroll to position [186, 0]
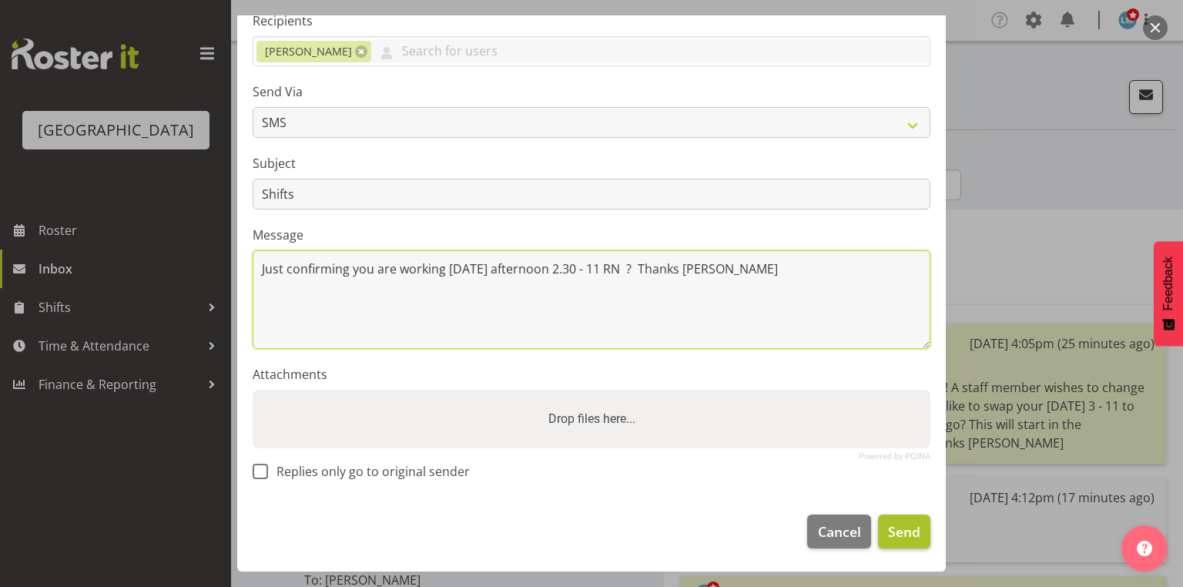
type textarea "Just confirming you are working [DATE] afternoon 2.30 - 11 RN ? Thanks [PERSON_…"
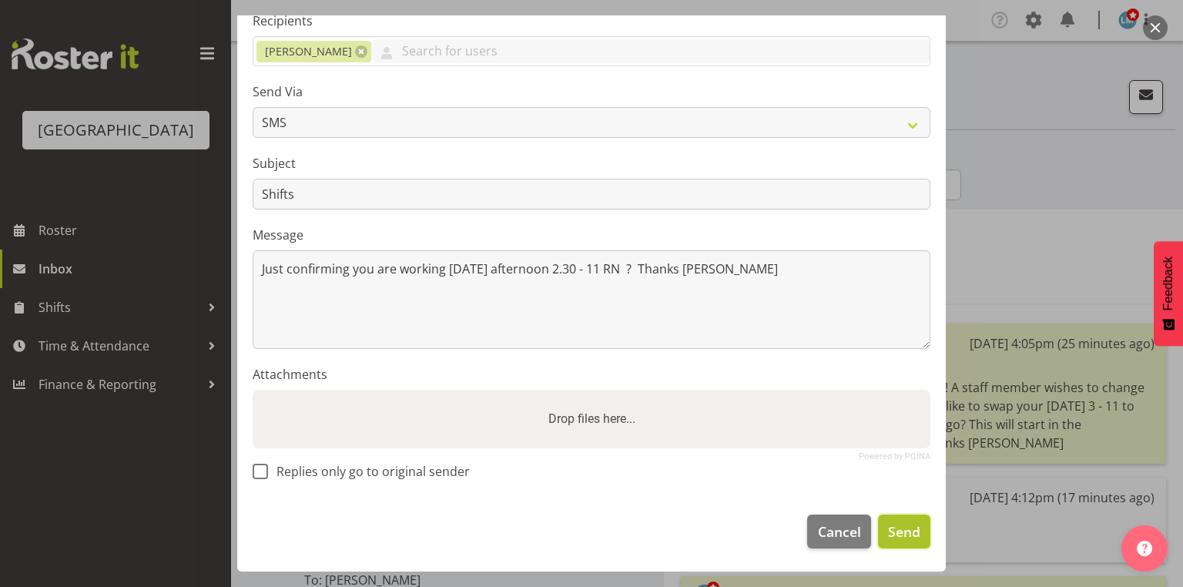
click at [889, 536] on span "Send" at bounding box center [904, 531] width 32 height 20
